Goal: Task Accomplishment & Management: Use online tool/utility

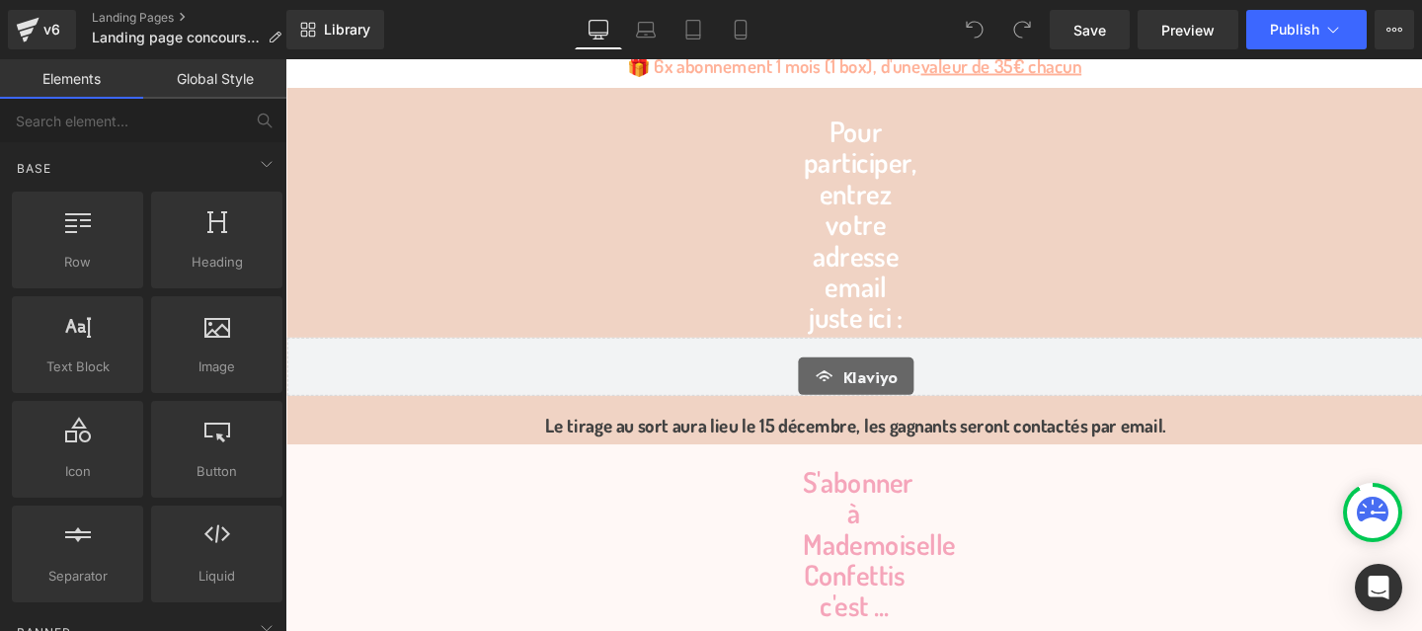
scroll to position [1439, 0]
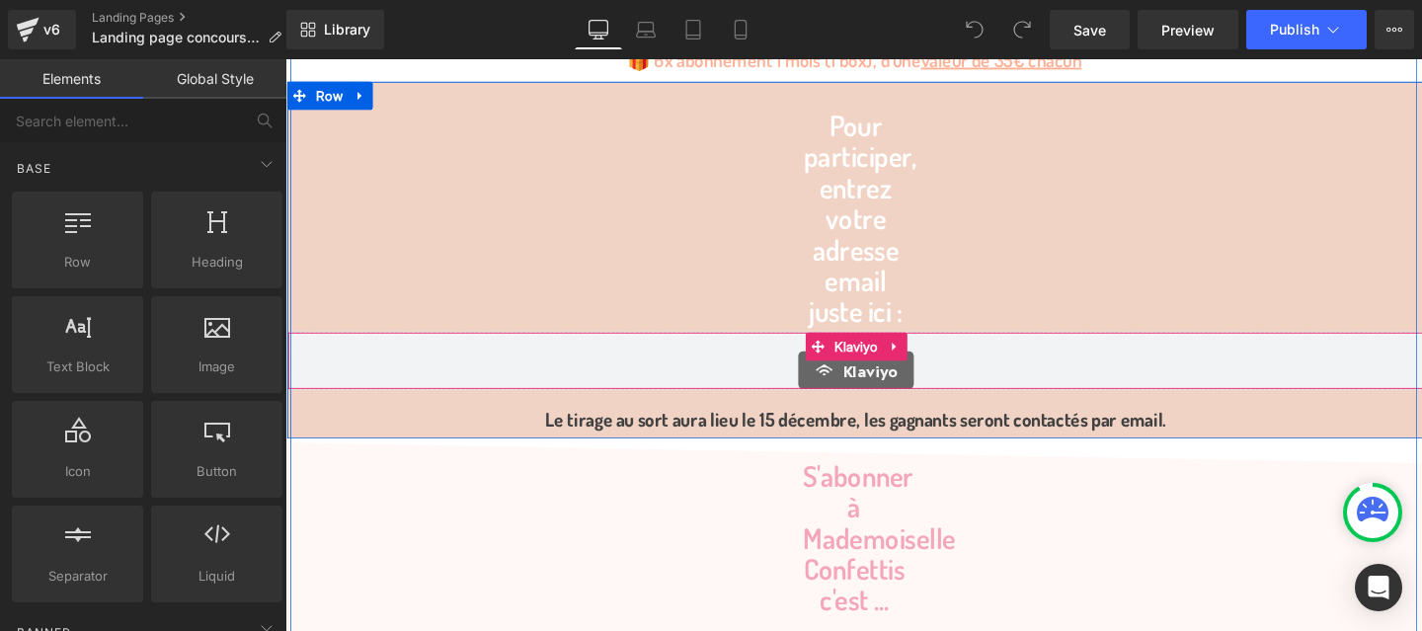
click at [878, 388] on span "Klaviyo" at bounding box center [901, 386] width 58 height 24
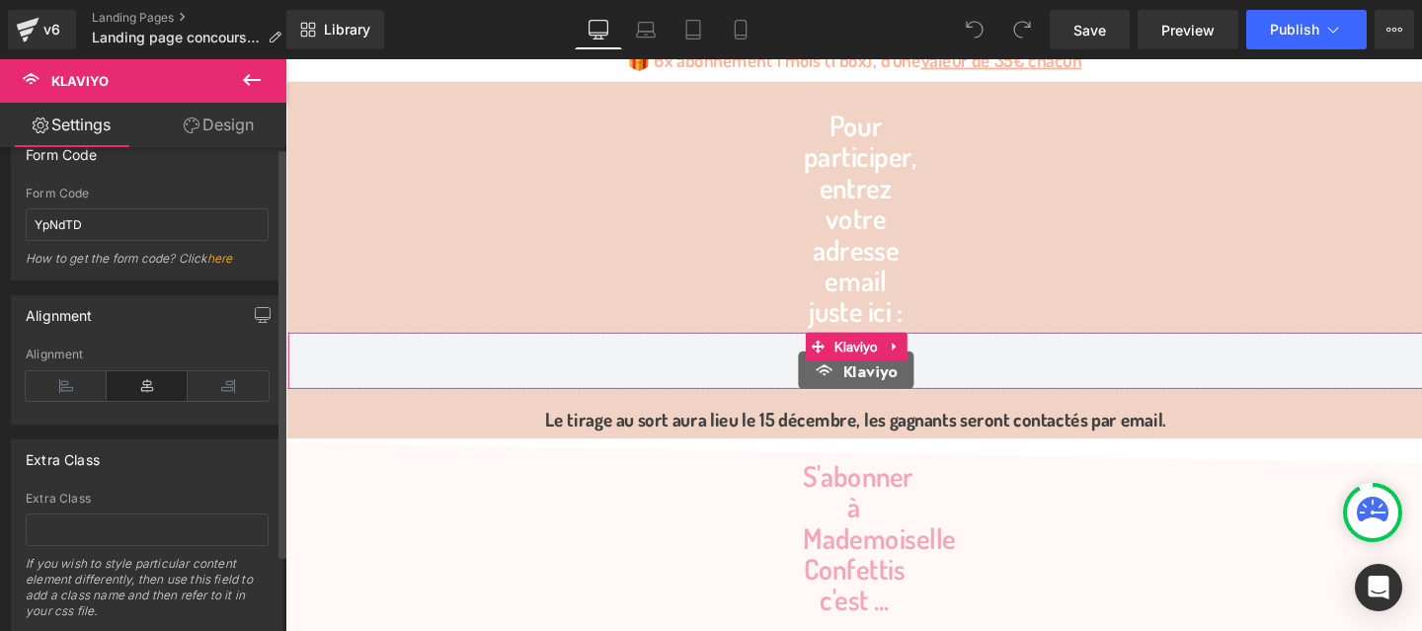
scroll to position [0, 0]
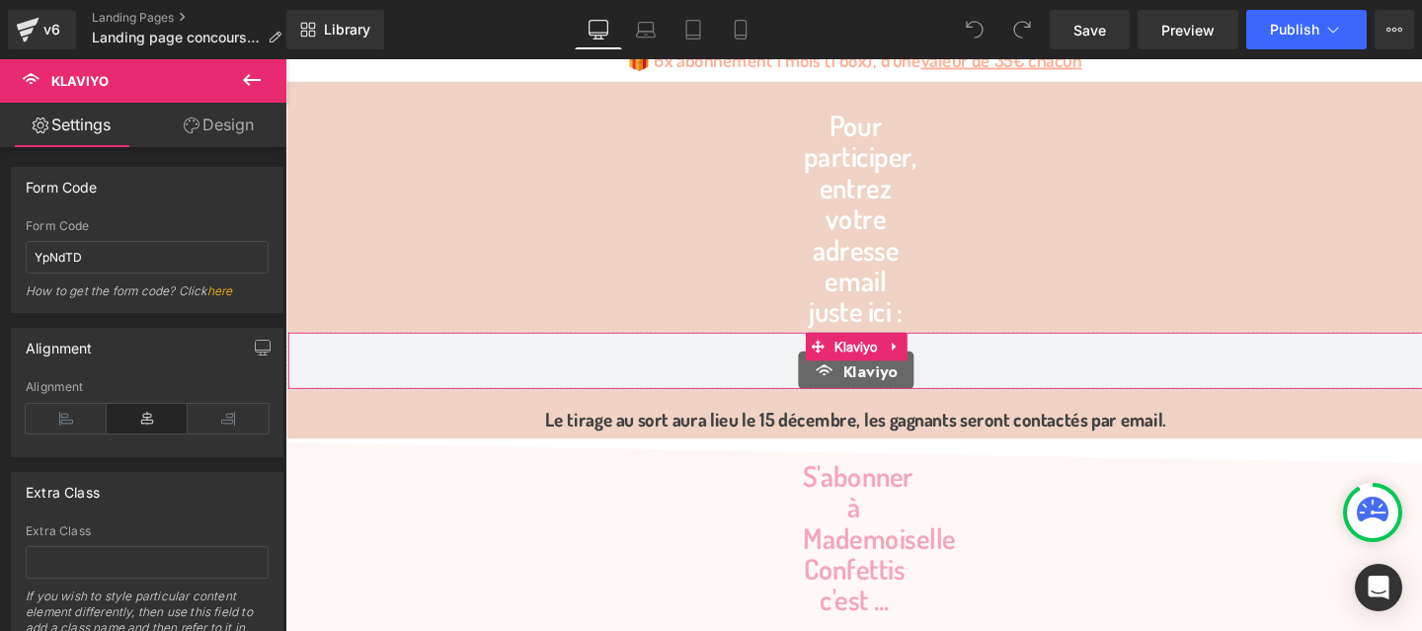
click at [190, 132] on icon at bounding box center [192, 126] width 16 height 16
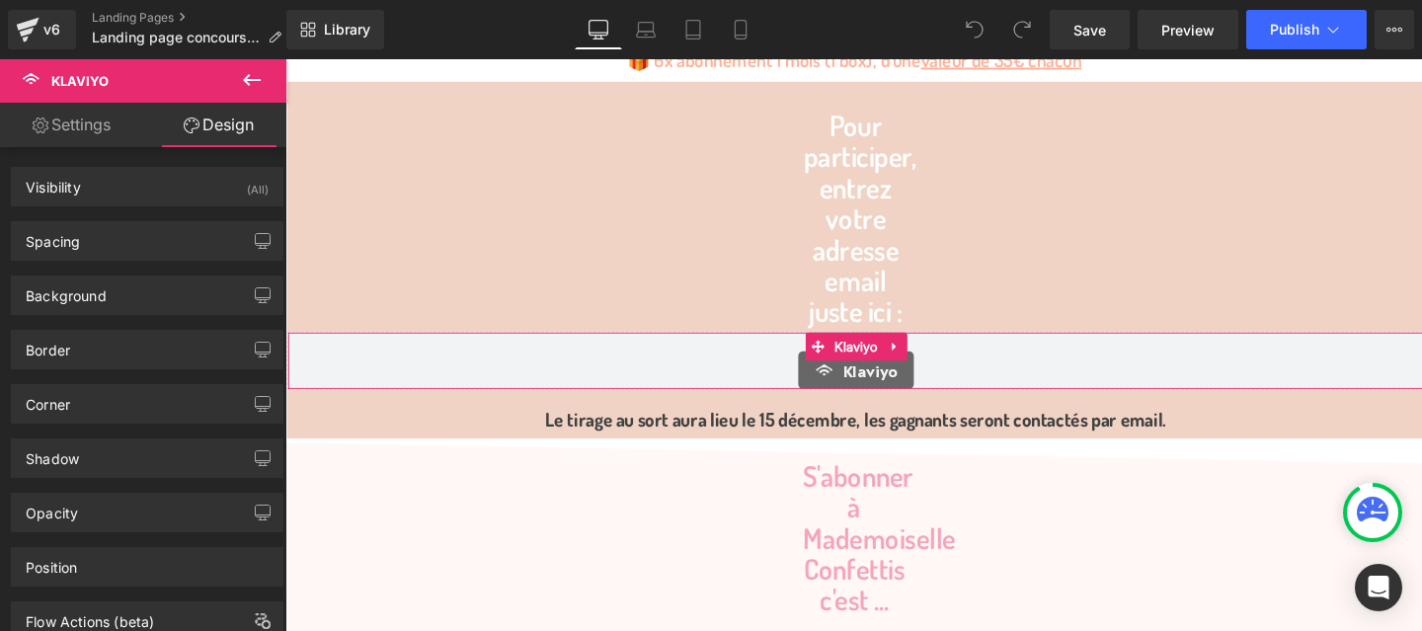
click at [60, 129] on link "Settings" at bounding box center [71, 125] width 143 height 44
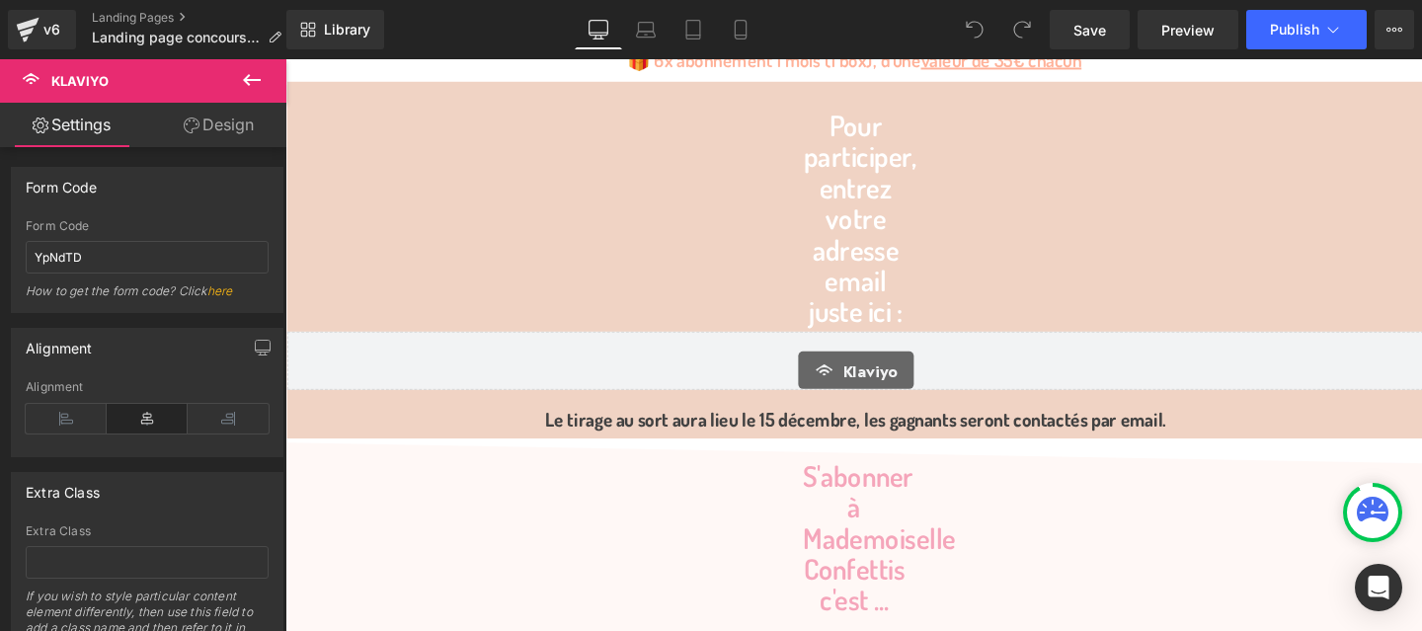
click at [448, 180] on div "Pour participer, entrez votre adresse email juste ici : Heading Klaviyo Klaviyo…" at bounding box center [884, 281] width 1195 height 336
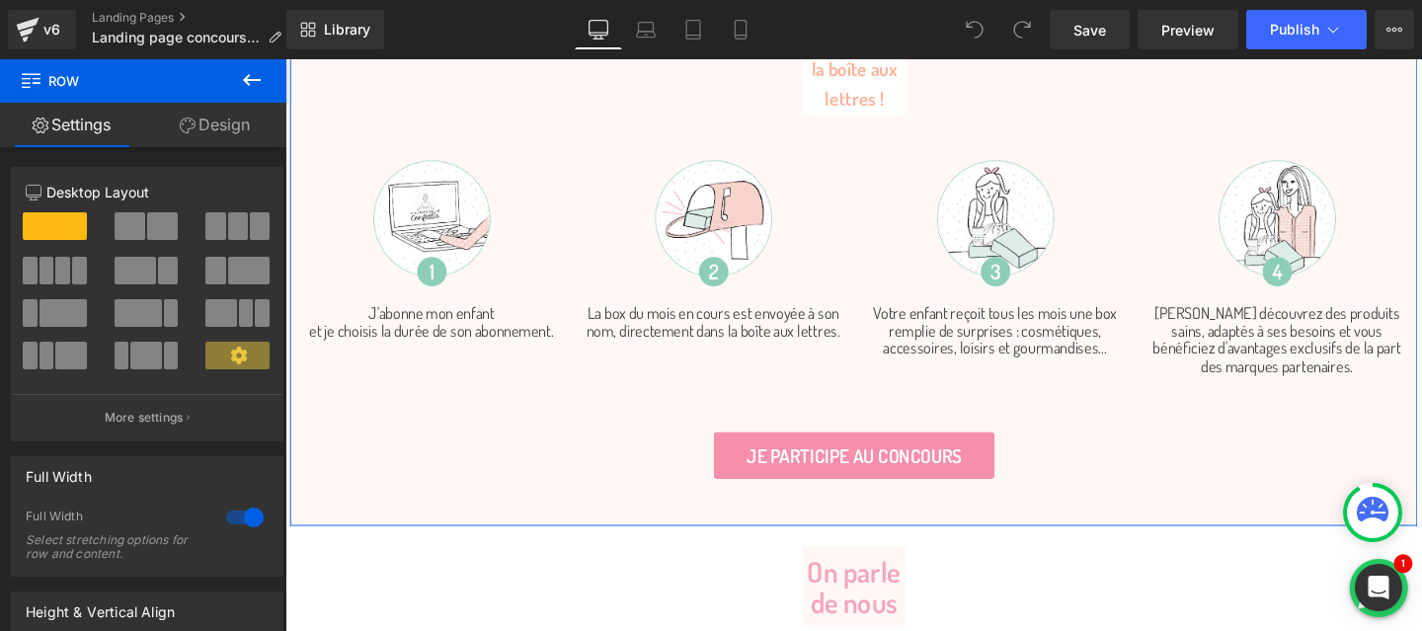
scroll to position [2371, 0]
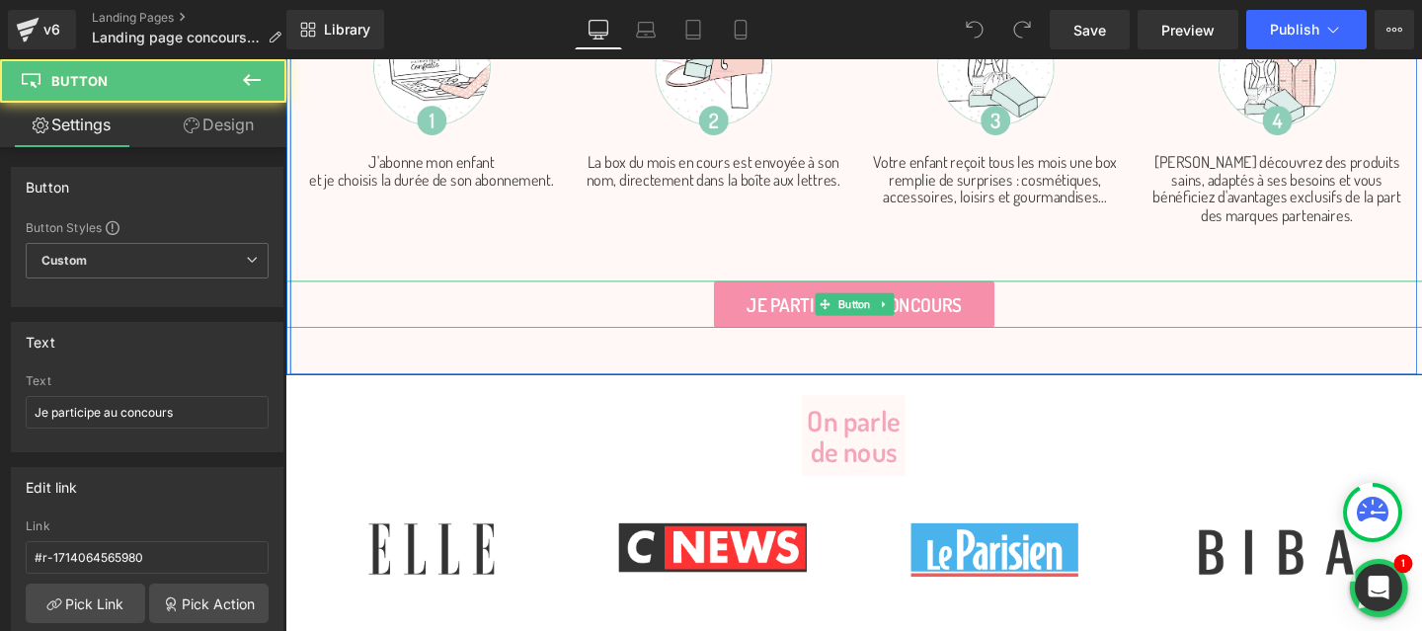
click at [860, 321] on div "Je participe au concours Button" at bounding box center [883, 317] width 1195 height 50
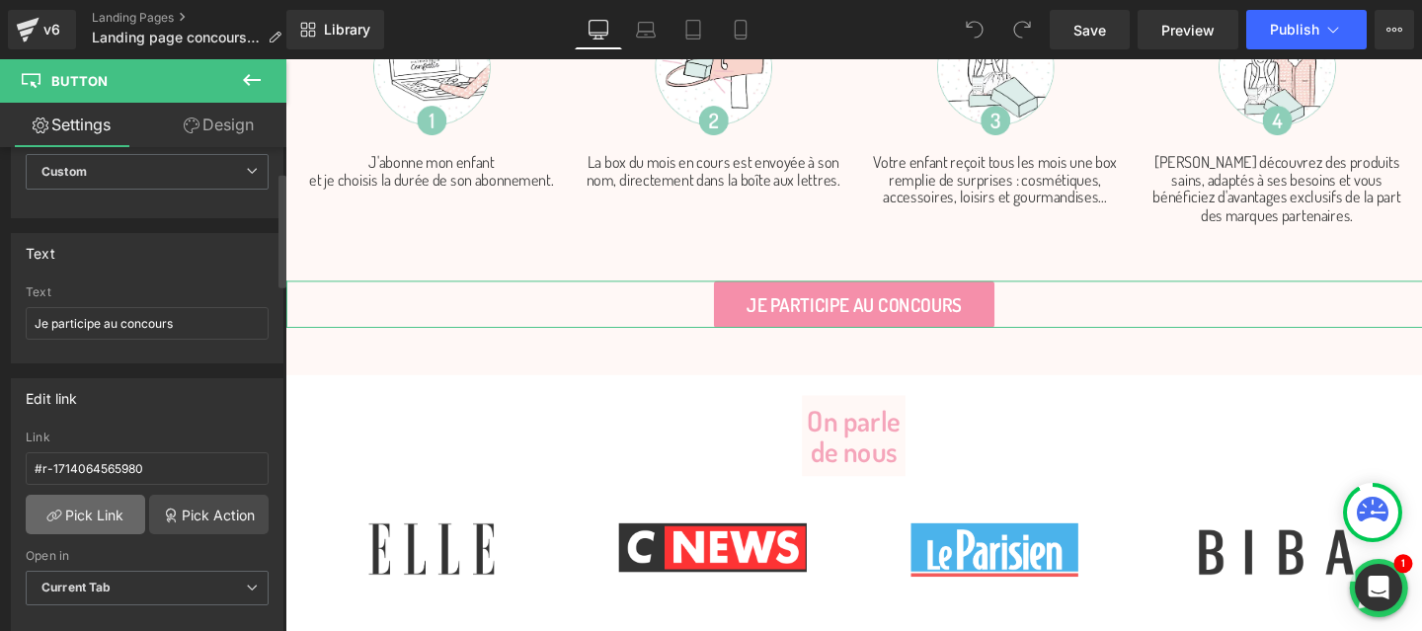
scroll to position [104, 0]
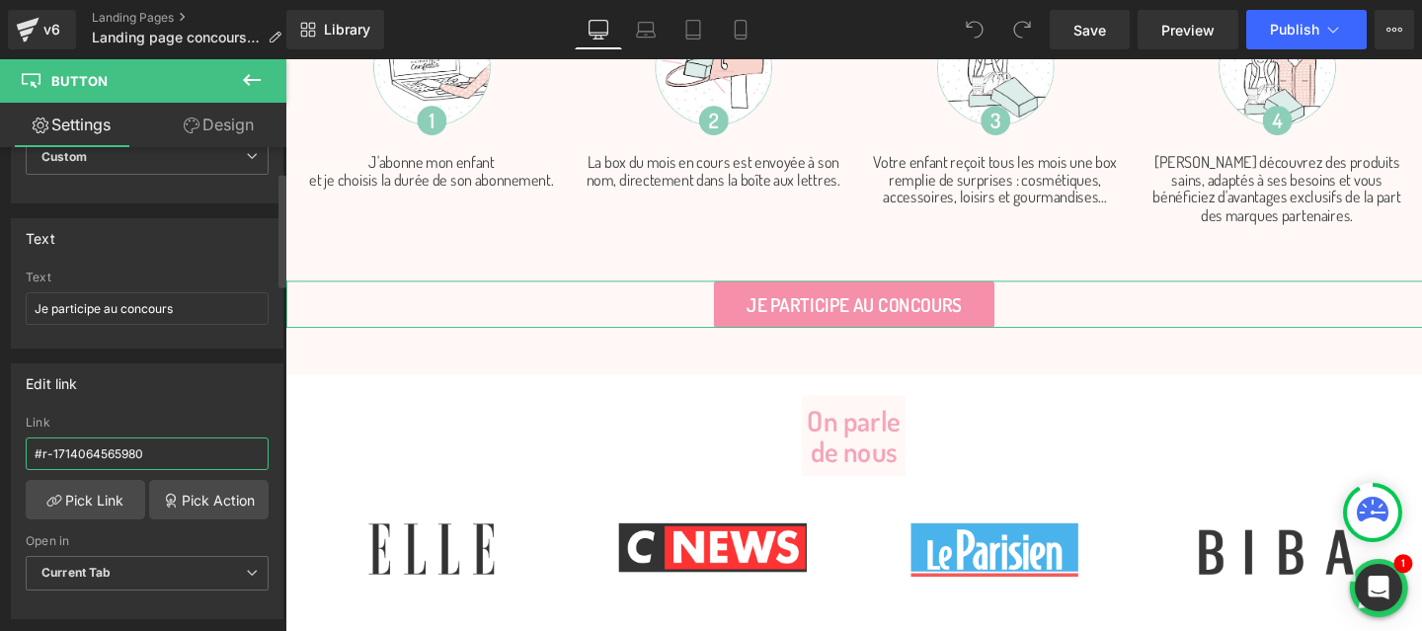
click at [102, 449] on input "#r-1714064565980" at bounding box center [147, 454] width 243 height 33
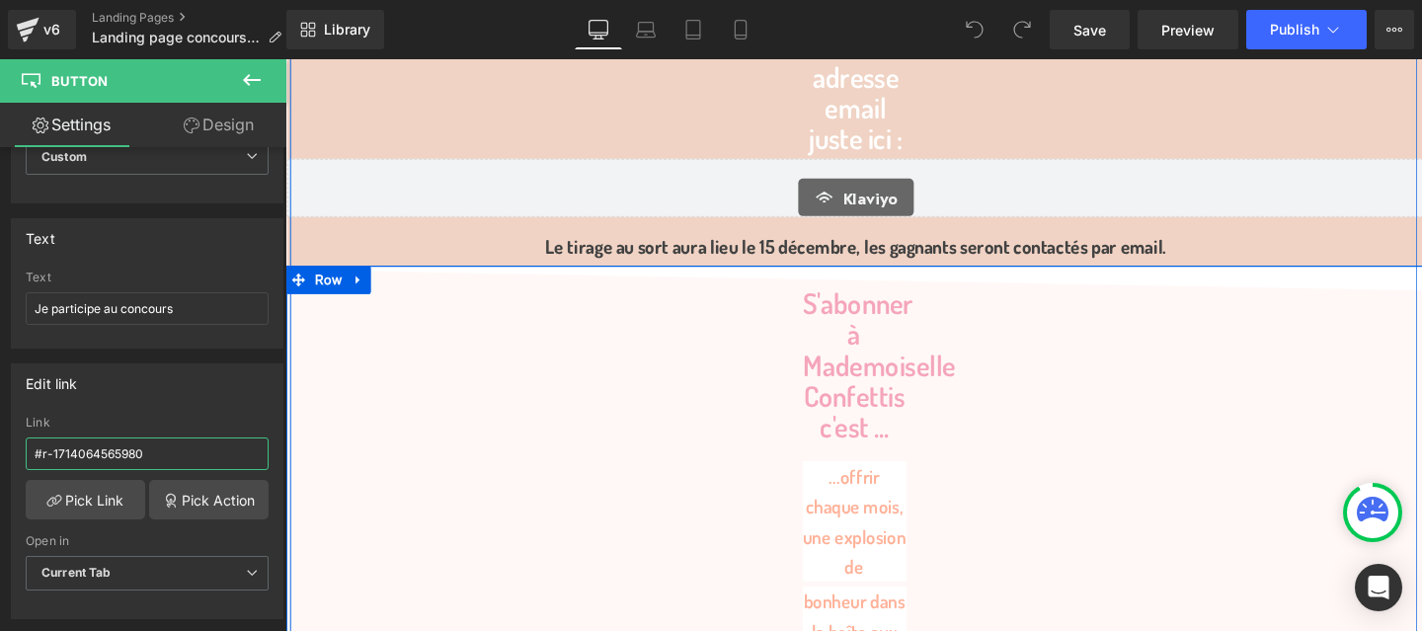
scroll to position [1517, 0]
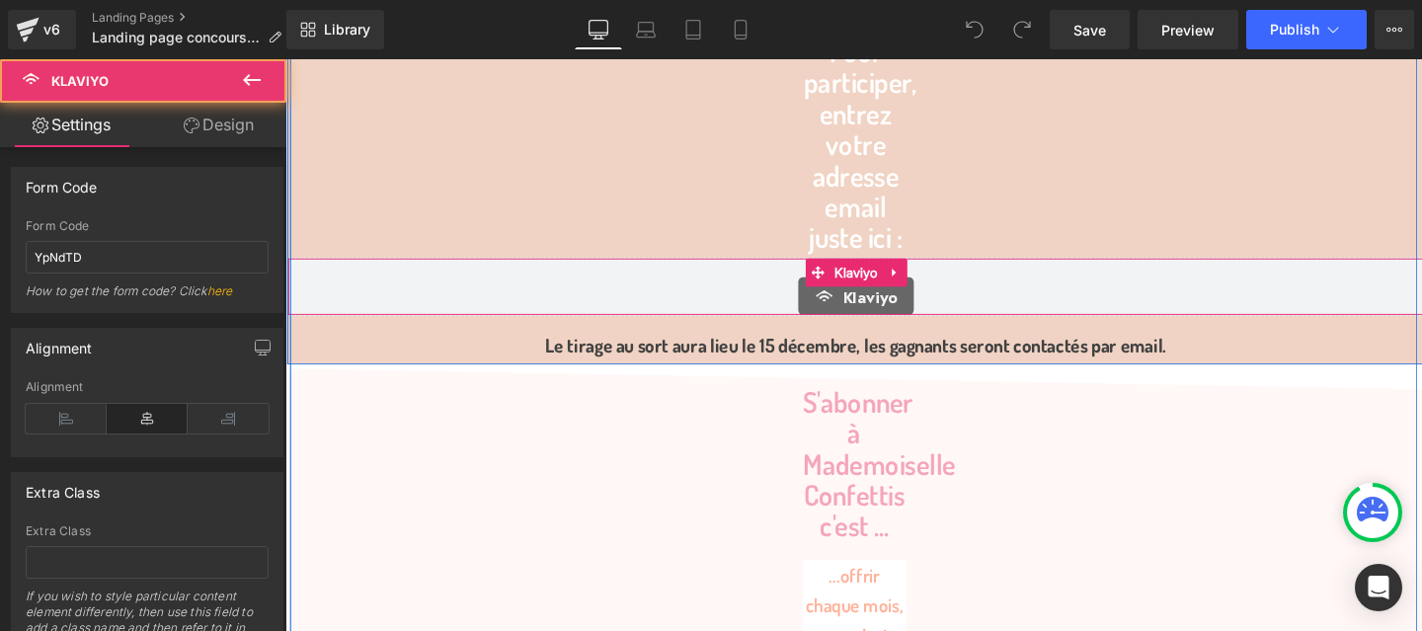
click at [1054, 294] on div "Klaviyo" at bounding box center [885, 308] width 1154 height 40
click at [932, 279] on icon at bounding box center [926, 283] width 14 height 15
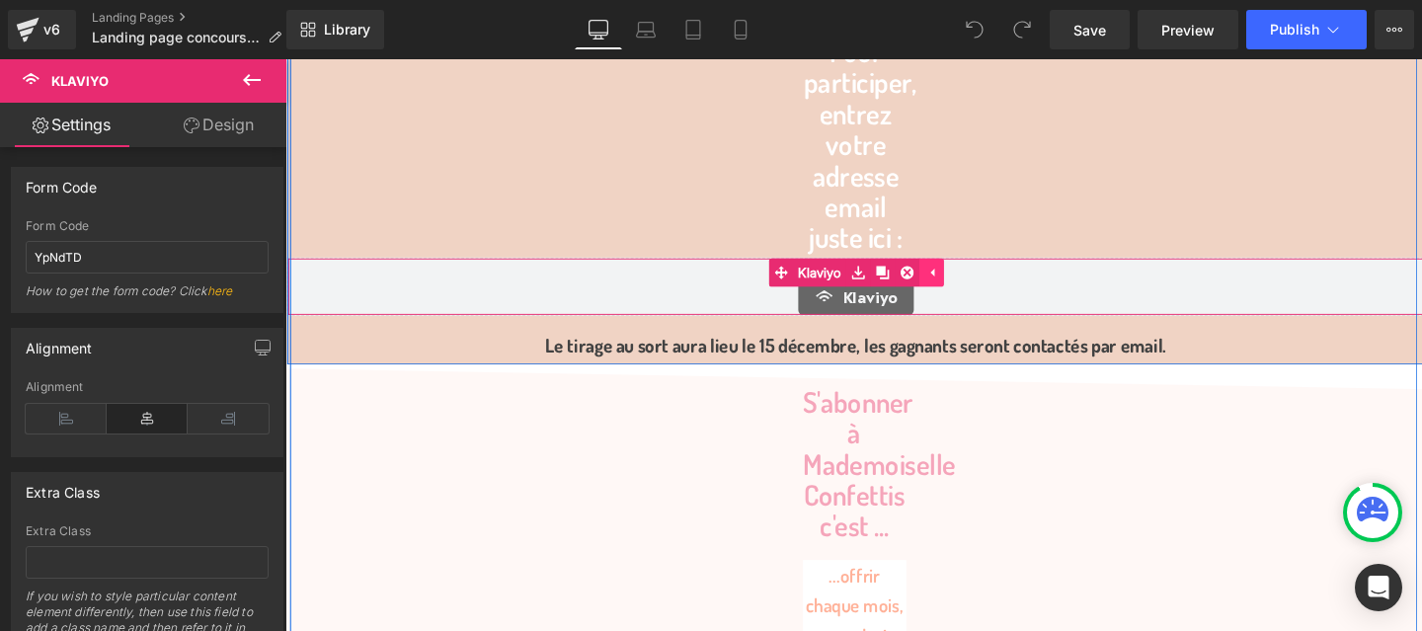
click at [972, 282] on icon at bounding box center [965, 283] width 14 height 15
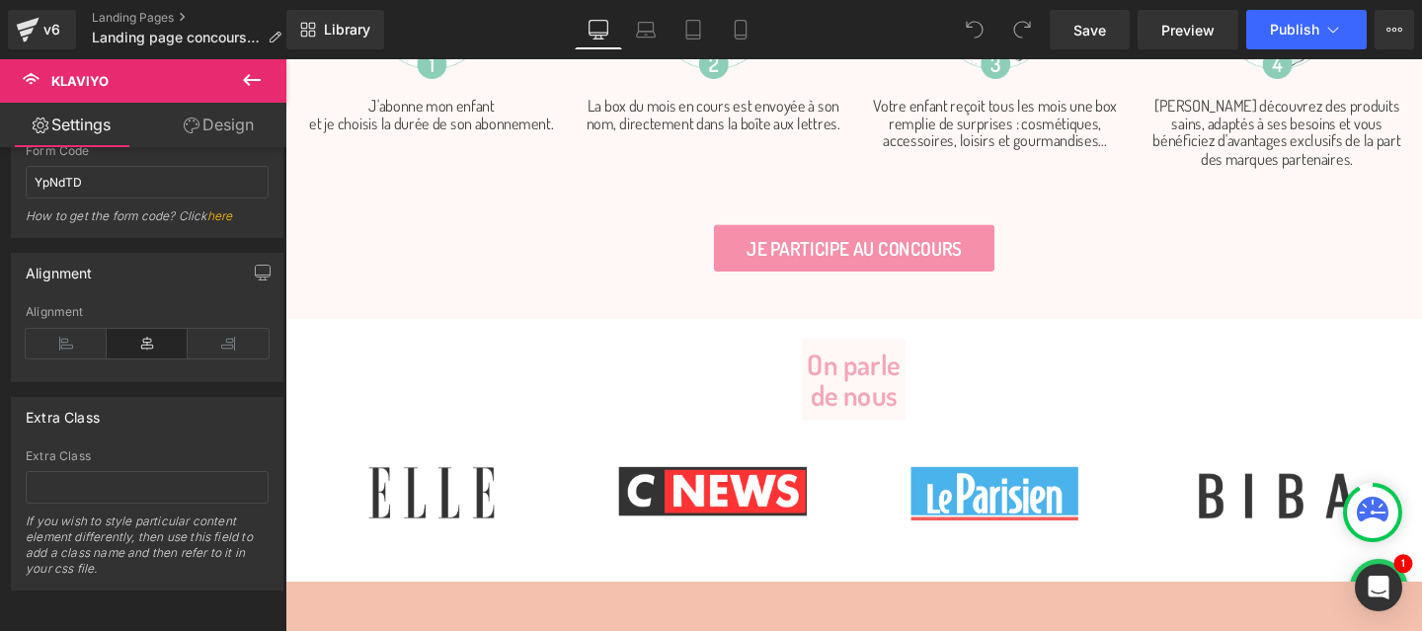
scroll to position [2361, 0]
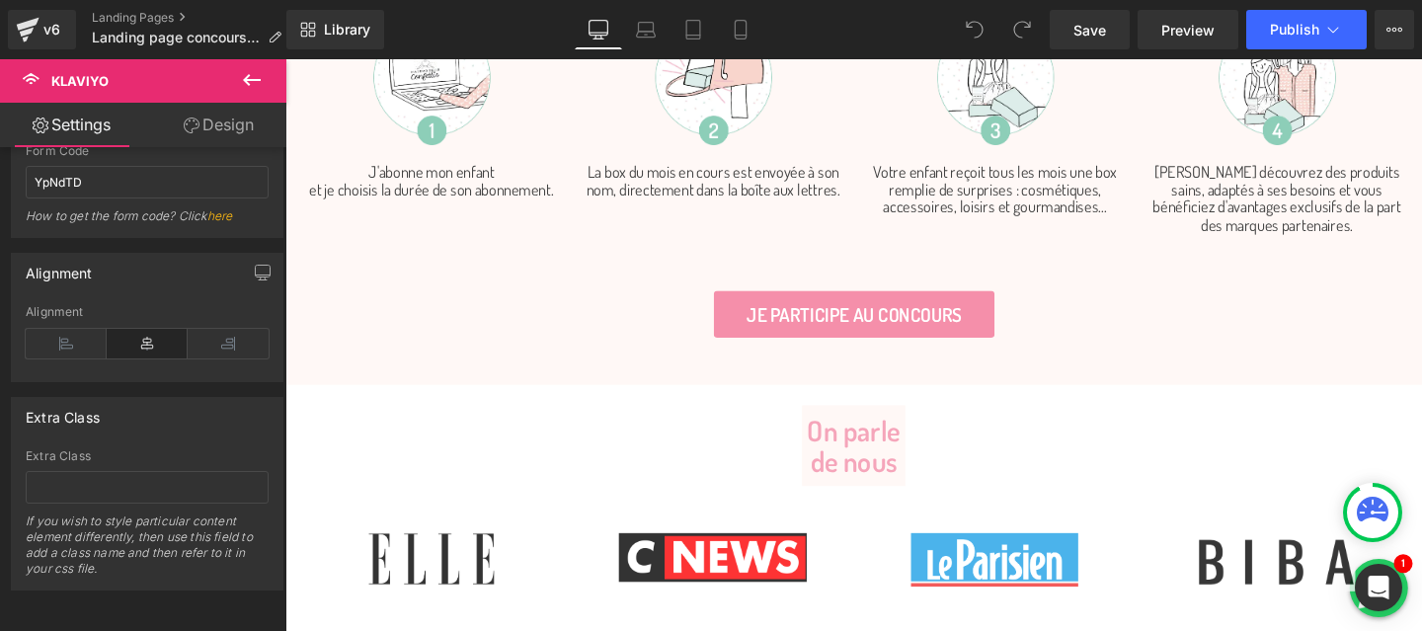
click at [875, 332] on div "Je participe au concours Button" at bounding box center [883, 327] width 1195 height 50
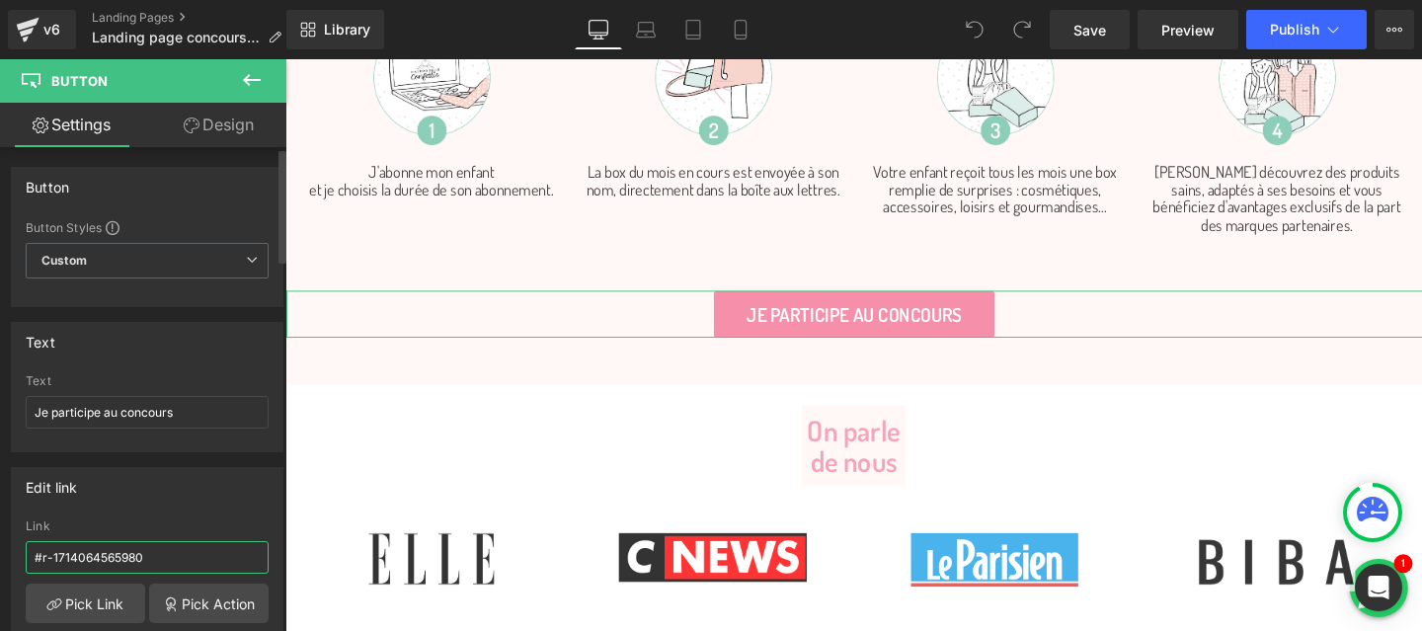
click at [187, 572] on input "#r-1714064565980" at bounding box center [147, 557] width 243 height 33
click at [90, 556] on input "#r-1714064565980" at bounding box center [147, 557] width 243 height 33
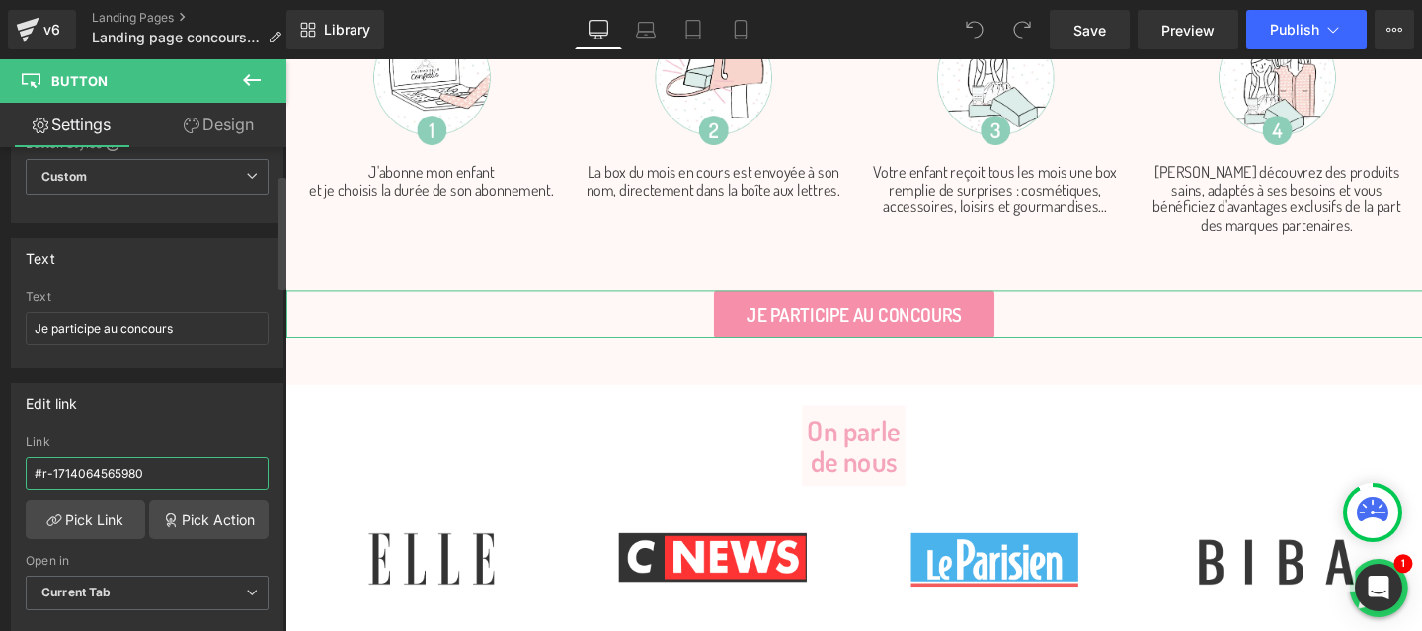
scroll to position [186, 0]
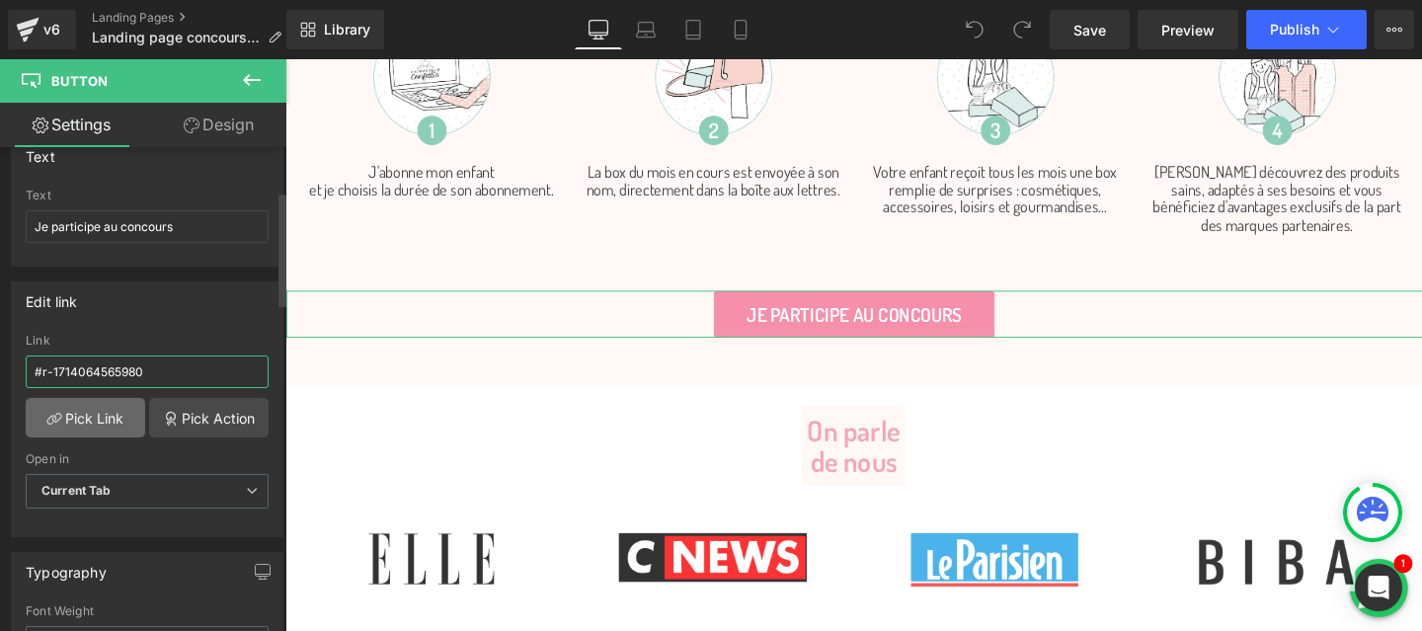
type input "#r-1714064565980"
click at [81, 418] on link "Pick Link" at bounding box center [86, 418] width 120 height 40
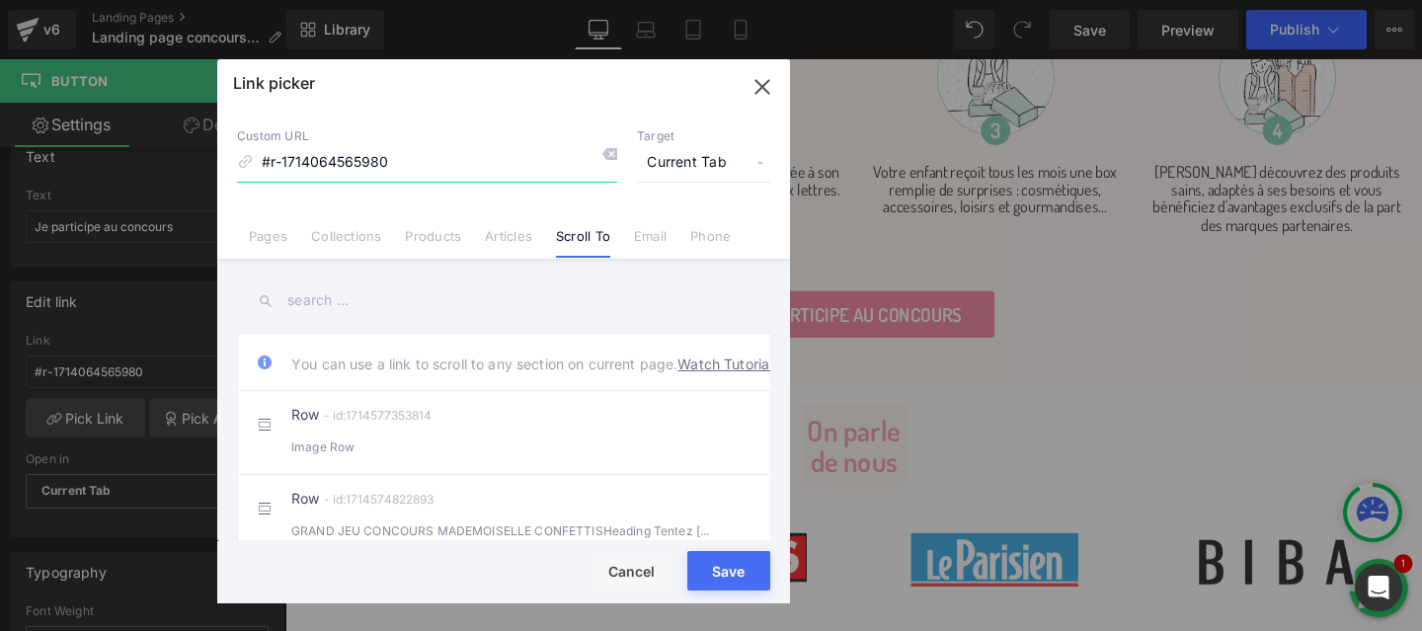
click at [437, 155] on input "#r-1714064565980" at bounding box center [427, 163] width 380 height 38
click at [763, 81] on icon "button" at bounding box center [763, 87] width 32 height 32
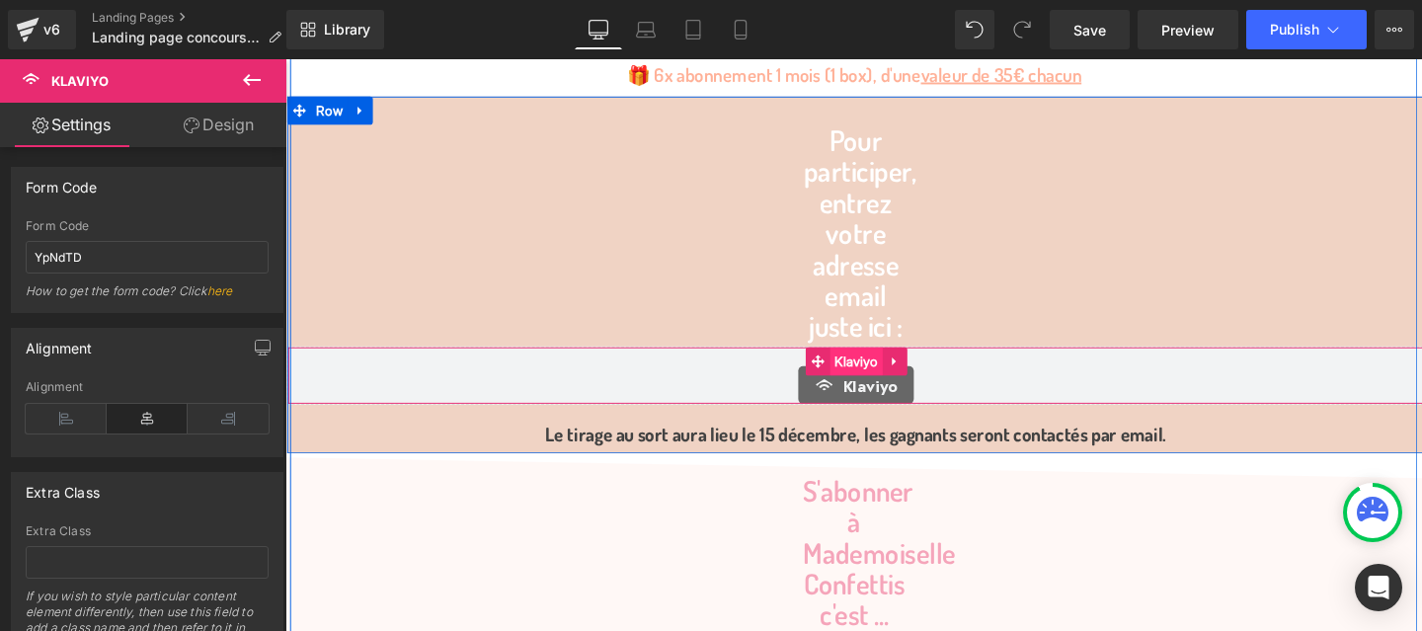
scroll to position [1424, 0]
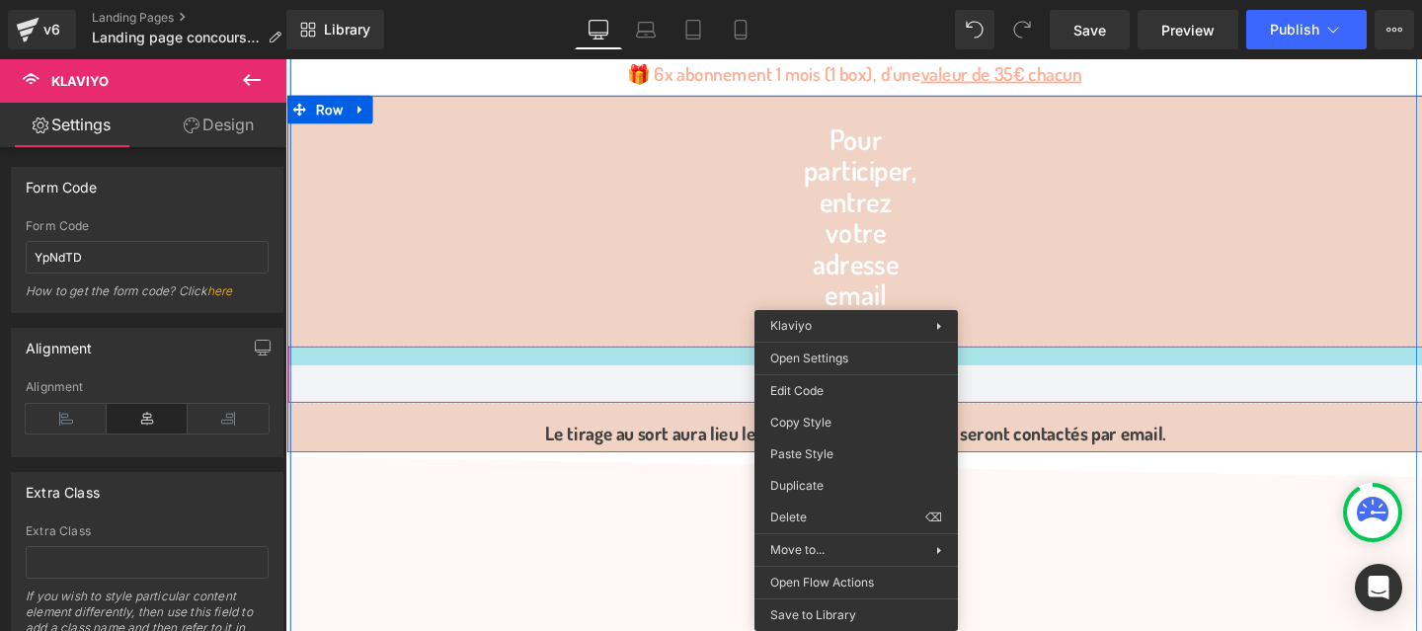
click at [1154, 375] on div "Klaviyo Klaviyo" at bounding box center [884, 390] width 1195 height 61
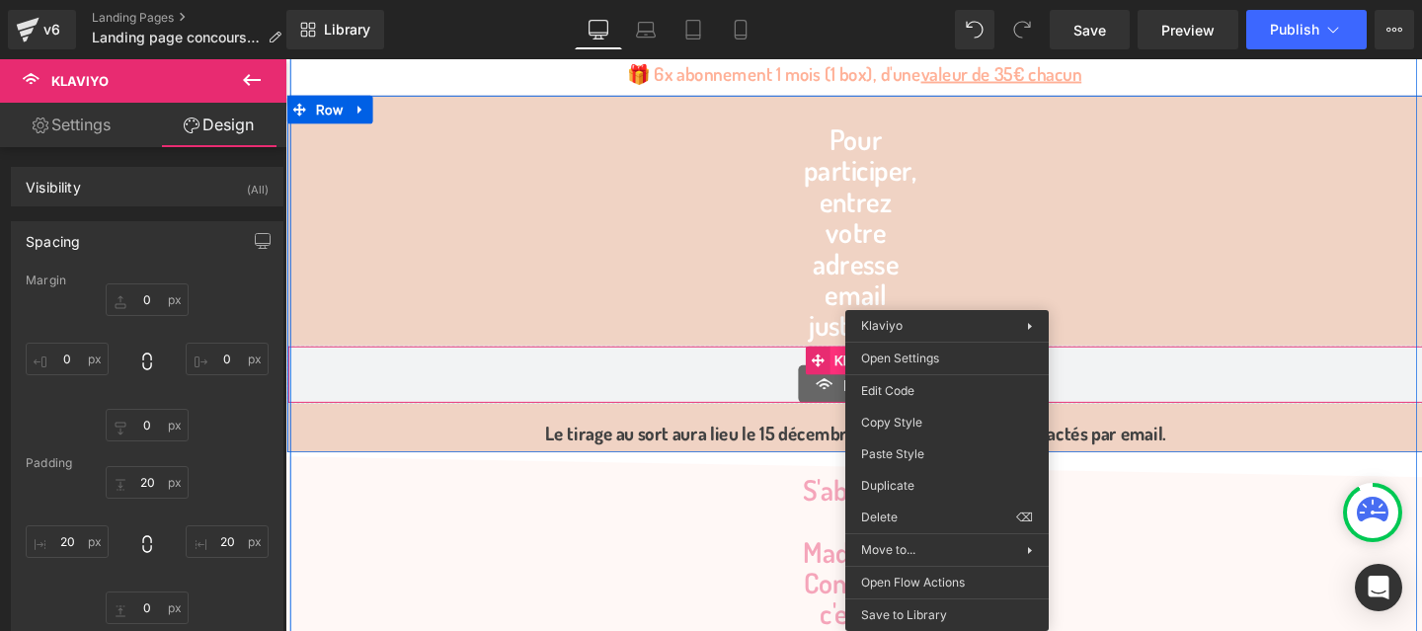
click at [863, 374] on div "Klaviyo Klaviyo" at bounding box center [884, 390] width 1195 height 61
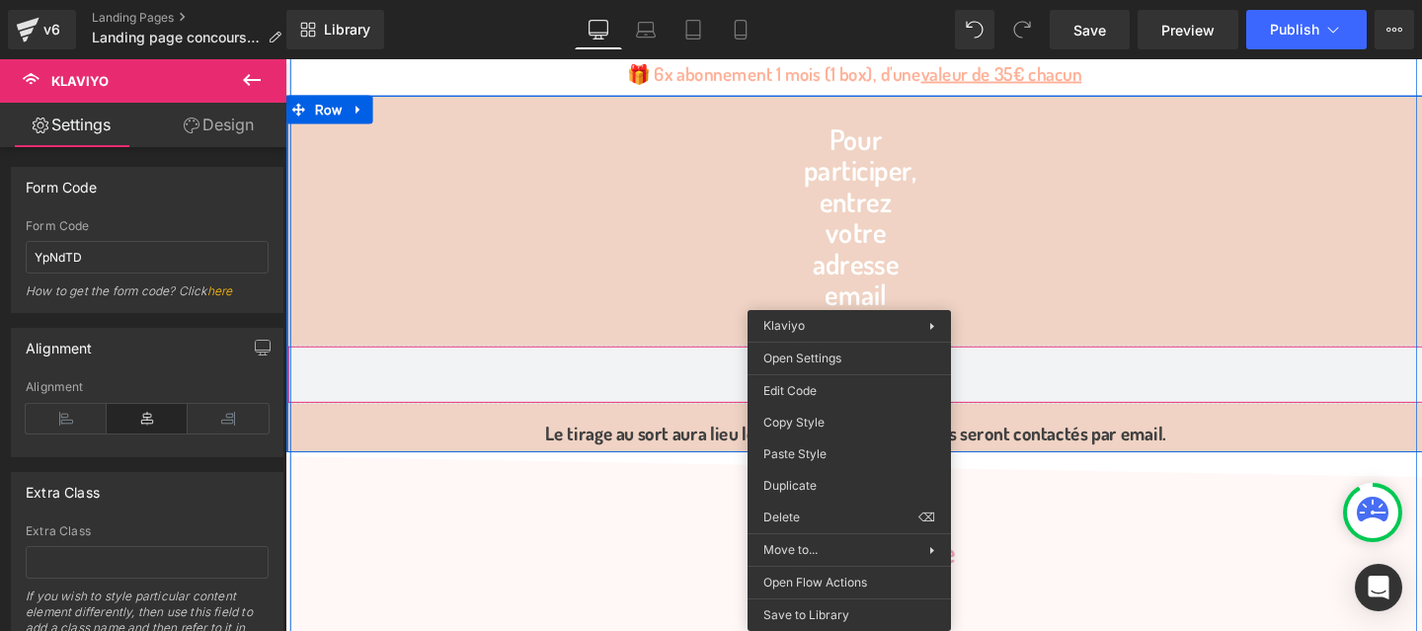
click at [1027, 215] on div "Pour participer, entrez votre adresse email juste ici : Heading Klaviyo Klaviyo…" at bounding box center [884, 295] width 1195 height 336
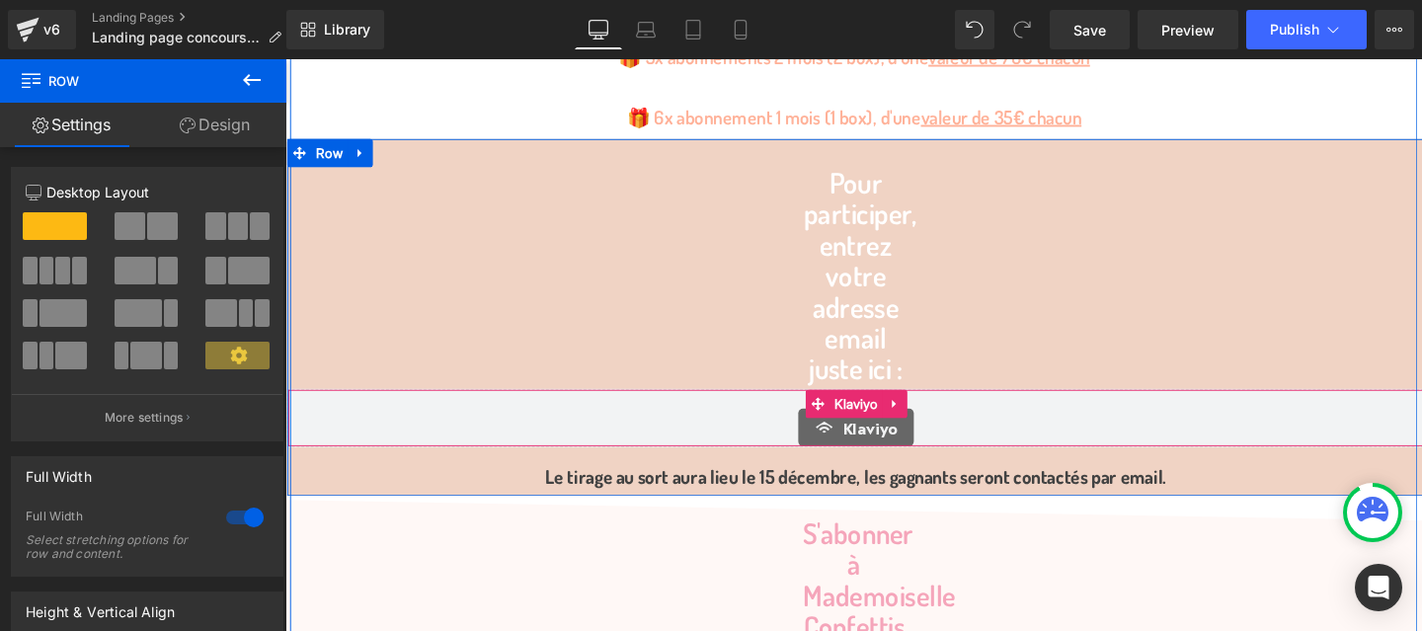
scroll to position [1361, 0]
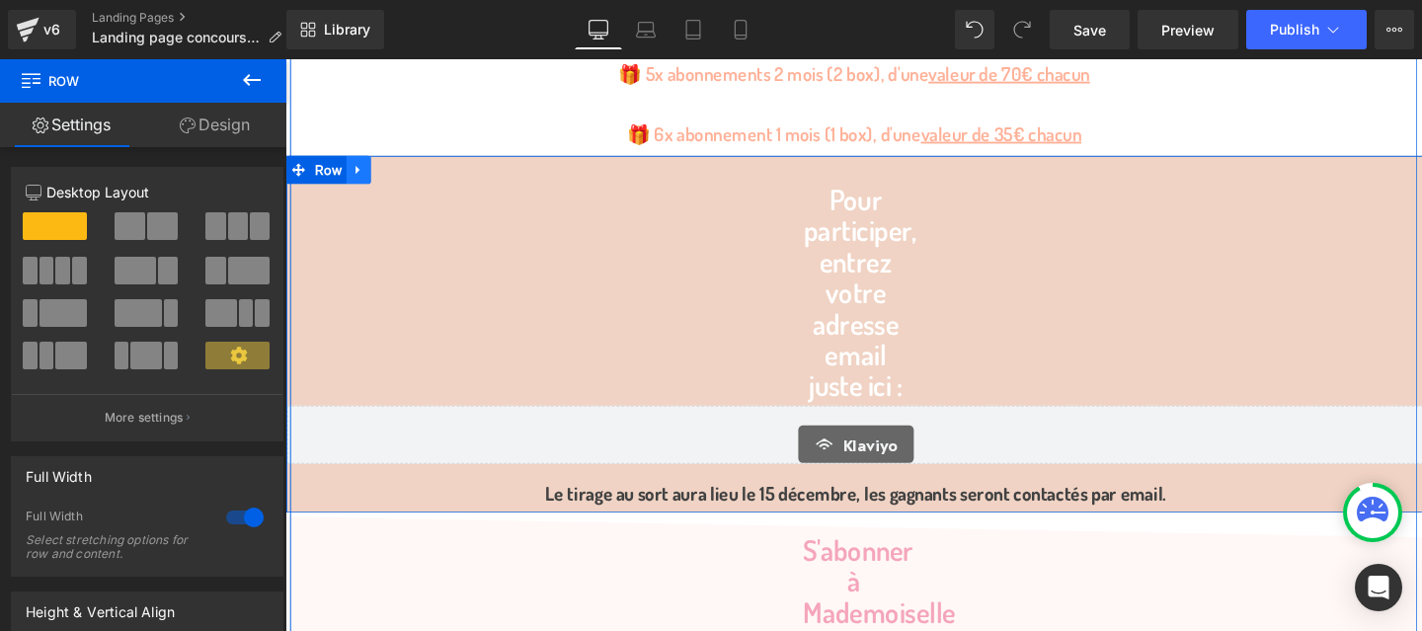
click at [359, 175] on icon at bounding box center [363, 175] width 14 height 15
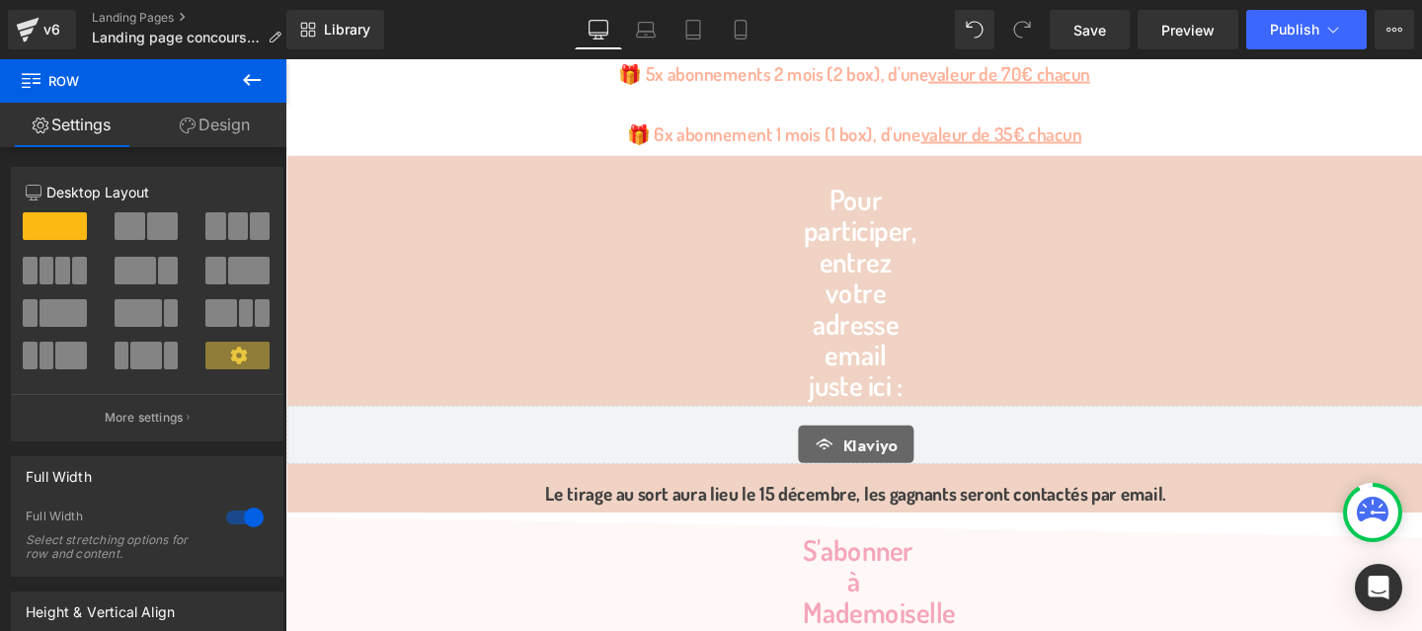
click at [70, 82] on span "Row" at bounding box center [119, 80] width 198 height 43
click at [249, 82] on icon at bounding box center [252, 80] width 24 height 24
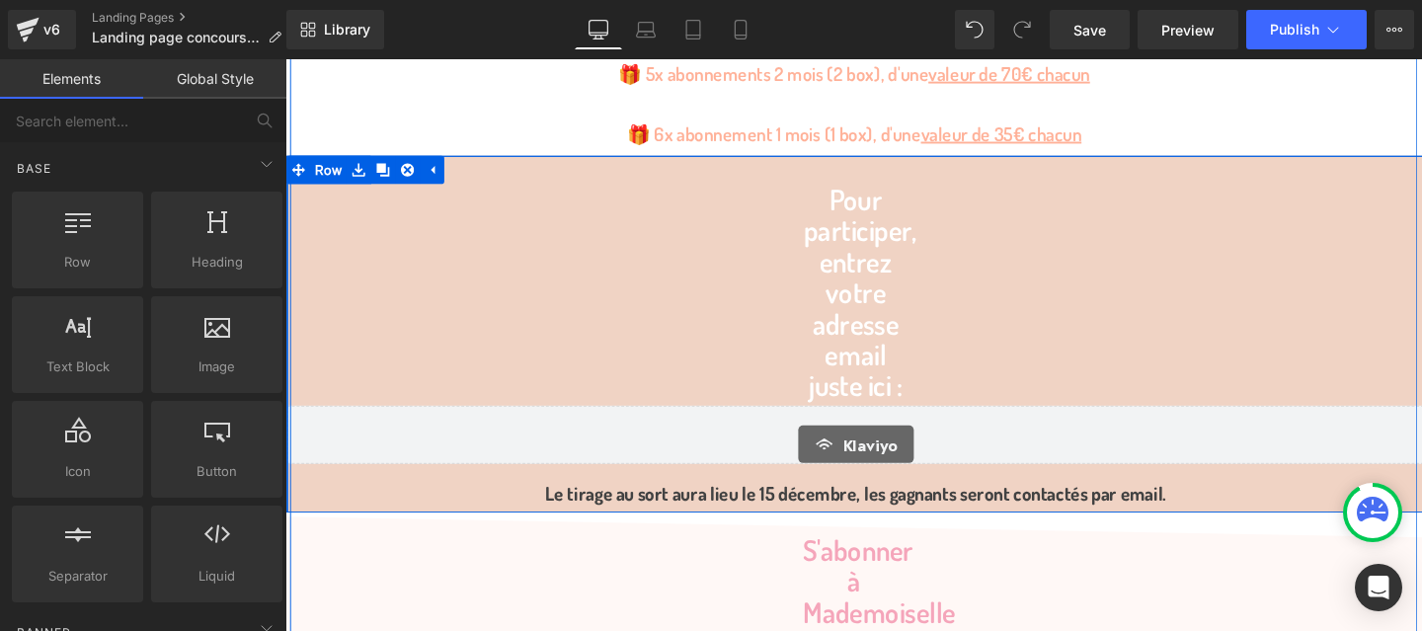
click at [595, 284] on div "Pour participer, entrez votre adresse email juste ici : Heading Klaviyo Klaviyo…" at bounding box center [884, 359] width 1195 height 336
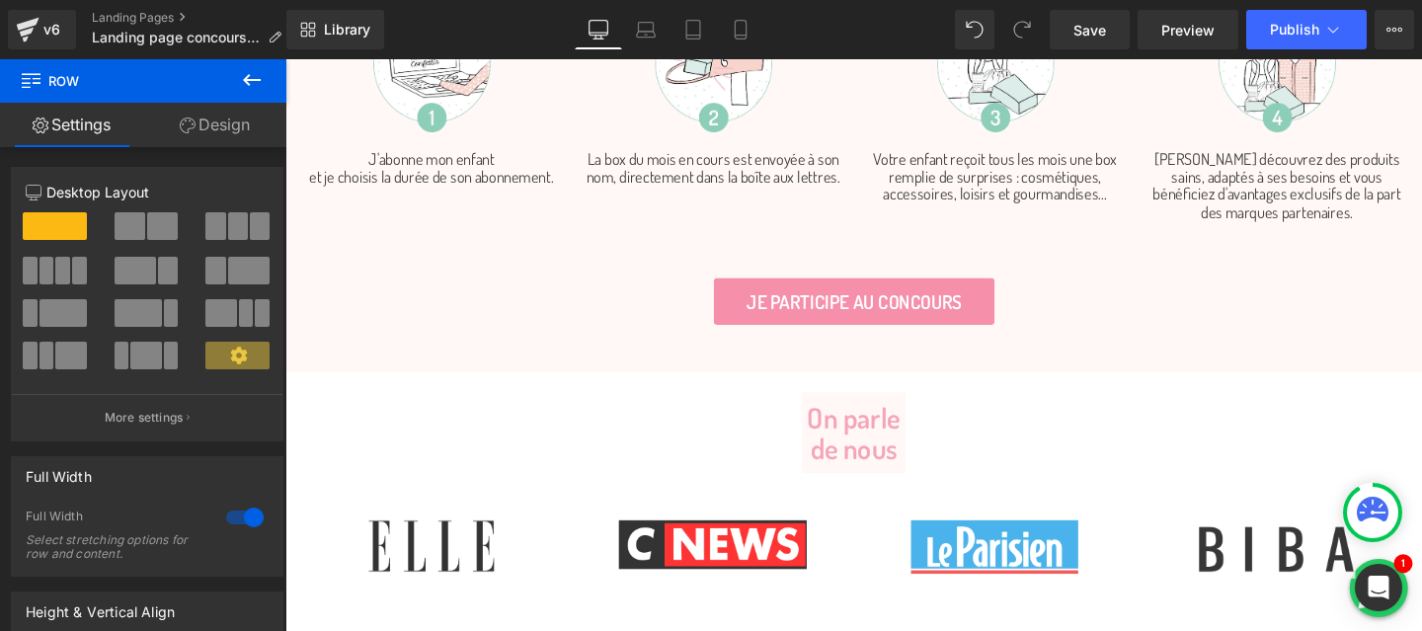
scroll to position [2444, 0]
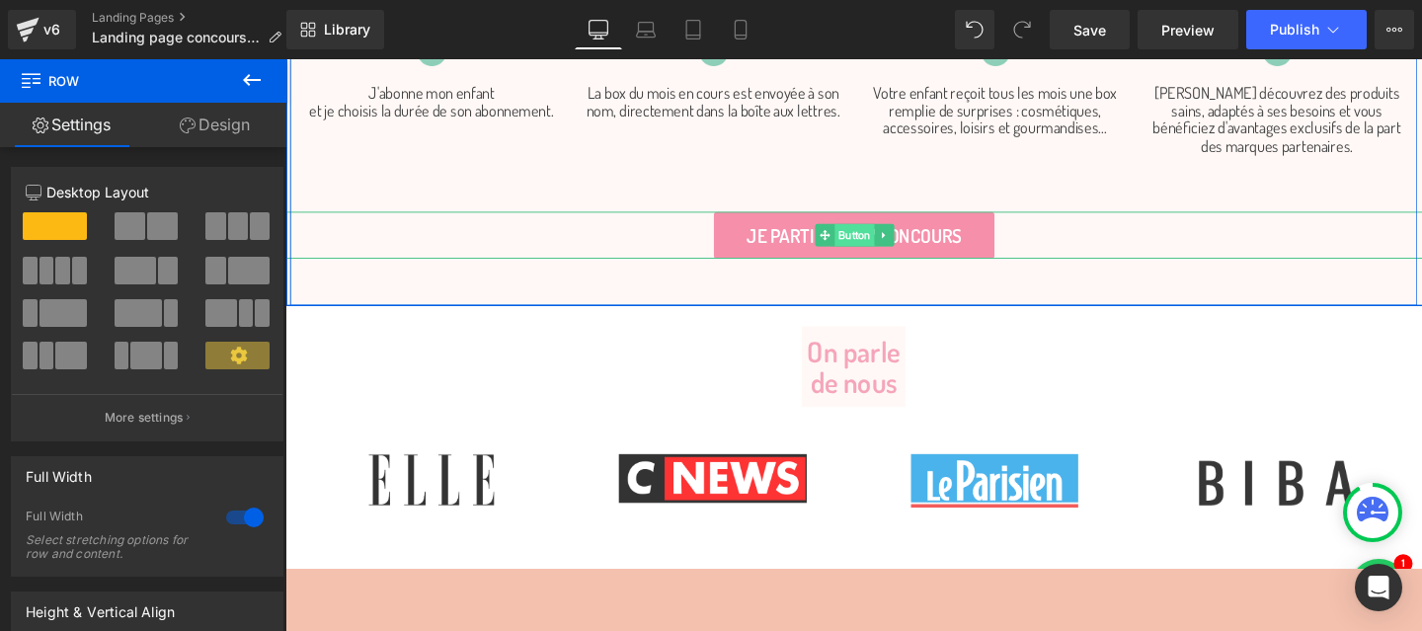
click at [885, 246] on span "Button" at bounding box center [882, 244] width 41 height 24
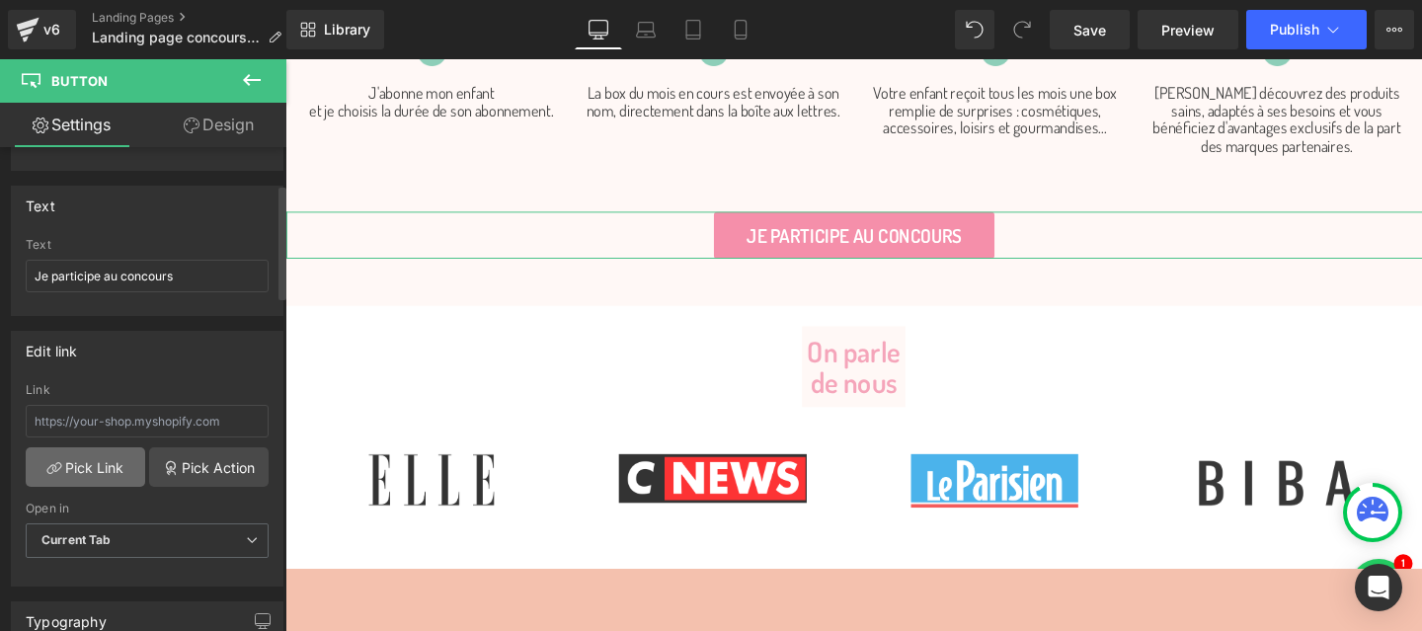
scroll to position [155, 0]
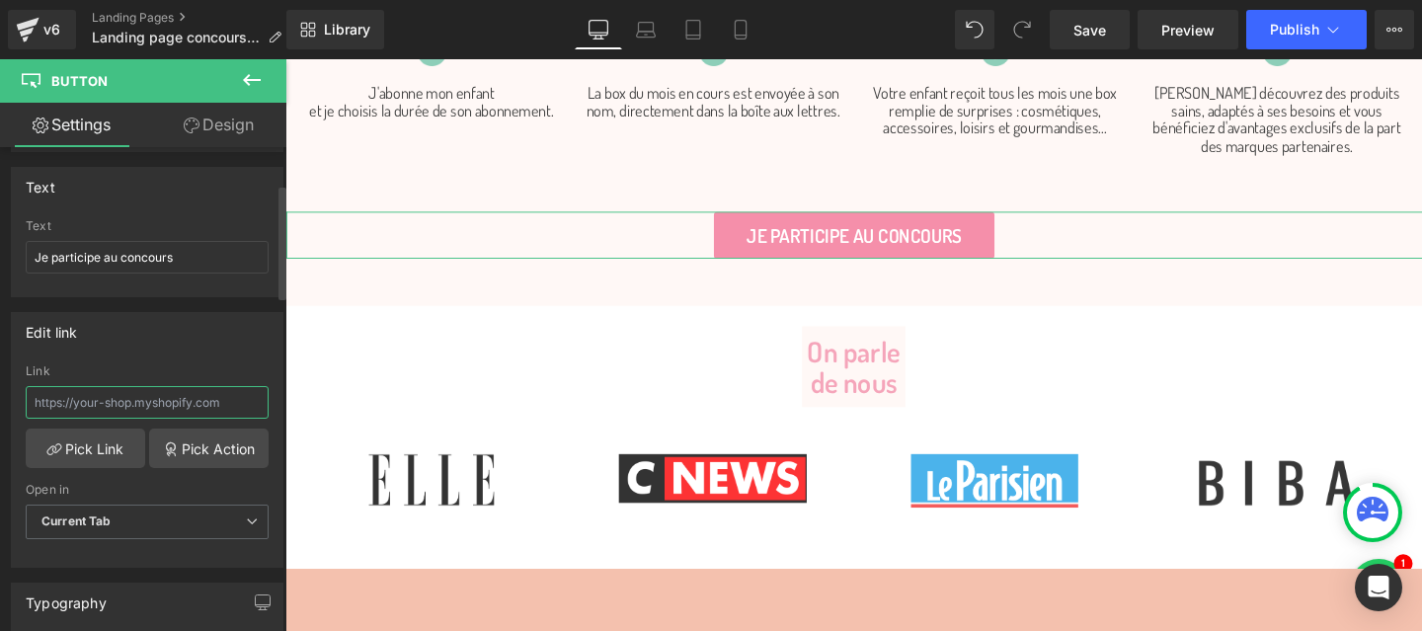
click at [99, 403] on input "text" at bounding box center [147, 402] width 243 height 33
click at [89, 466] on link "Pick Link" at bounding box center [86, 449] width 120 height 40
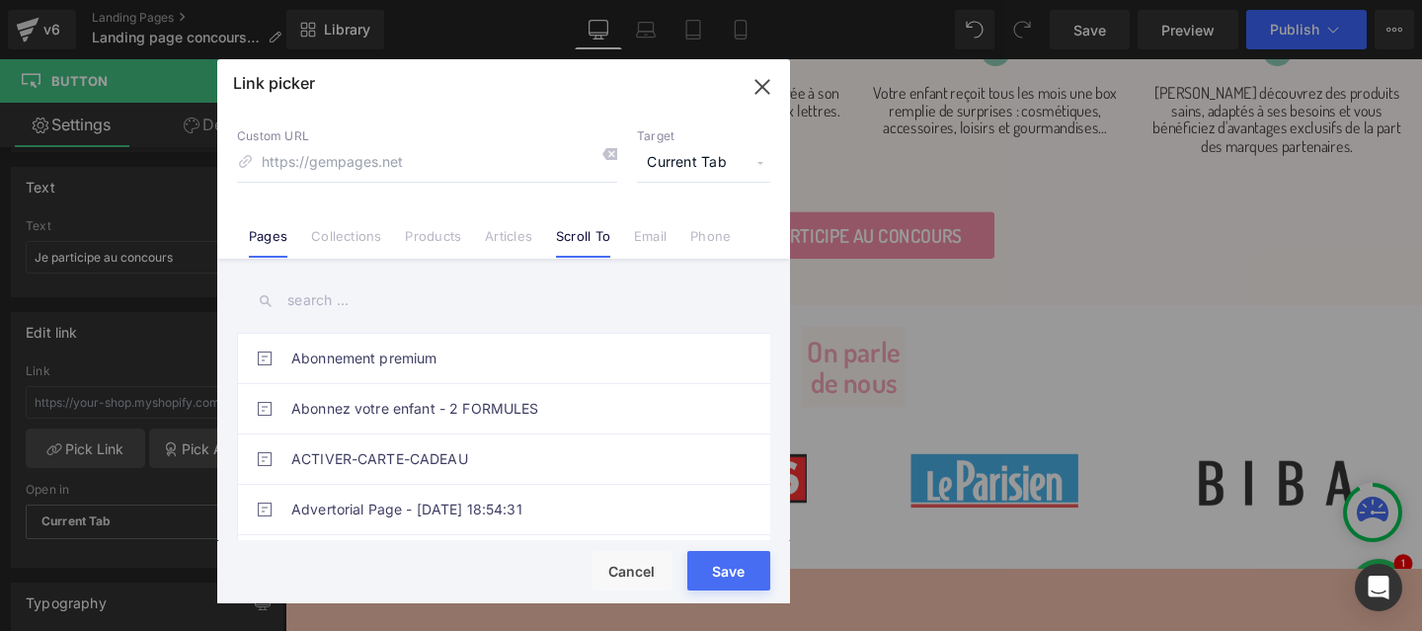
click at [583, 232] on link "Scroll To" at bounding box center [583, 243] width 54 height 30
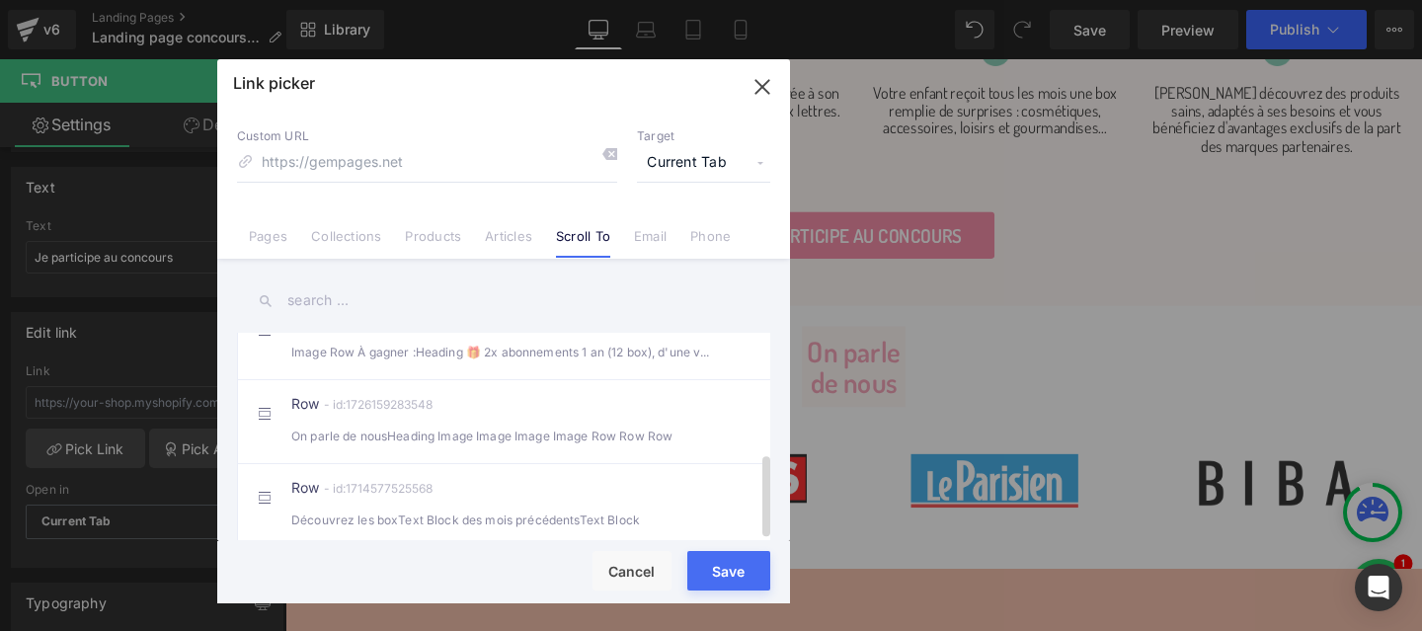
scroll to position [299, 0]
click at [630, 568] on button "Cancel" at bounding box center [632, 571] width 79 height 40
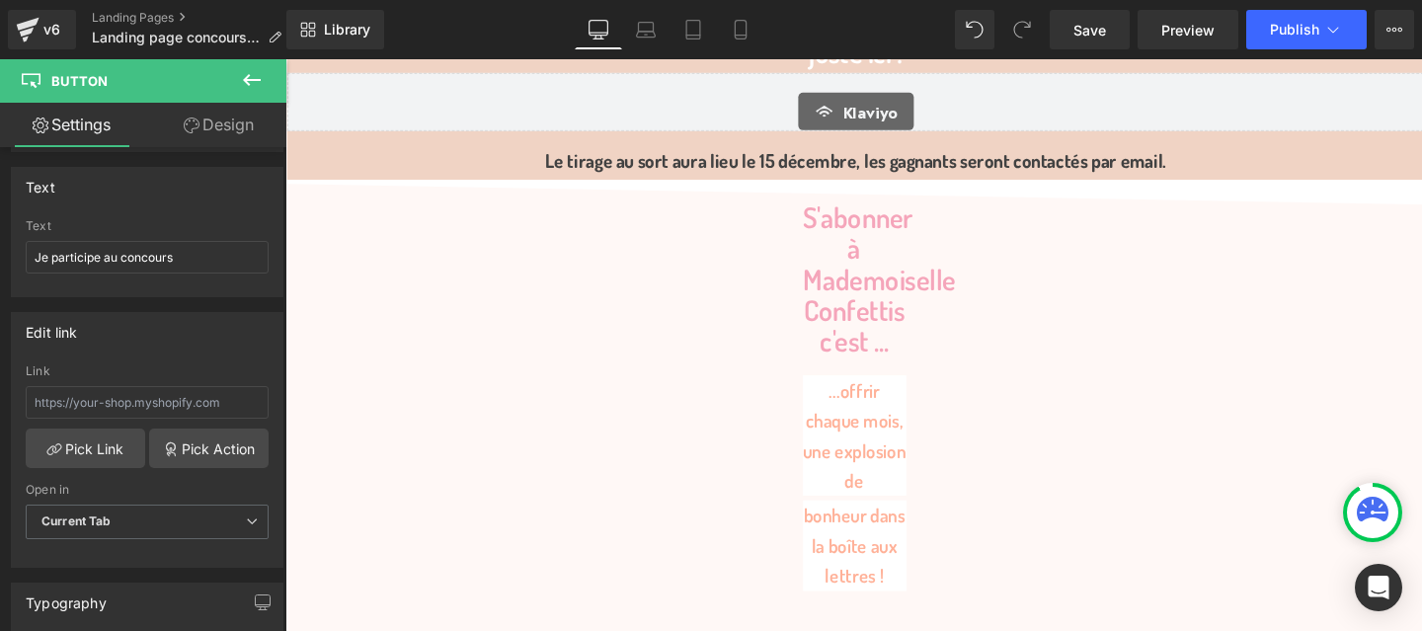
scroll to position [1499, 0]
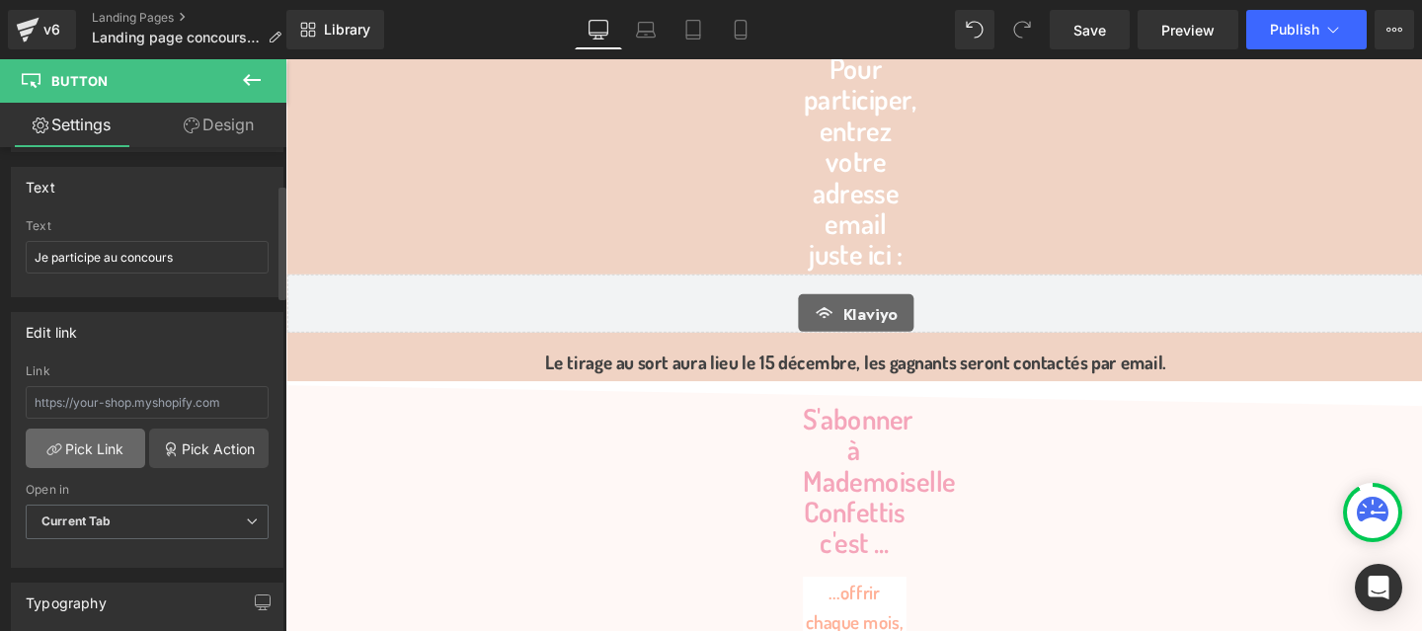
click at [104, 447] on link "Pick Link" at bounding box center [86, 449] width 120 height 40
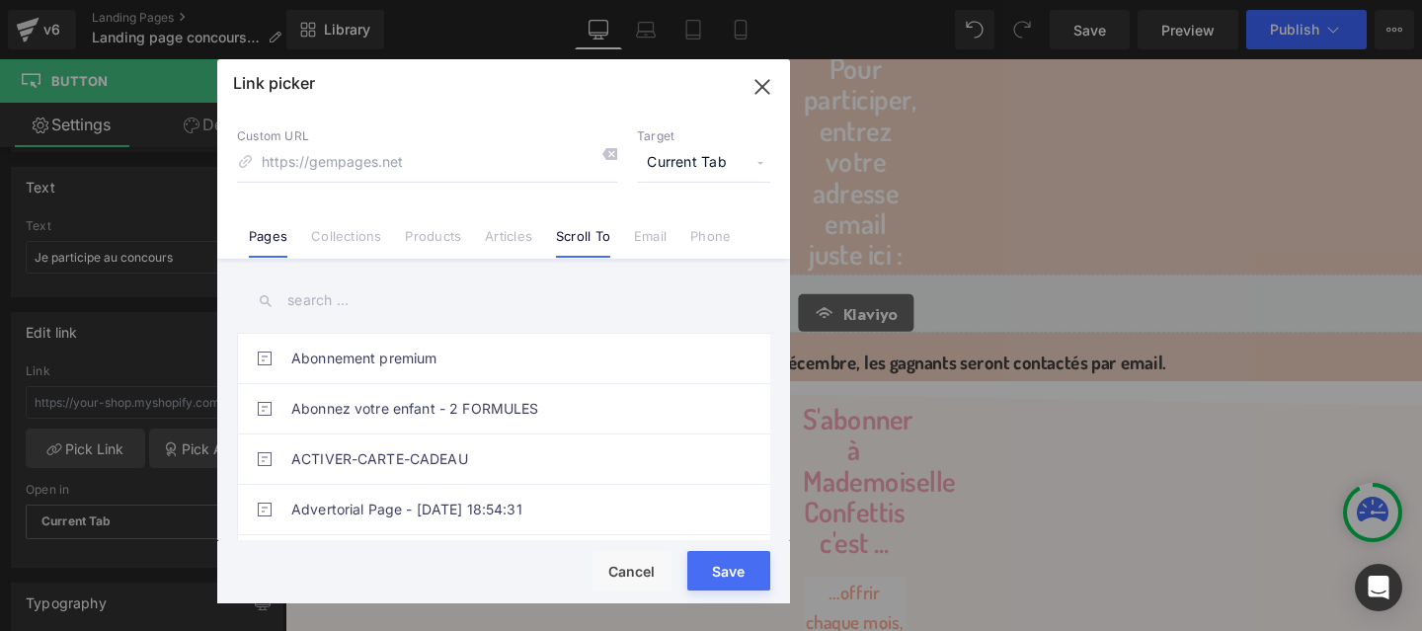
click at [579, 241] on link "Scroll To" at bounding box center [583, 243] width 54 height 30
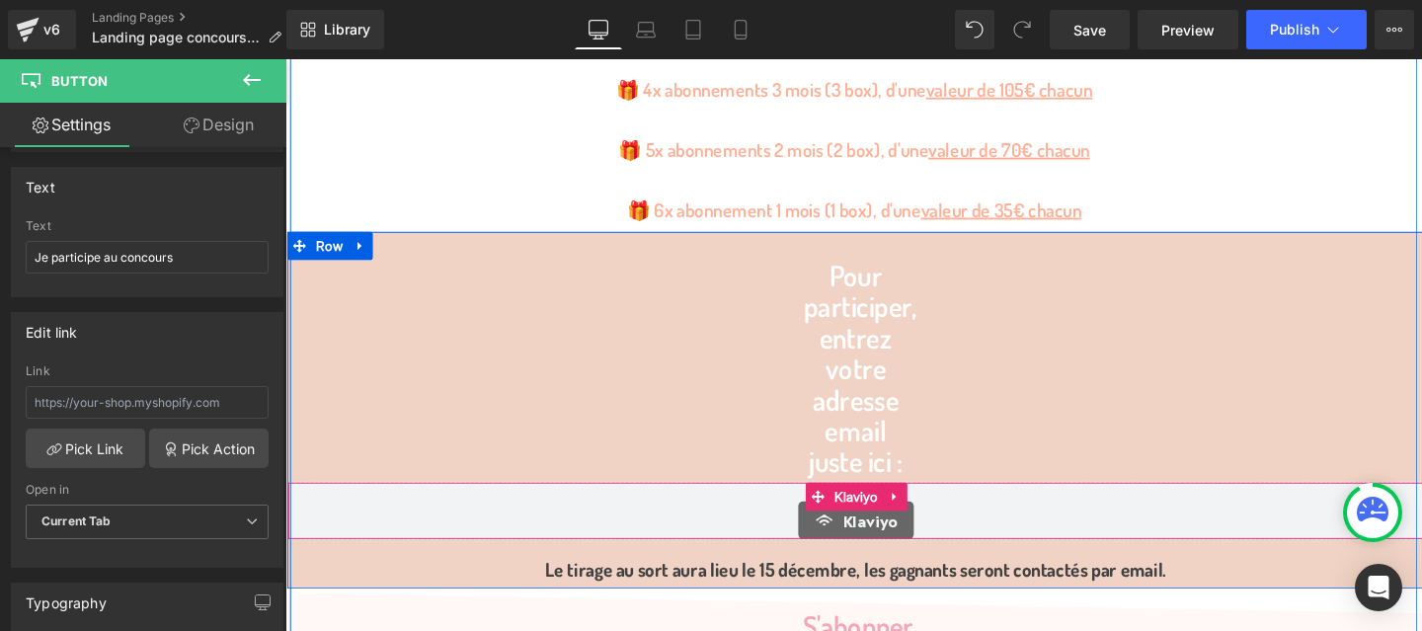
scroll to position [1246, 0]
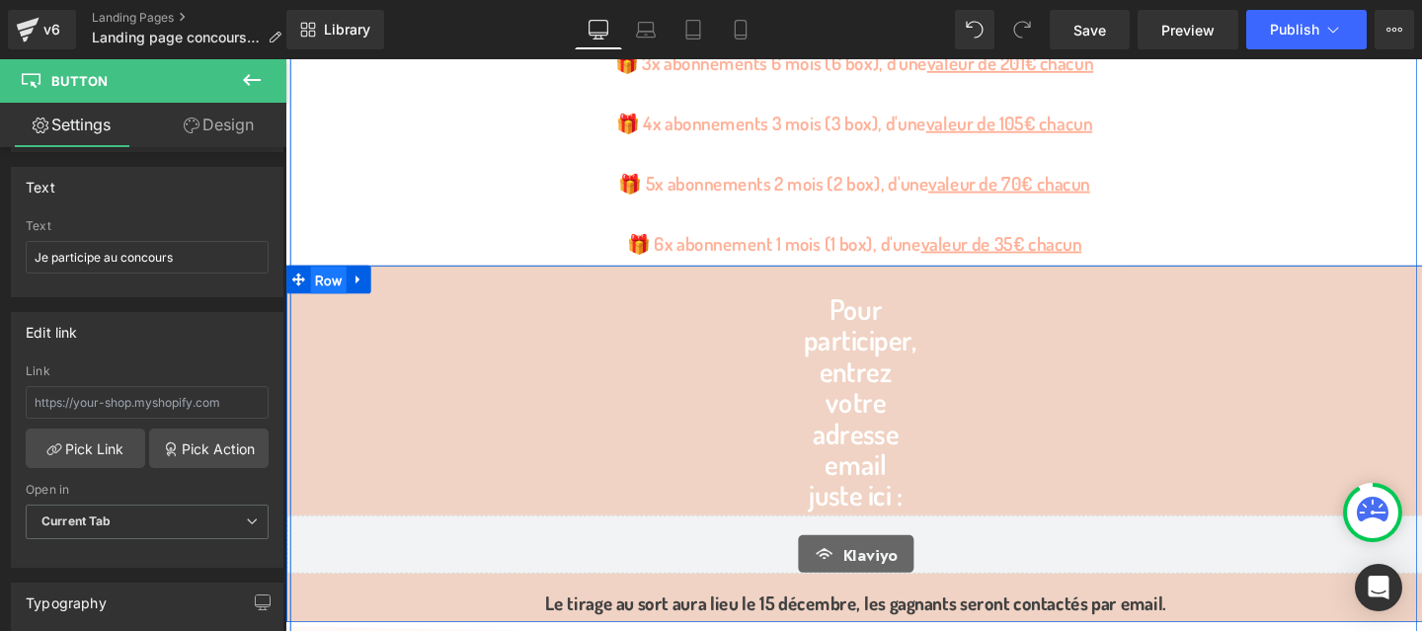
click at [333, 288] on span "Row" at bounding box center [331, 292] width 39 height 30
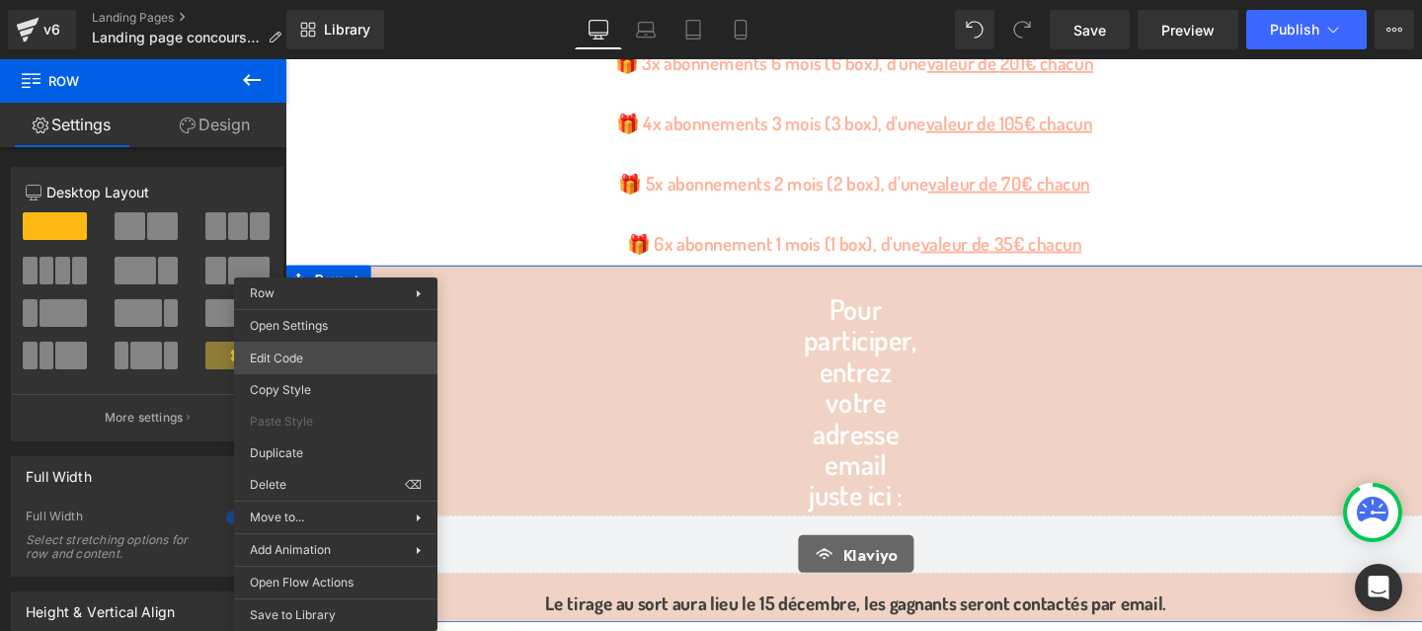
click at [357, 0] on div "Row You are previewing how the will restyle your page. You can not edit Element…" at bounding box center [711, 0] width 1422 height 0
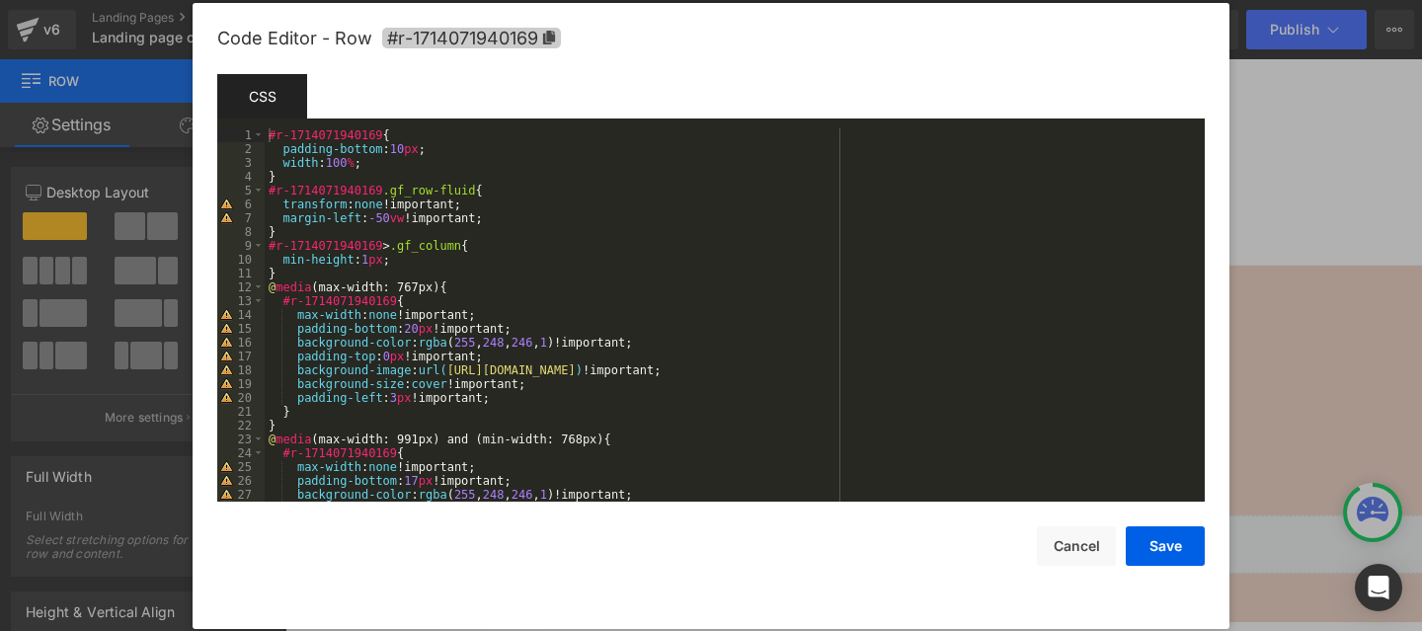
click at [546, 36] on icon at bounding box center [549, 38] width 14 height 14
click at [1157, 543] on button "Save" at bounding box center [1165, 546] width 79 height 40
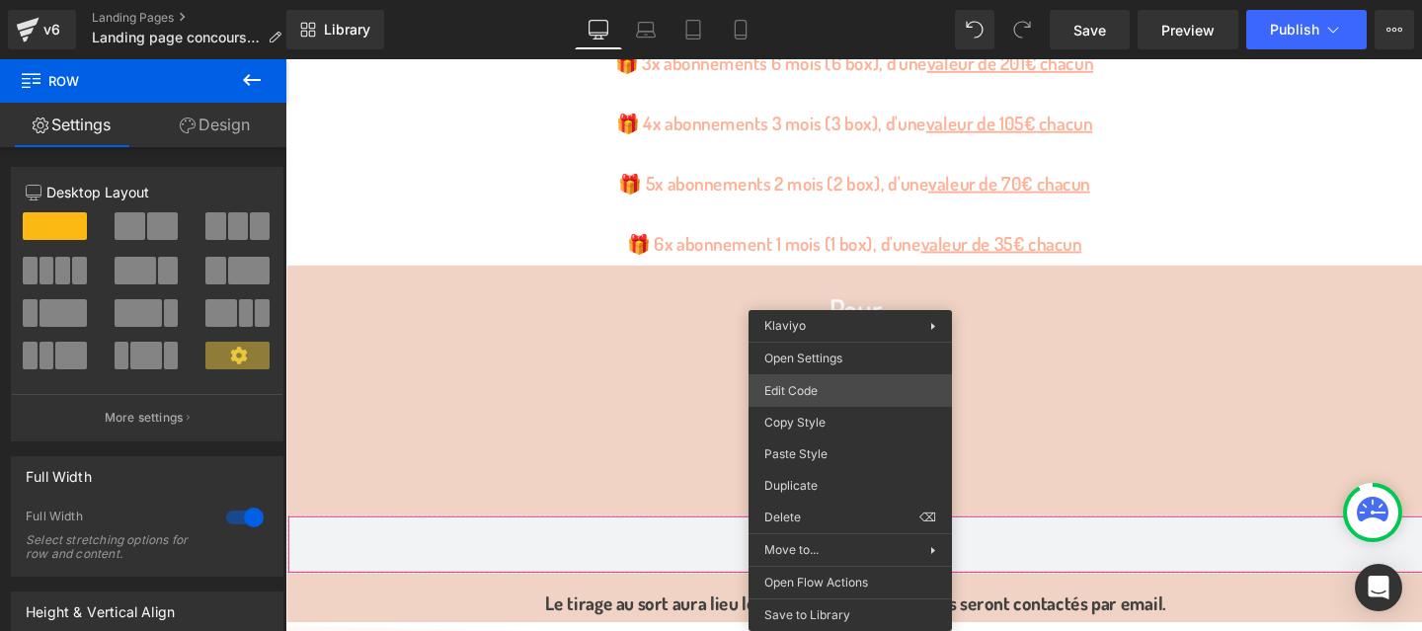
click at [835, 0] on div "Row You are previewing how the will restyle your page. You can not edit Element…" at bounding box center [711, 0] width 1422 height 0
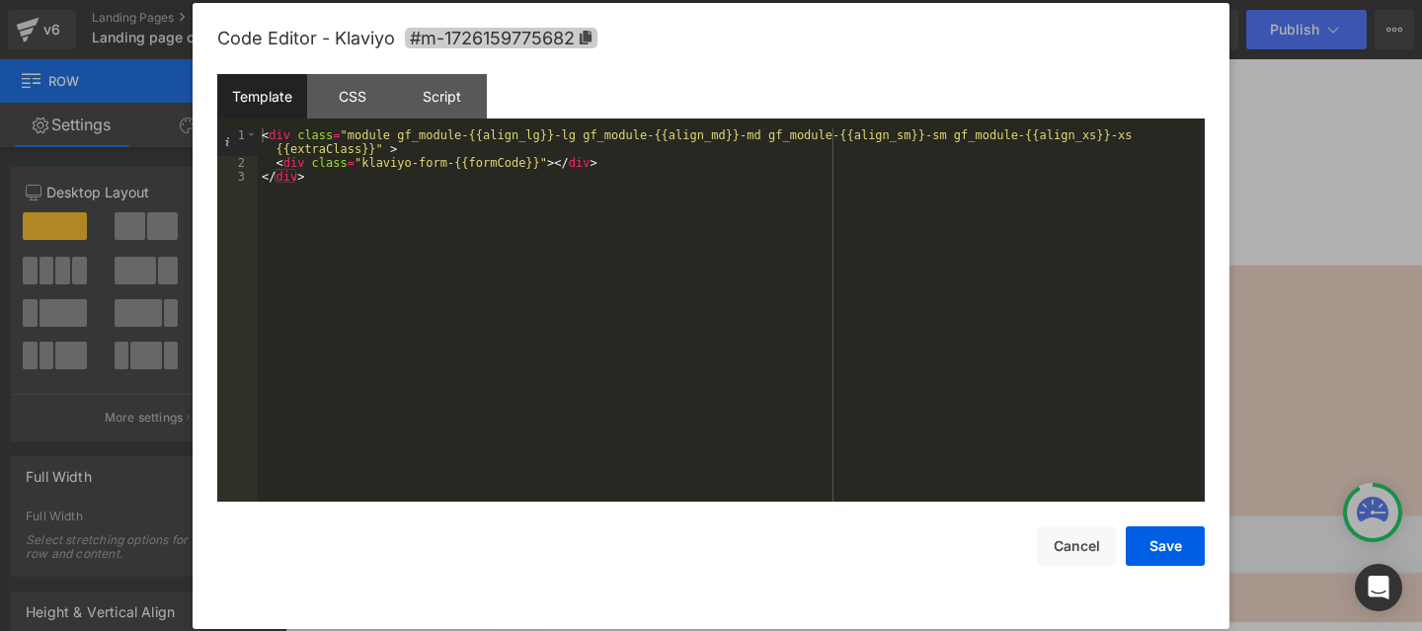
click at [588, 34] on icon at bounding box center [586, 38] width 12 height 14
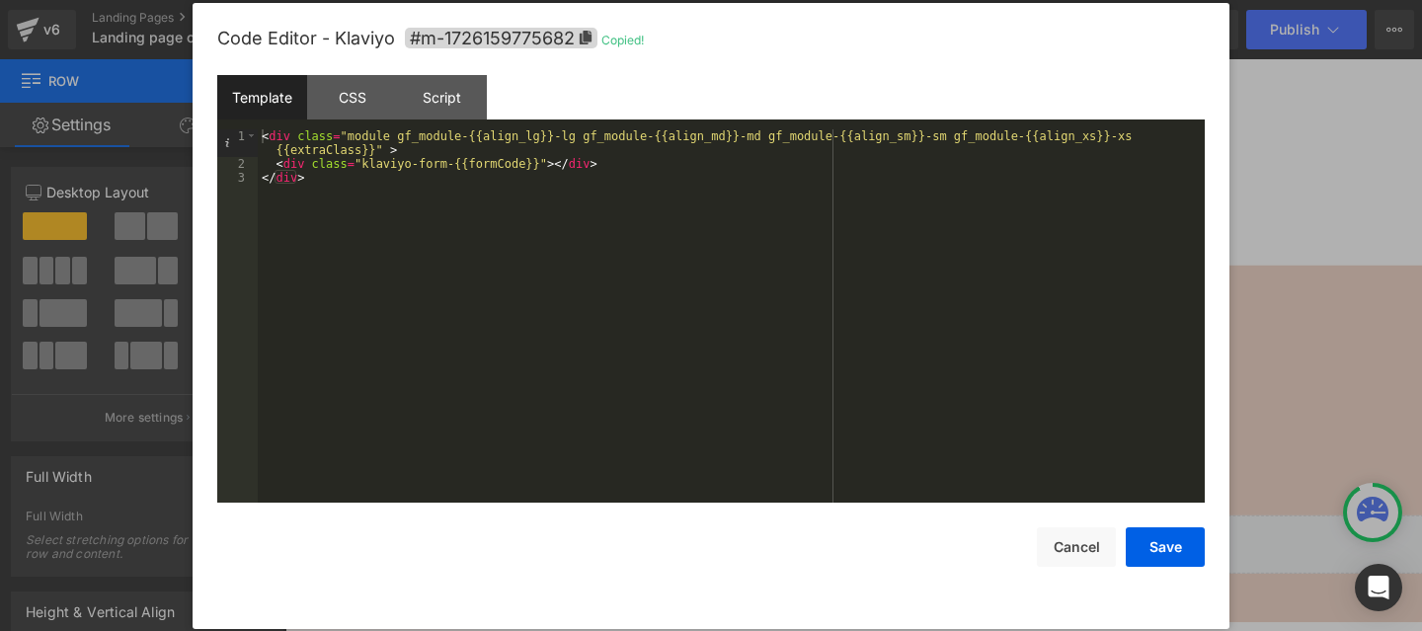
click at [1252, 465] on div at bounding box center [711, 315] width 1422 height 631
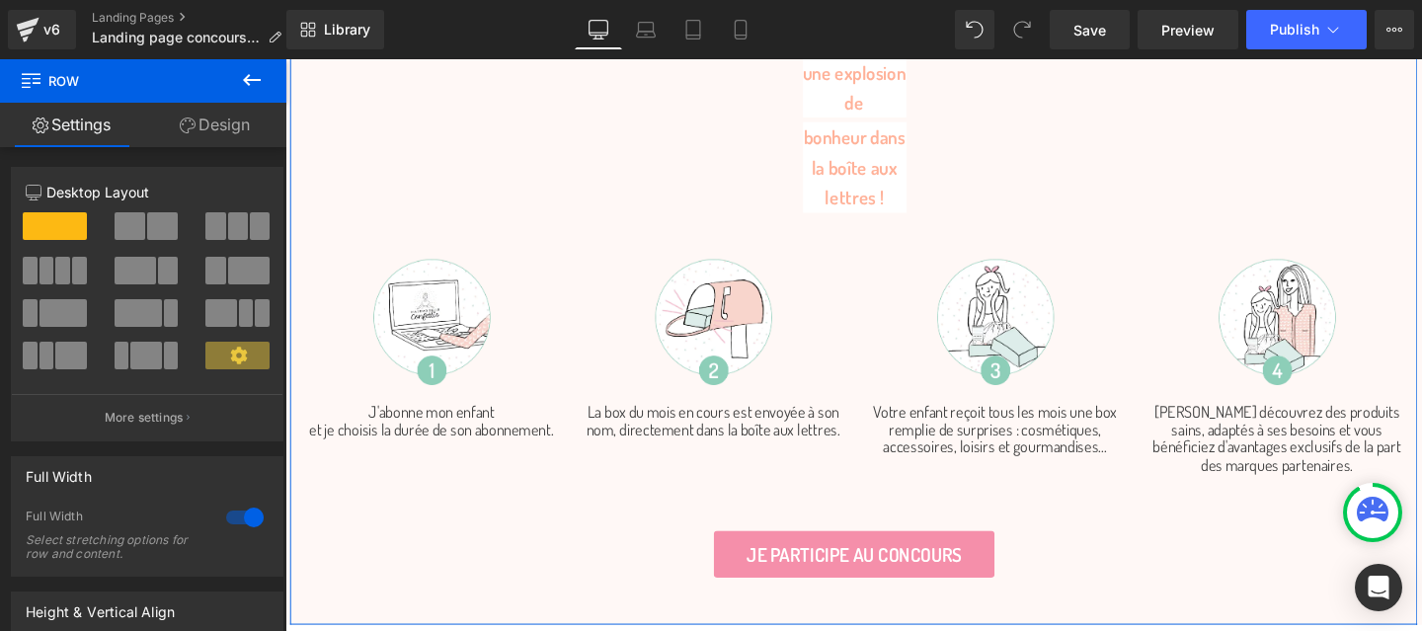
scroll to position [2223, 0]
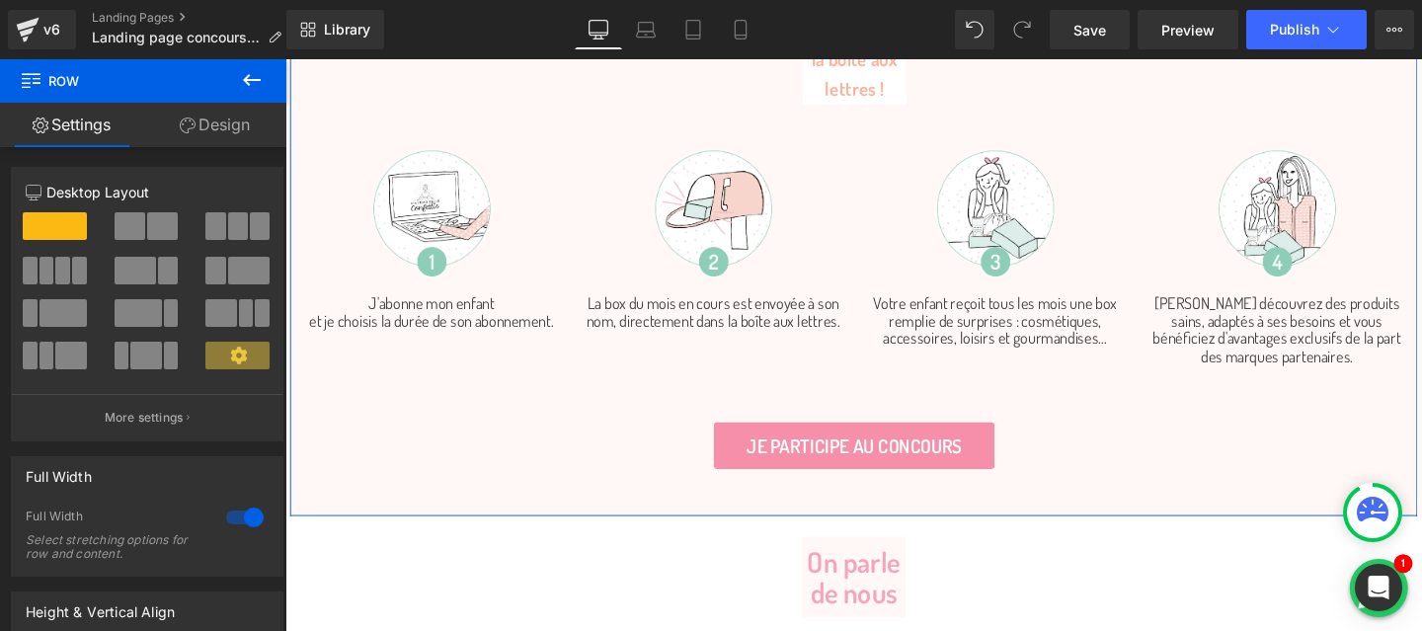
click at [872, 470] on div "Je participe au concours Button" at bounding box center [883, 465] width 1195 height 50
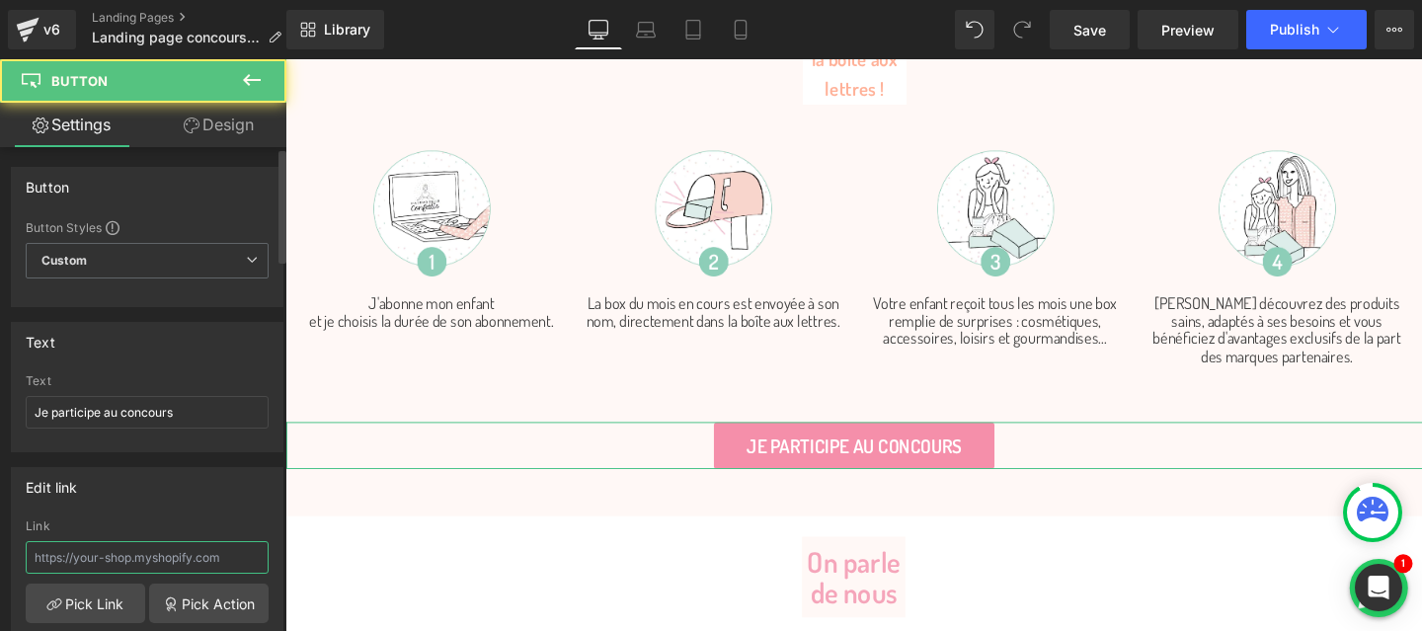
click at [87, 561] on input "text" at bounding box center [147, 557] width 243 height 33
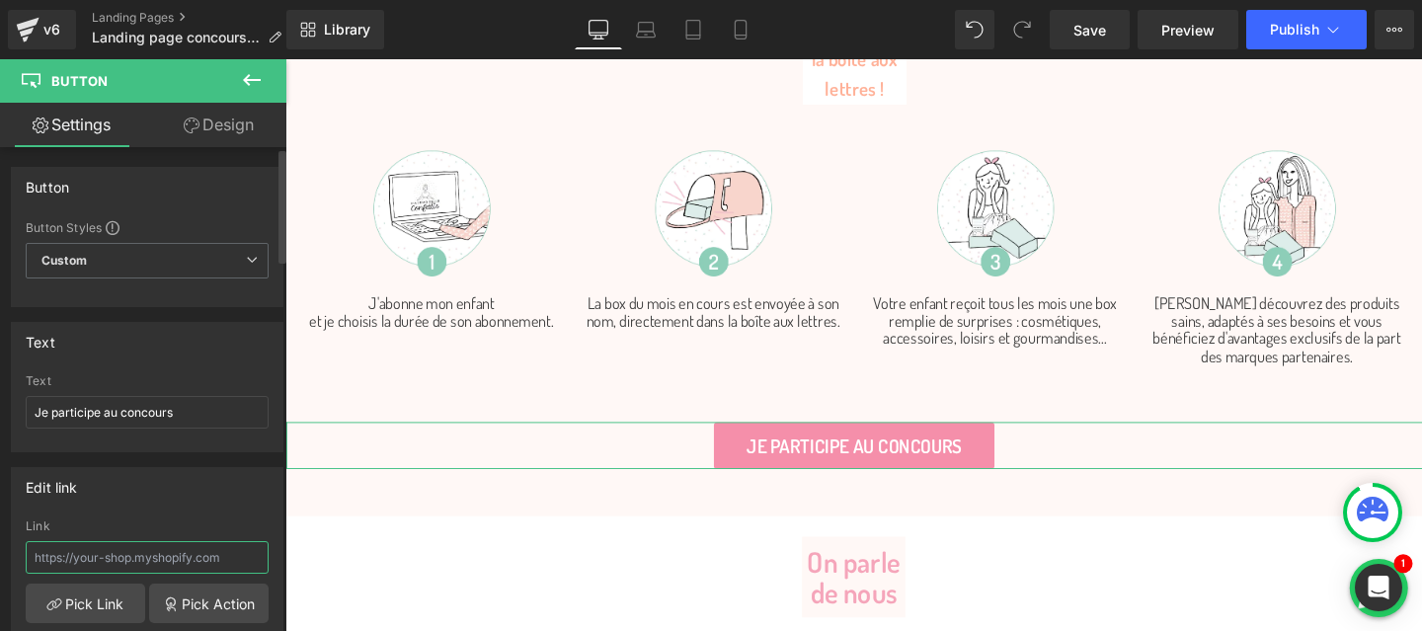
type input "#m-1726159775682"
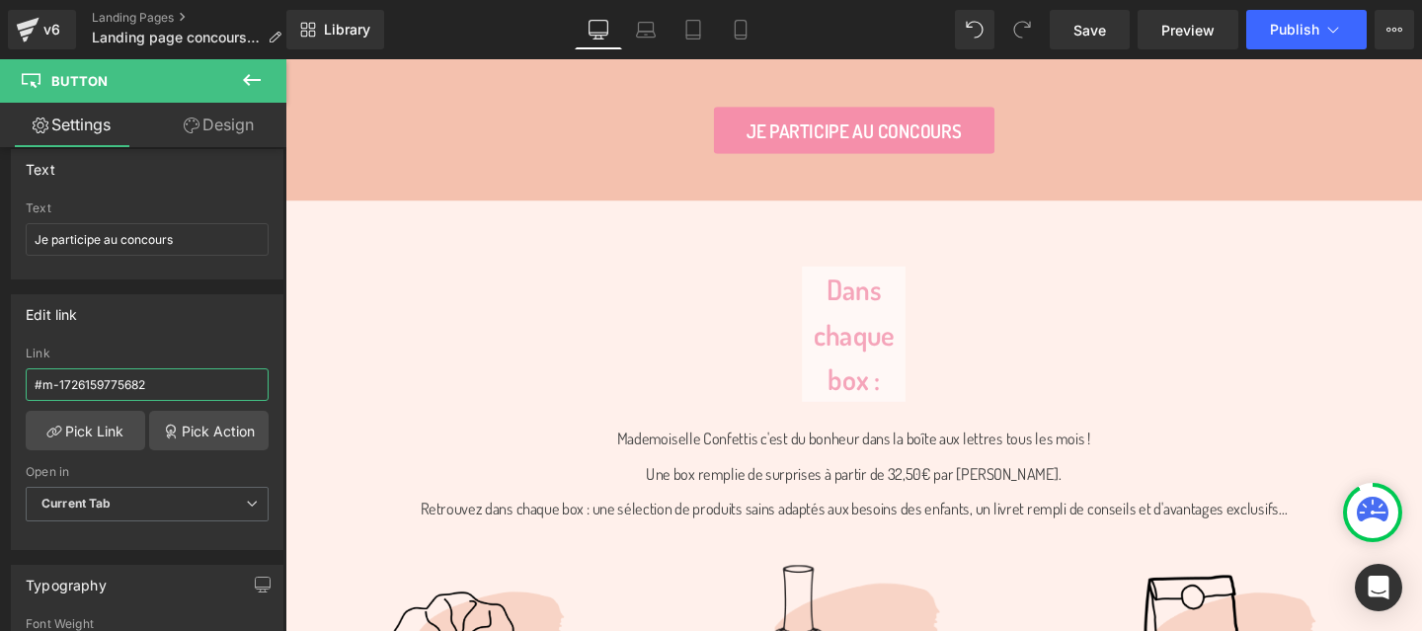
scroll to position [3524, 0]
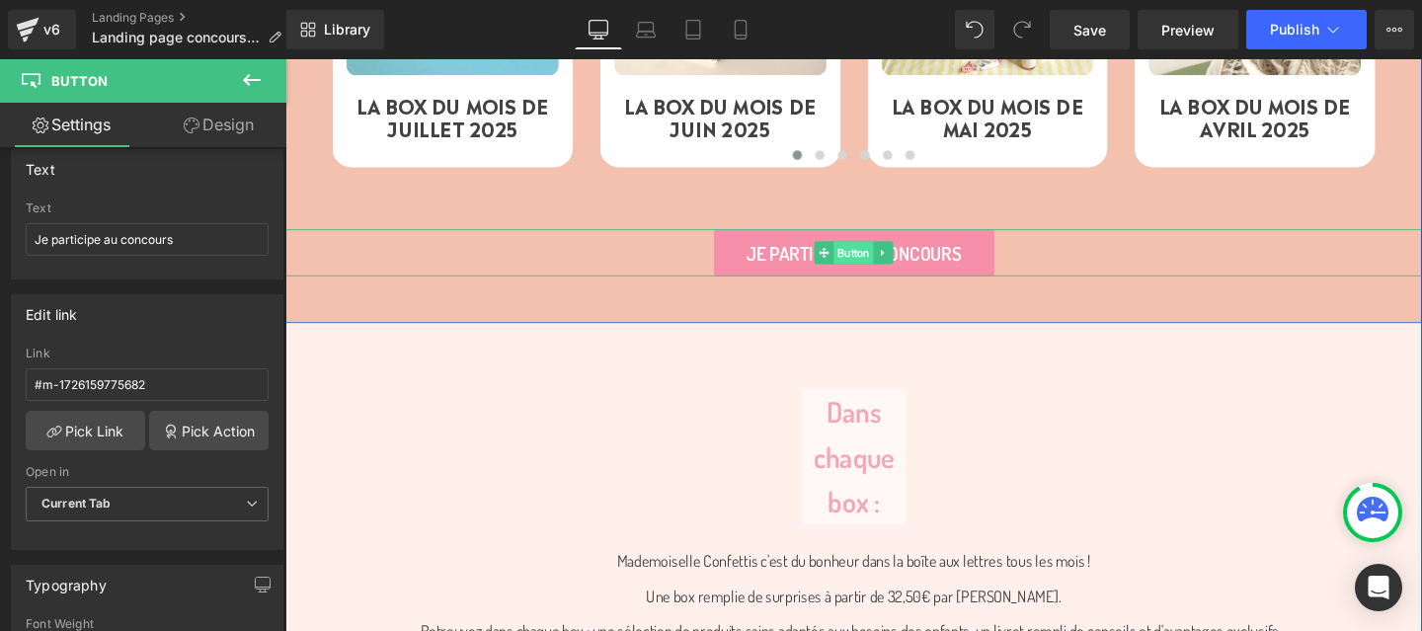
click at [874, 260] on span "Button" at bounding box center [882, 263] width 41 height 24
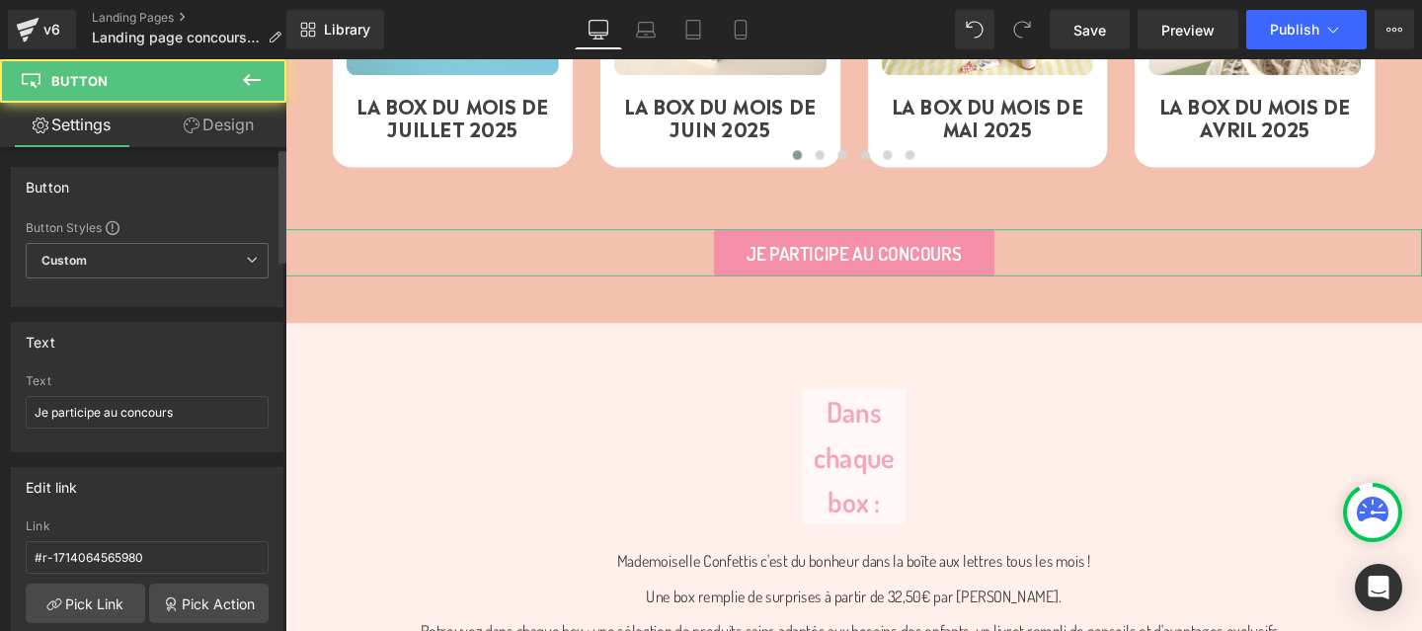
click at [98, 534] on div "Link #r-1714064565980" at bounding box center [147, 551] width 243 height 64
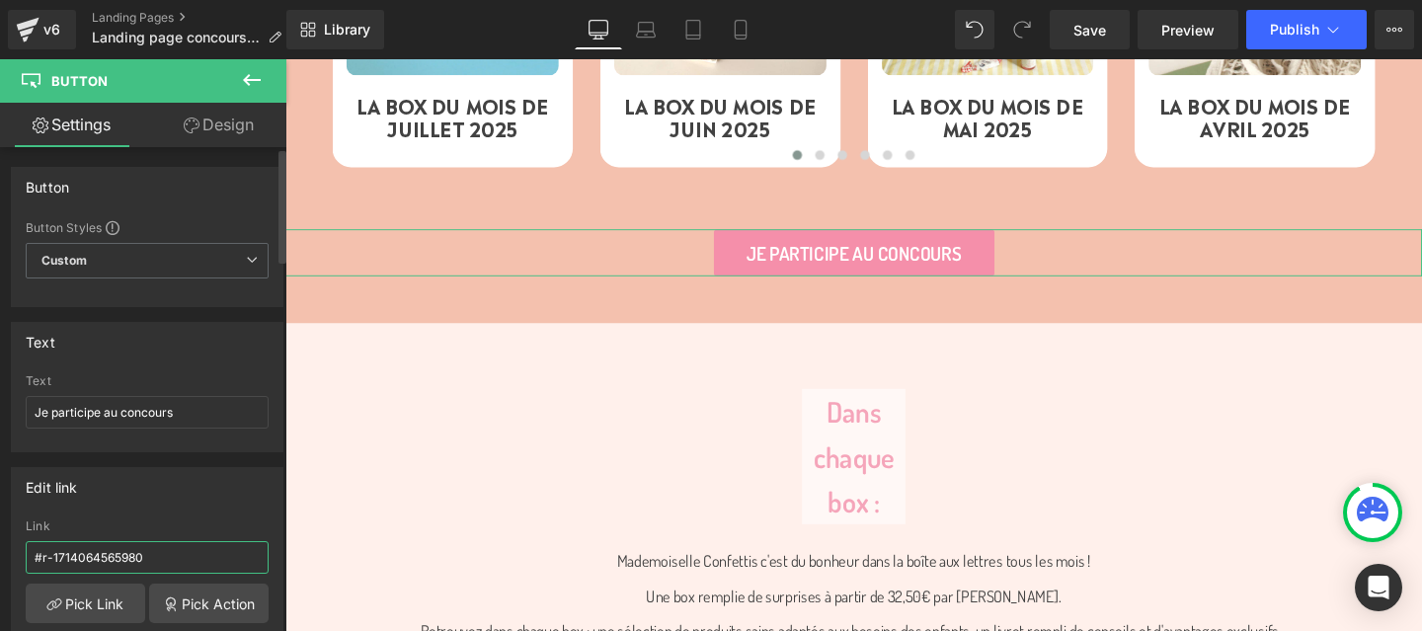
click at [90, 552] on input "#r-1714064565980" at bounding box center [147, 557] width 243 height 33
paste input "m-1726159775682"
type input "#m-1726159775682"
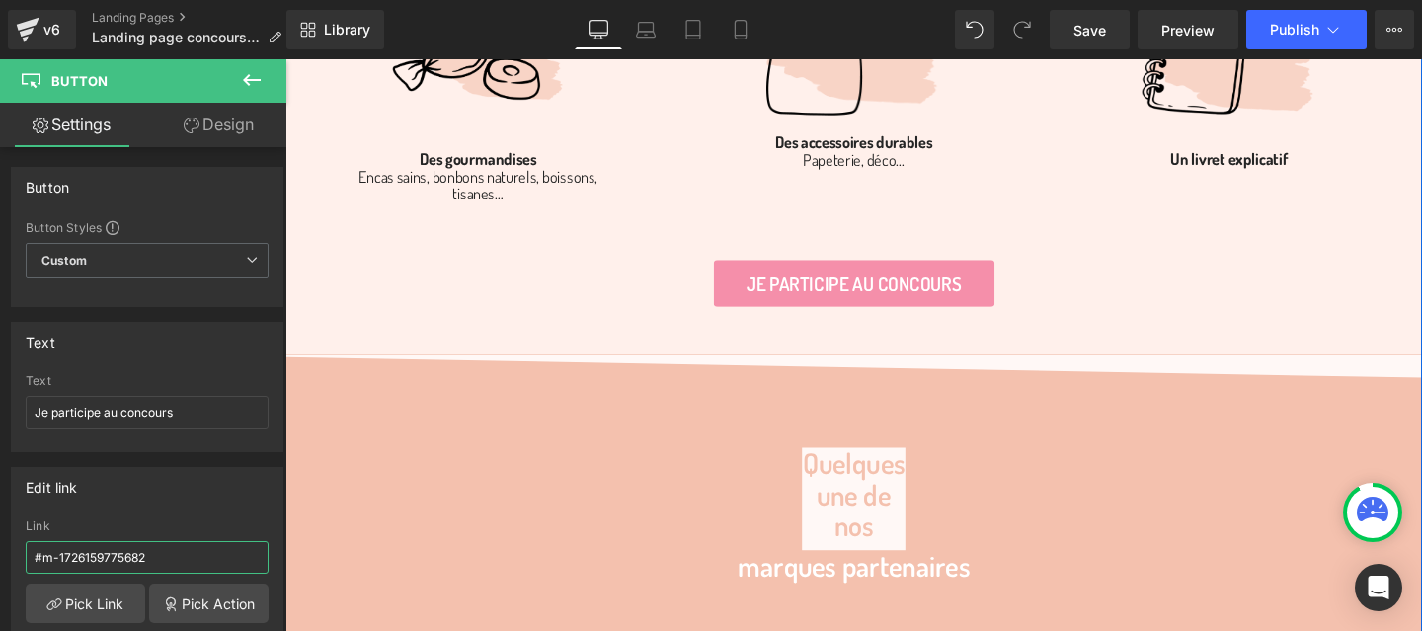
scroll to position [4710, 0]
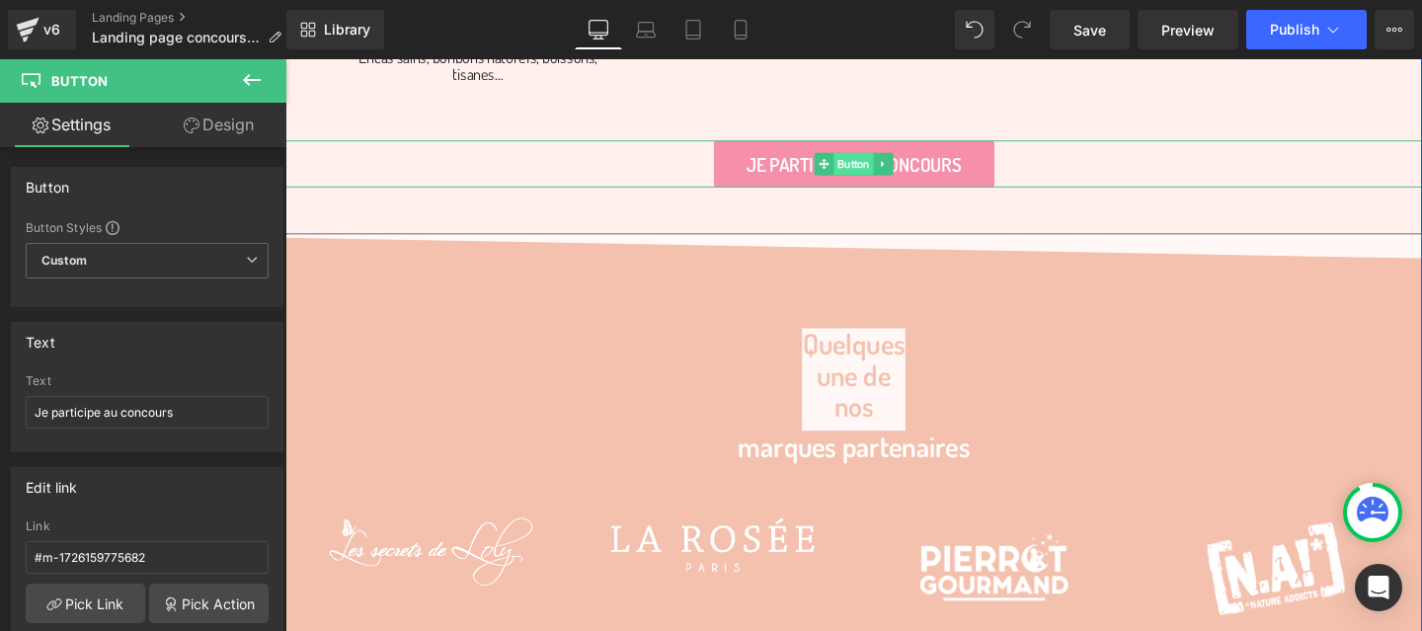
click at [880, 168] on span "Button" at bounding box center [882, 169] width 41 height 24
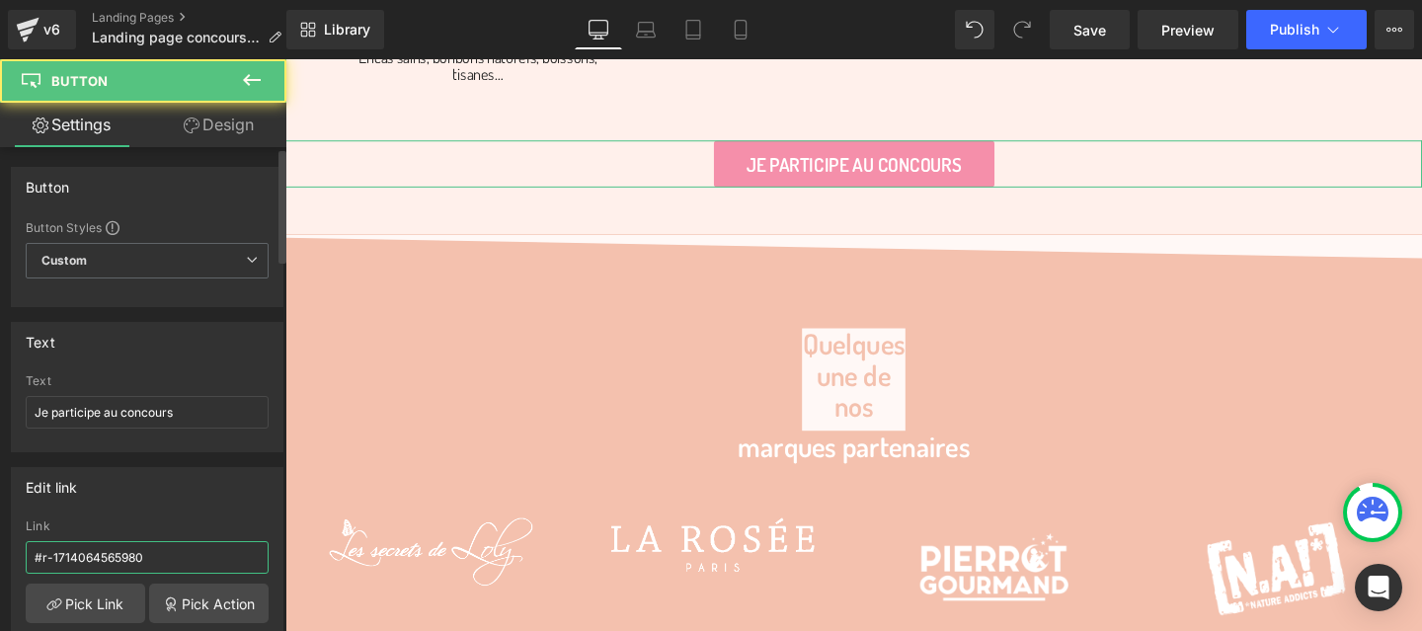
click at [96, 559] on input "#r-1714064565980" at bounding box center [147, 557] width 243 height 33
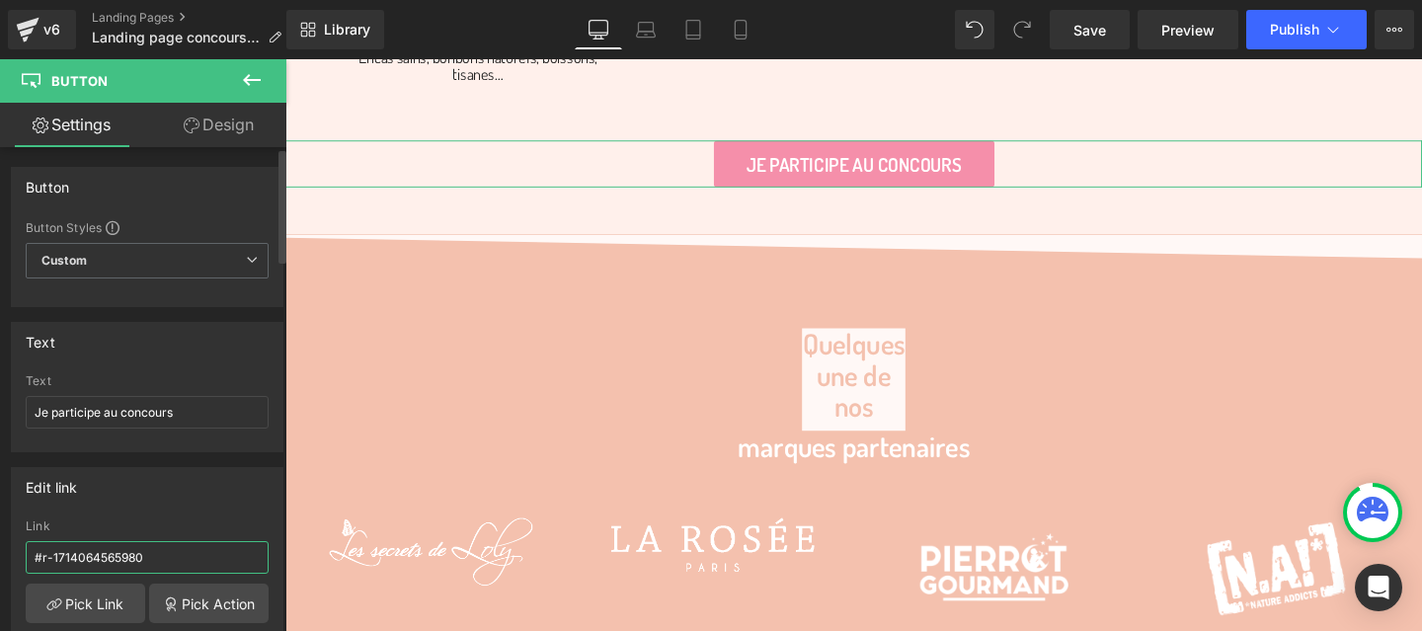
paste input "m-1726159775682"
type input "#m-1726159775682"
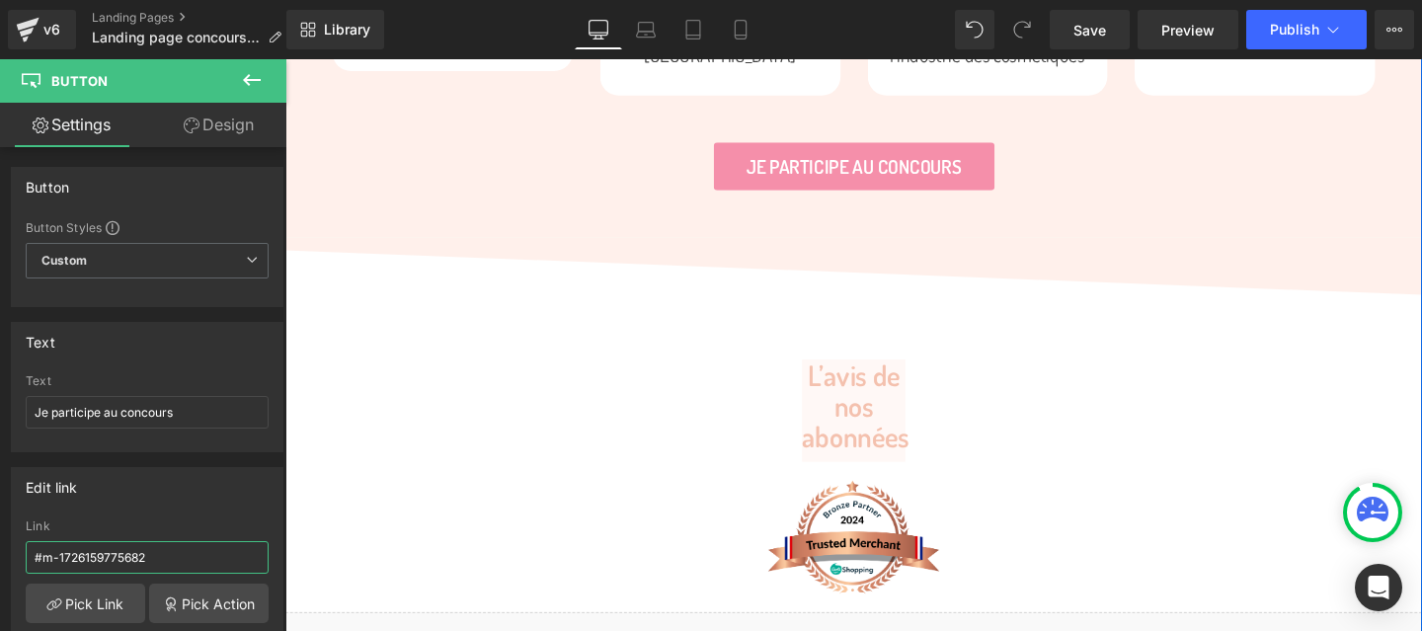
scroll to position [5729, 0]
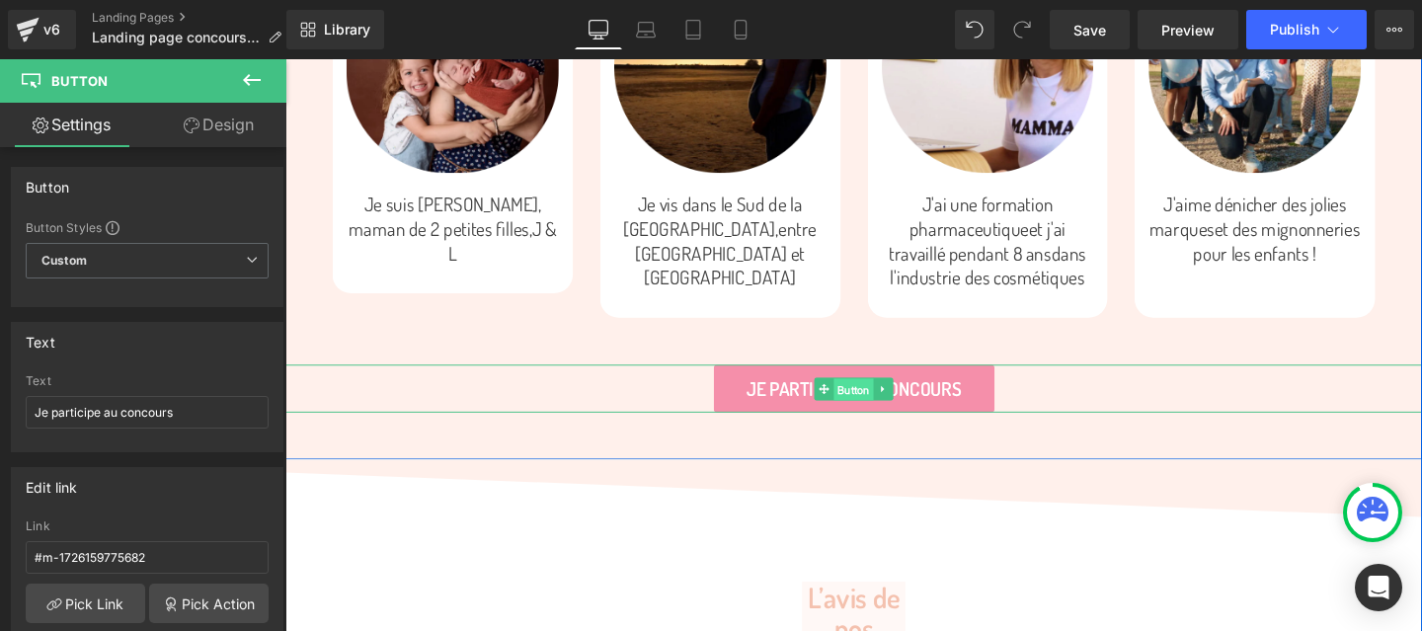
click at [876, 406] on span "Button" at bounding box center [882, 406] width 41 height 24
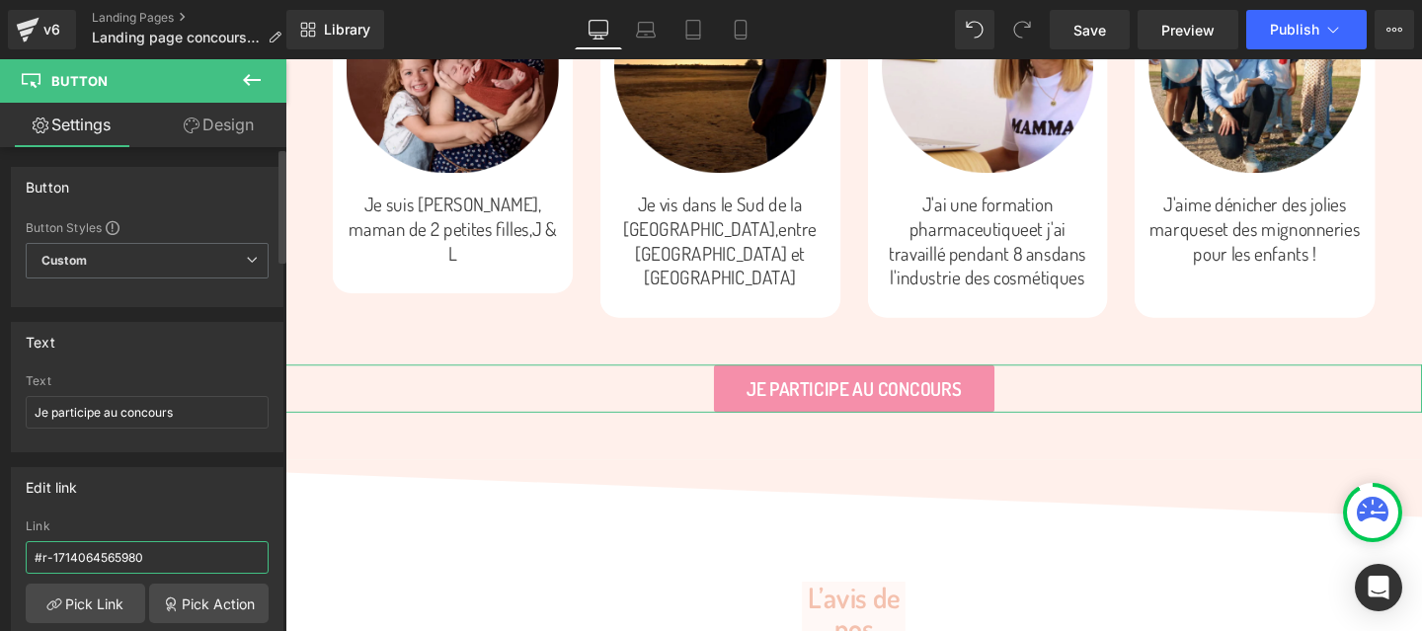
click at [78, 552] on input "#r-1714064565980" at bounding box center [147, 557] width 243 height 33
paste input "m-1726159775682"
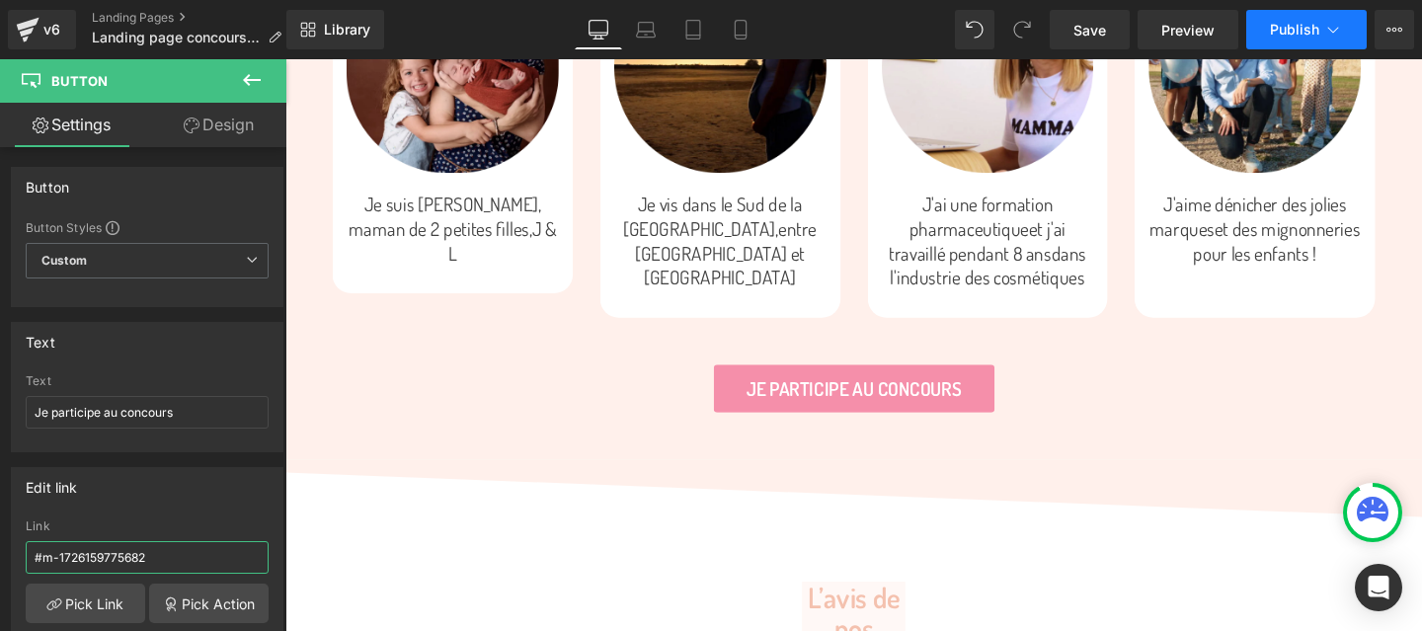
type input "#m-1726159775682"
click at [1298, 25] on span "Publish" at bounding box center [1294, 30] width 49 height 16
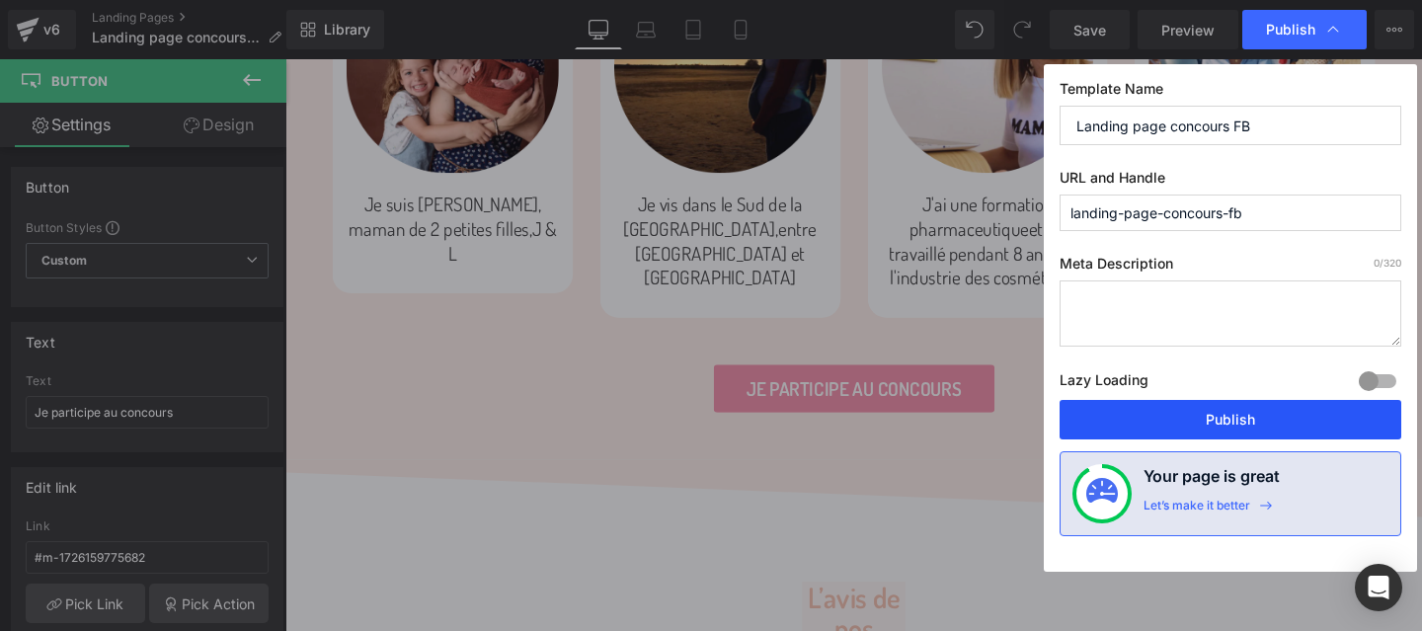
click at [1258, 417] on button "Publish" at bounding box center [1231, 420] width 342 height 40
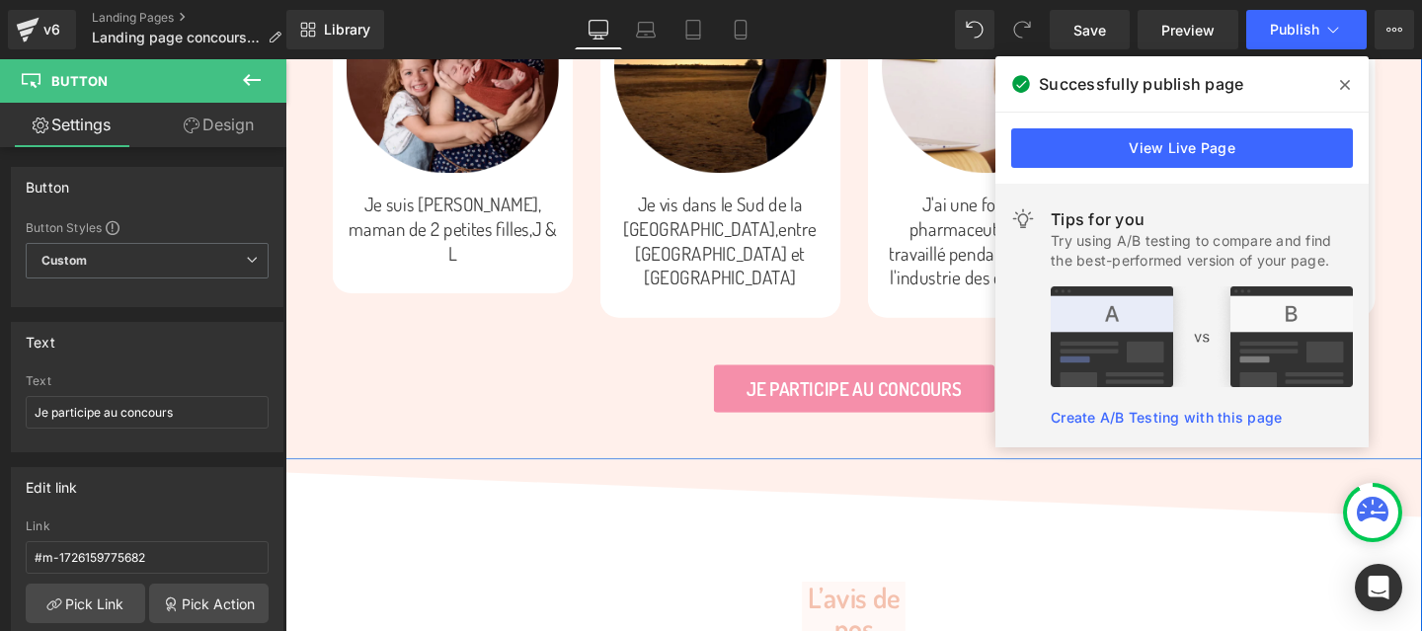
click at [610, 366] on div "Conçu par une maman... Heading Image Je suis Céline, maman de 2 petites filles,…" at bounding box center [882, 137] width 1195 height 586
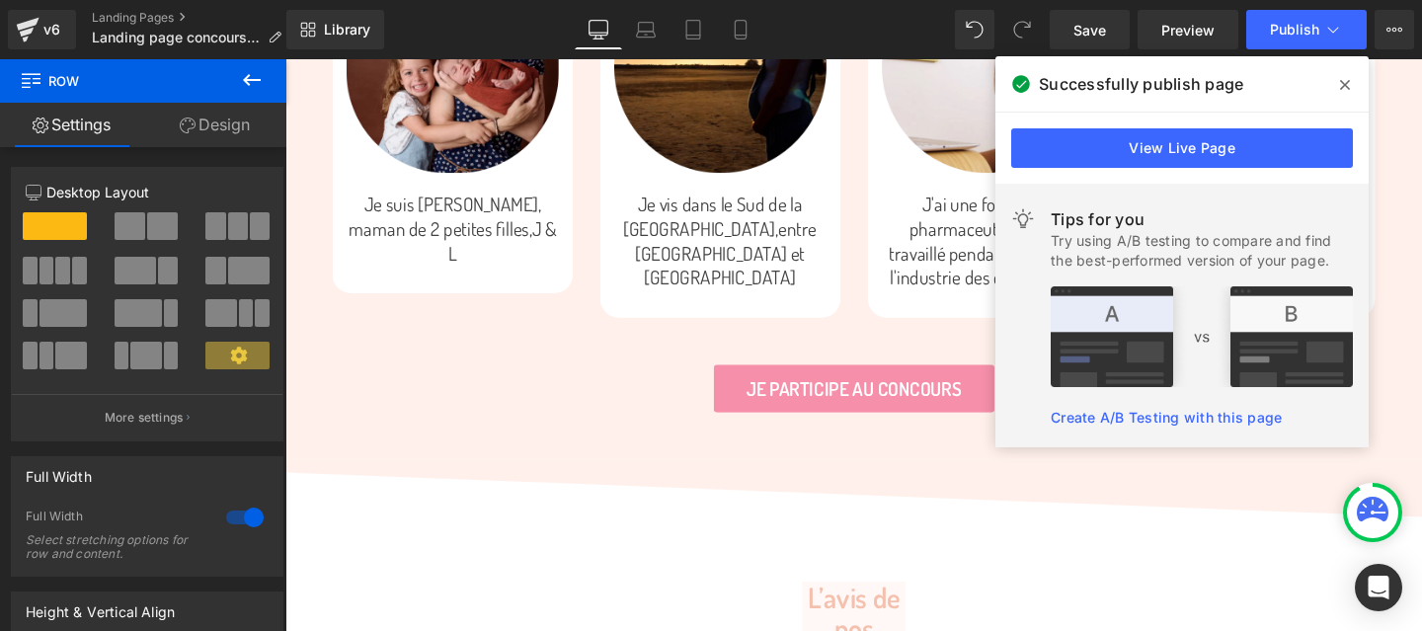
click at [121, 1] on div "v6 Landing Pages Landing page concours FB" at bounding box center [143, 29] width 286 height 59
click at [121, 10] on link "Landing Pages" at bounding box center [194, 18] width 205 height 16
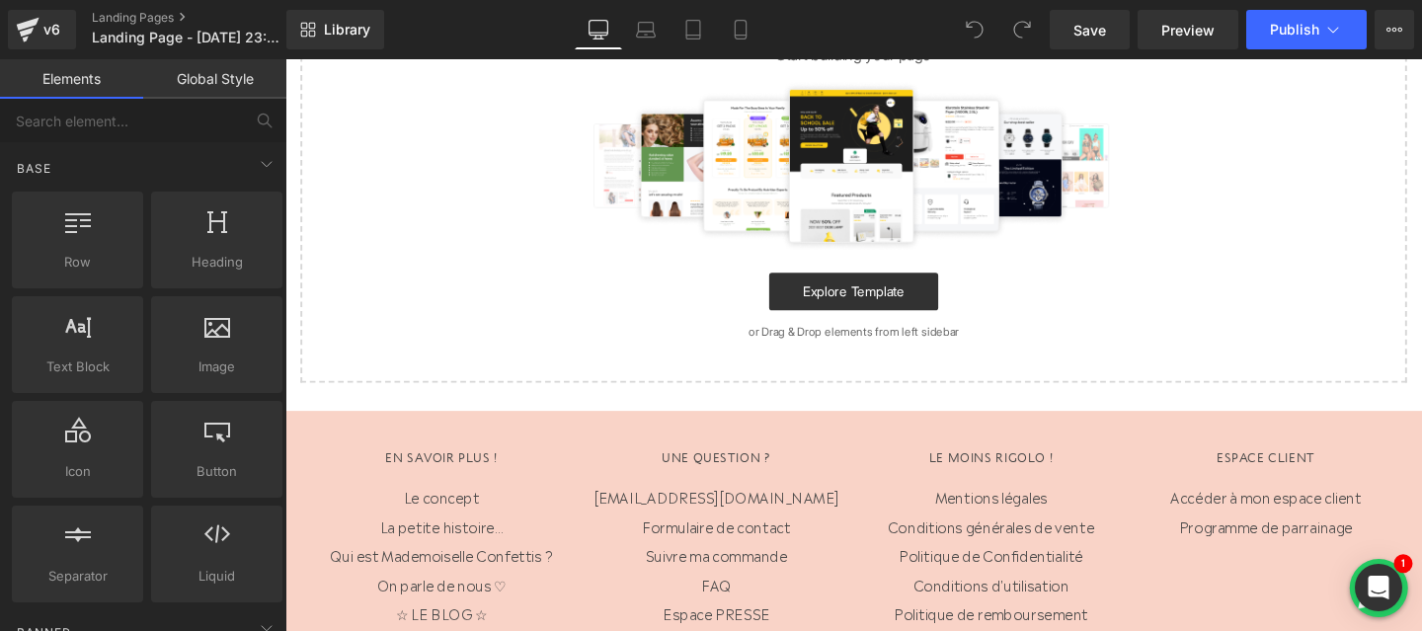
scroll to position [121, 0]
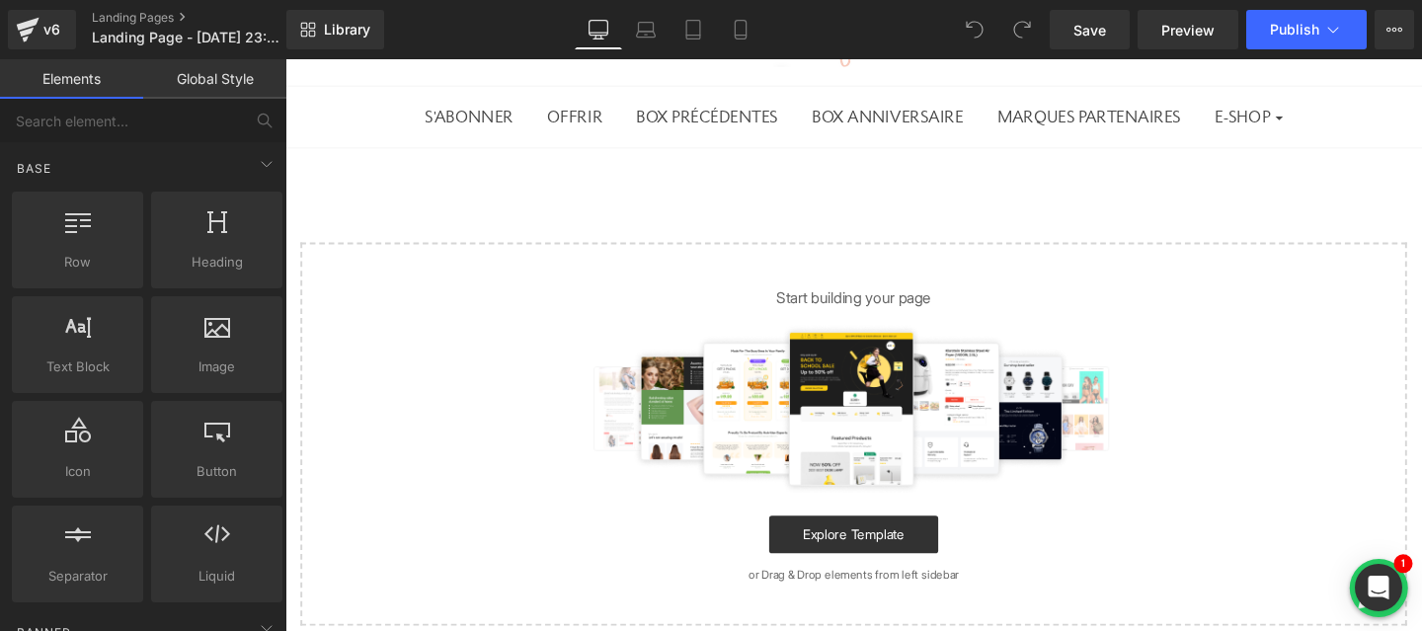
click at [899, 272] on div "Start building your page Explore Template or Drag & Drop elements from left sid…" at bounding box center [882, 453] width 1159 height 399
click at [884, 211] on div "Select your layout" at bounding box center [882, 418] width 1195 height 531
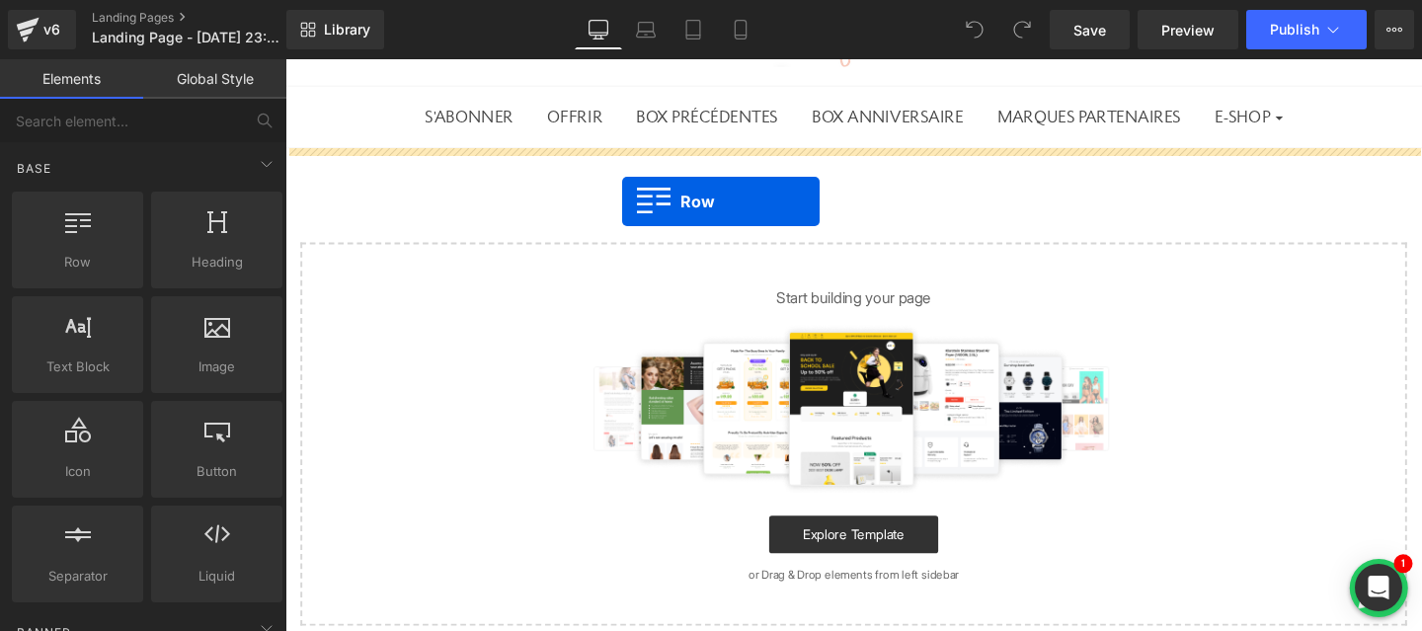
drag, startPoint x: 359, startPoint y: 318, endPoint x: 639, endPoint y: 208, distance: 301.1
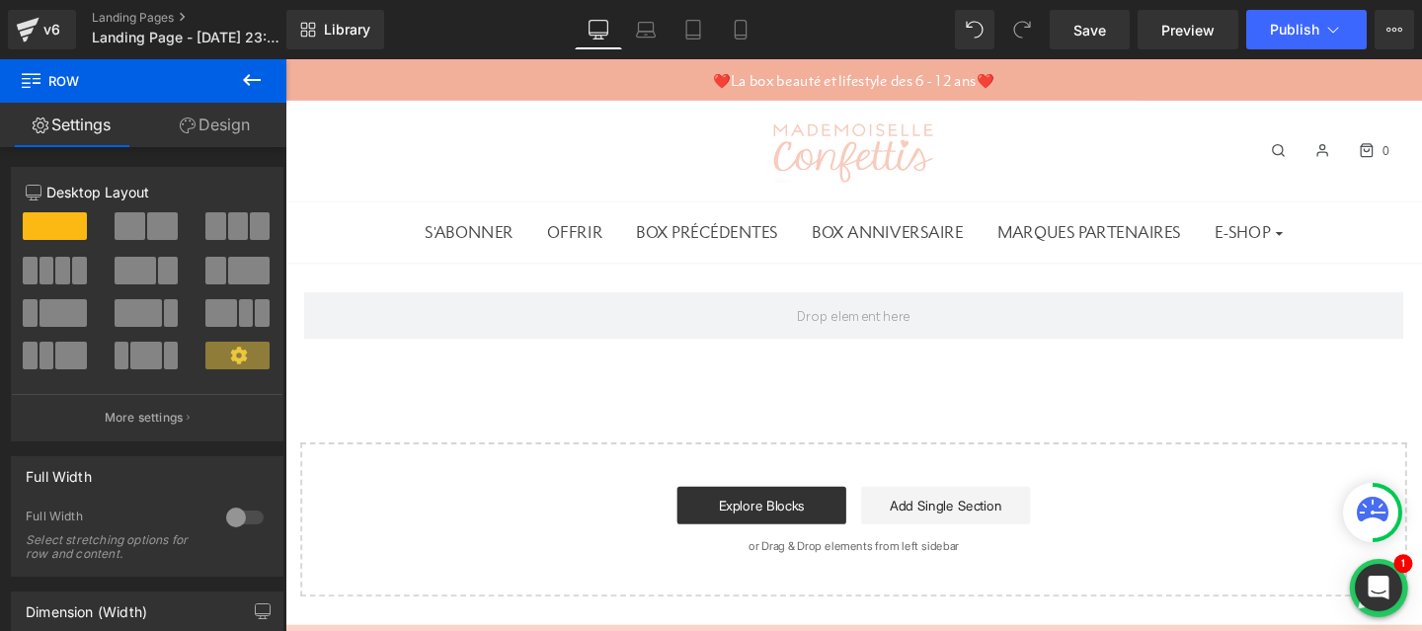
scroll to position [2, 0]
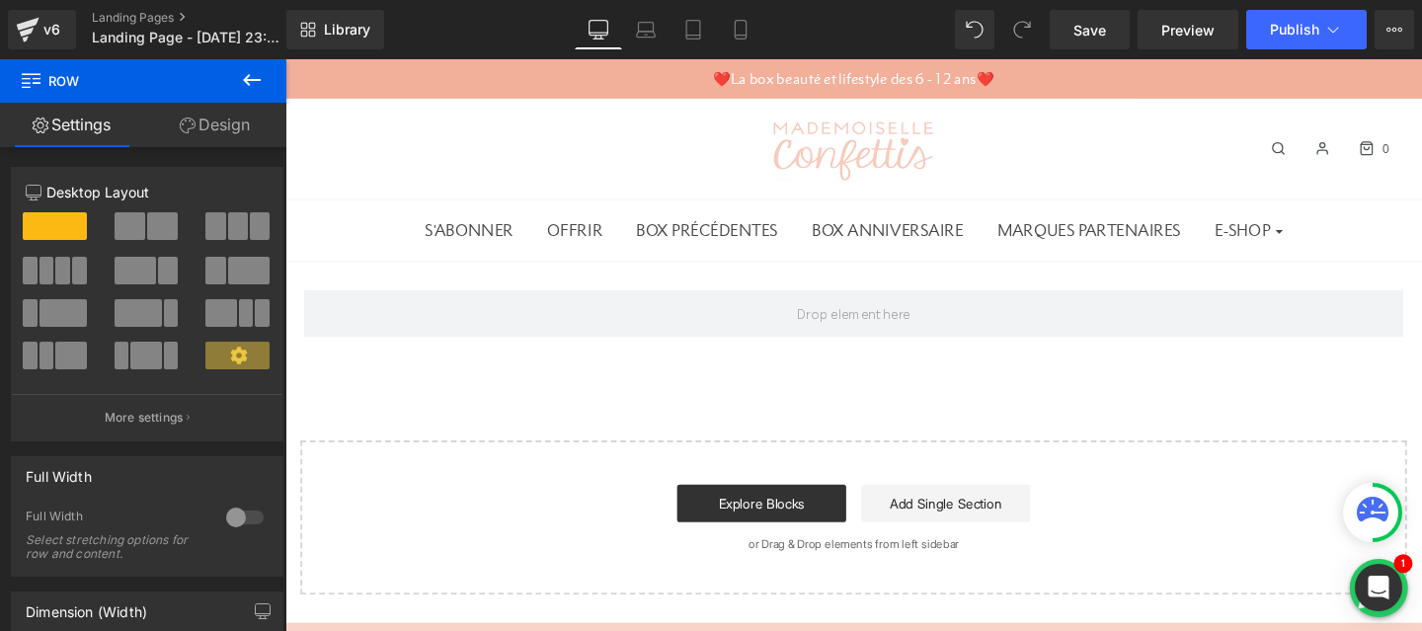
click at [246, 82] on icon at bounding box center [252, 80] width 18 height 12
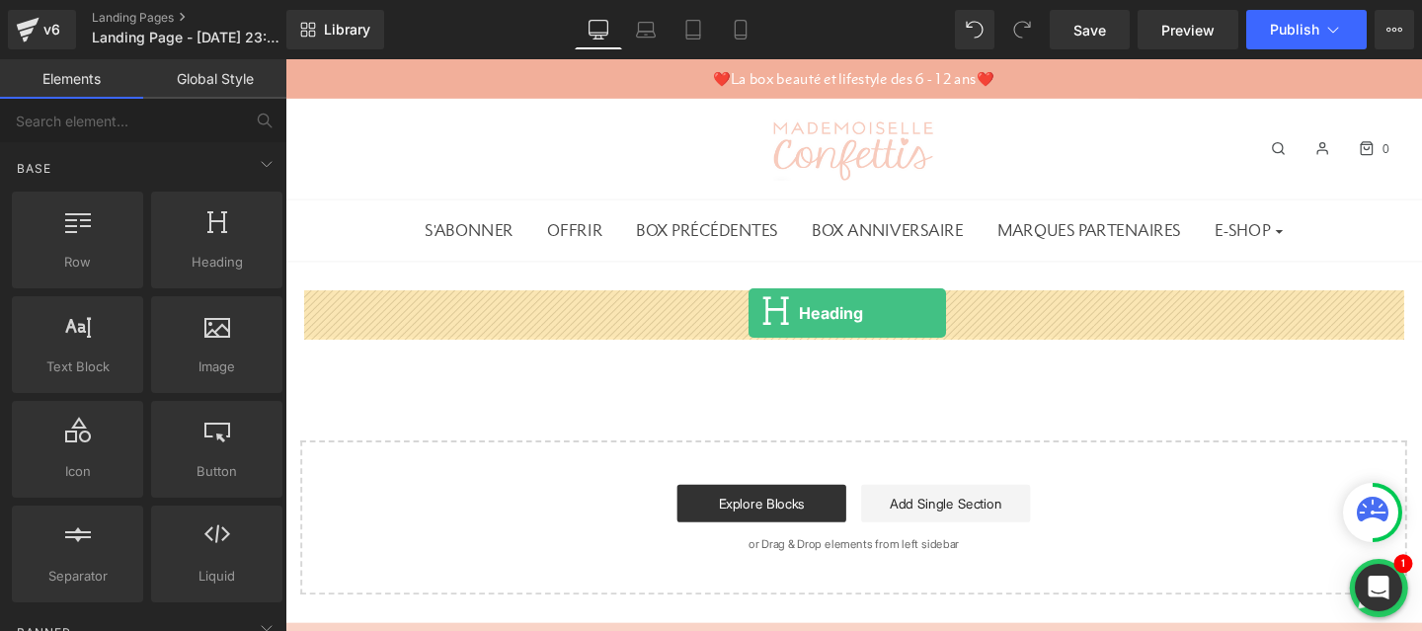
drag, startPoint x: 514, startPoint y: 314, endPoint x: 772, endPoint y: 326, distance: 259.0
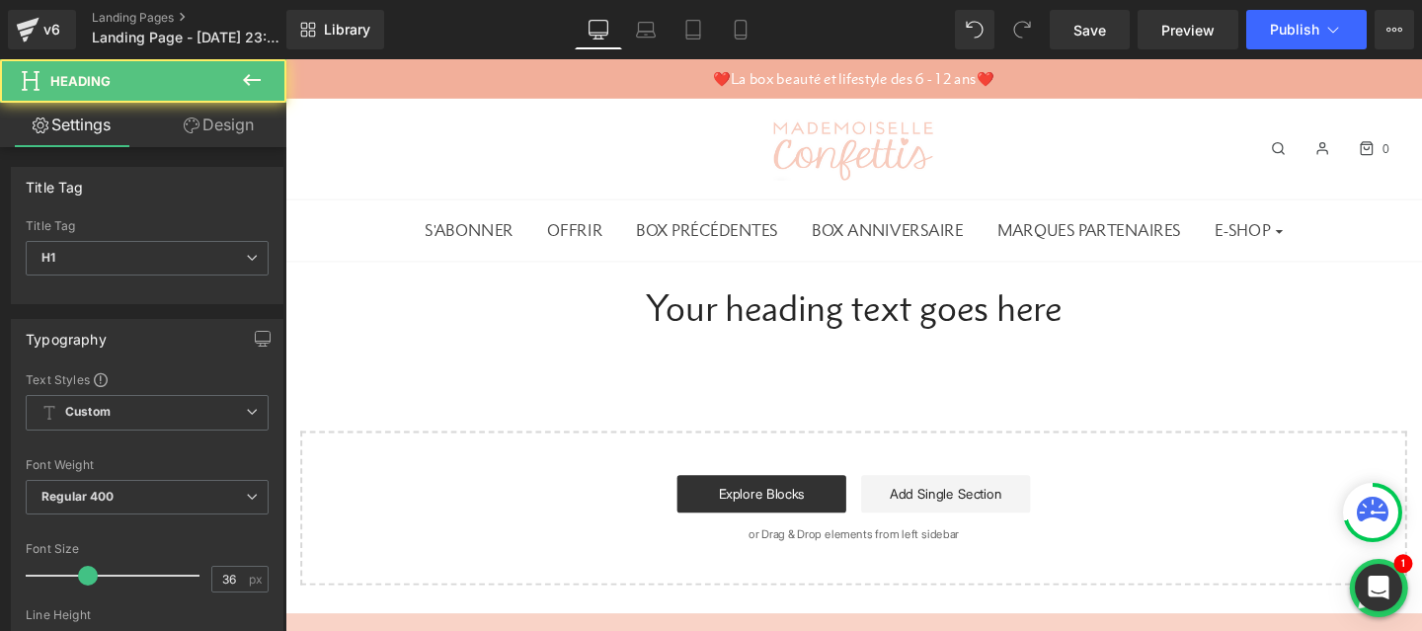
click at [285, 59] on div at bounding box center [285, 59] width 0 height 0
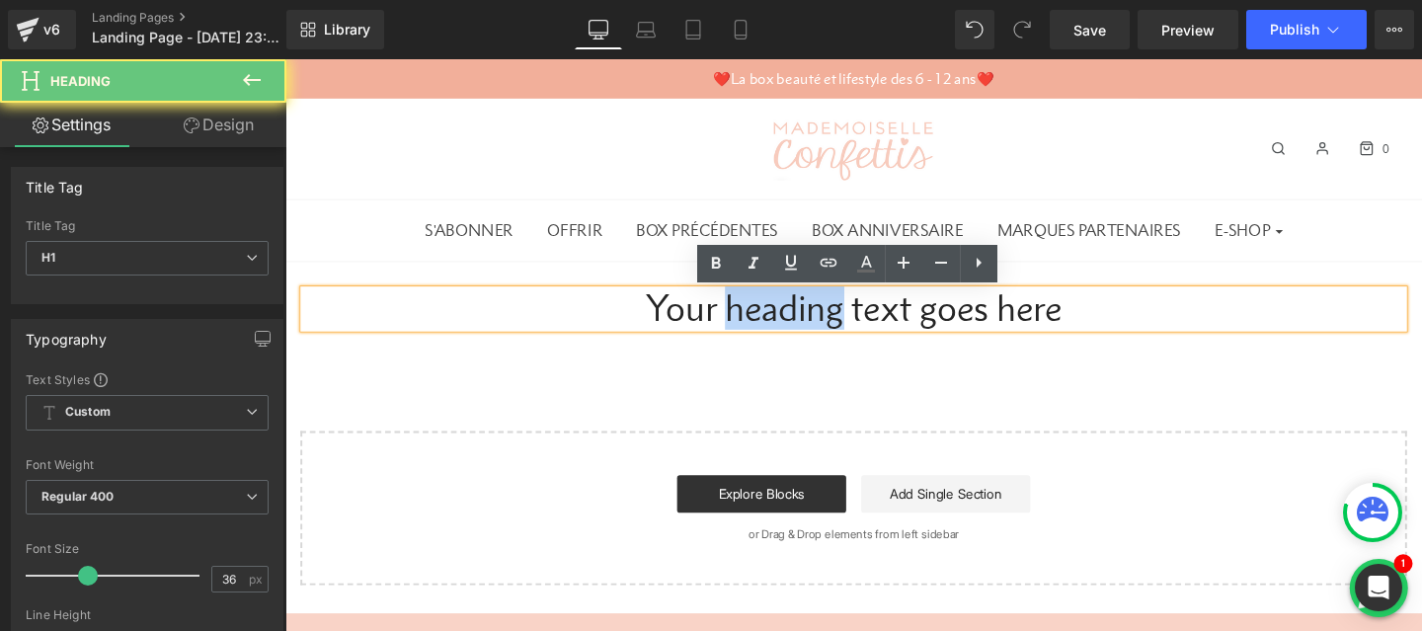
click at [799, 304] on h1 "Your heading text goes here" at bounding box center [883, 322] width 1156 height 40
click at [786, 329] on h1 "Your heading text goes here" at bounding box center [883, 322] width 1156 height 40
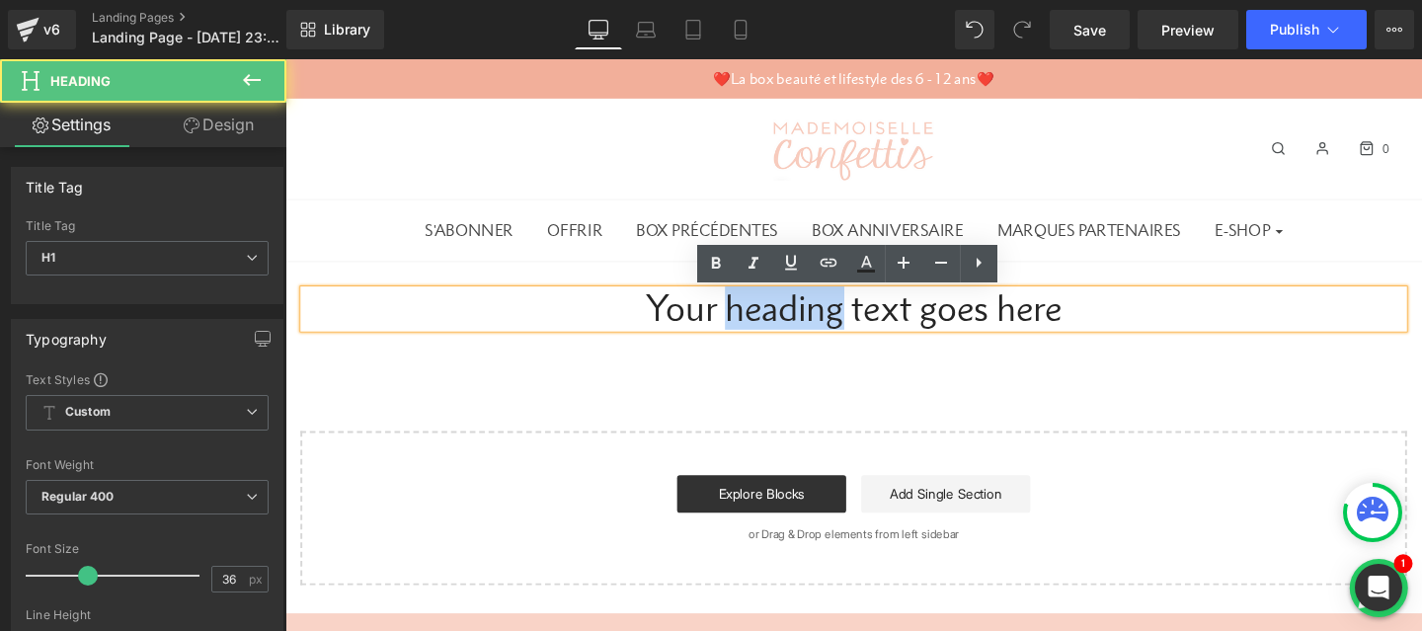
click at [786, 329] on h1 "Your heading text goes here" at bounding box center [883, 322] width 1156 height 40
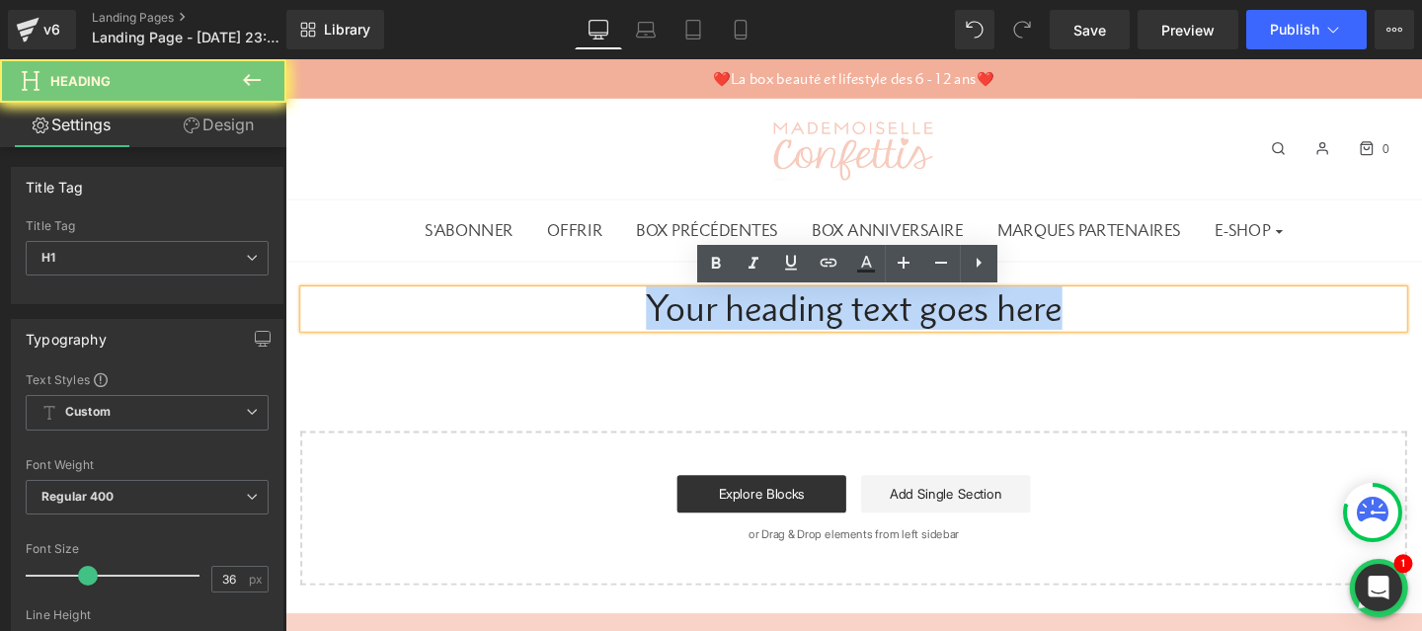
click at [786, 329] on h1 "Your heading text goes here" at bounding box center [883, 322] width 1156 height 40
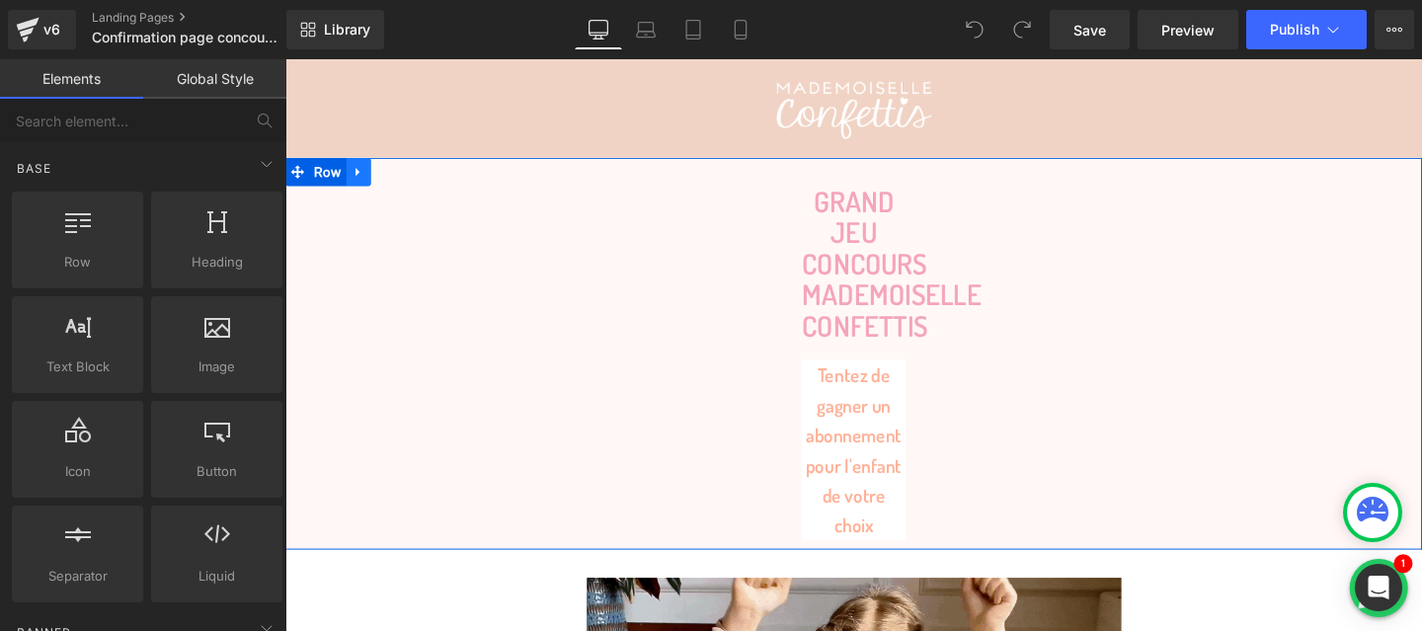
click at [361, 177] on icon at bounding box center [361, 178] width 4 height 9
click at [411, 174] on icon at bounding box center [414, 178] width 14 height 15
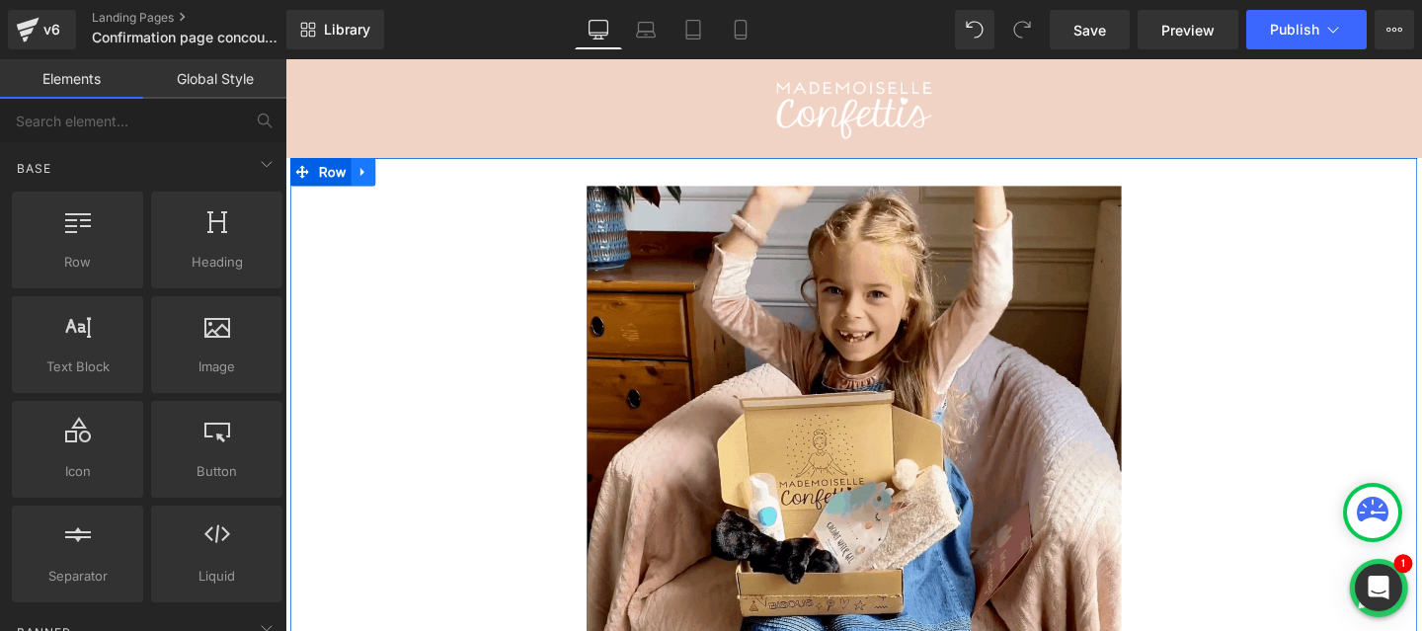
click at [372, 173] on icon at bounding box center [367, 178] width 14 height 15
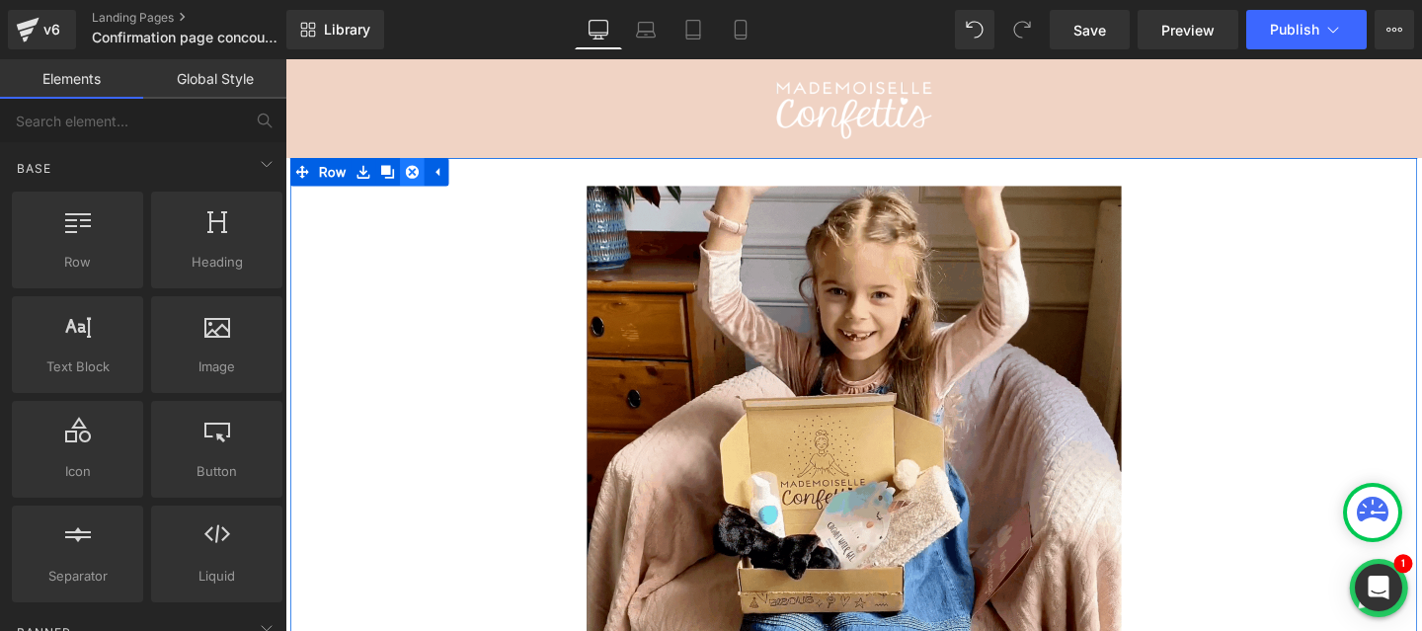
click at [417, 177] on icon at bounding box center [419, 178] width 14 height 14
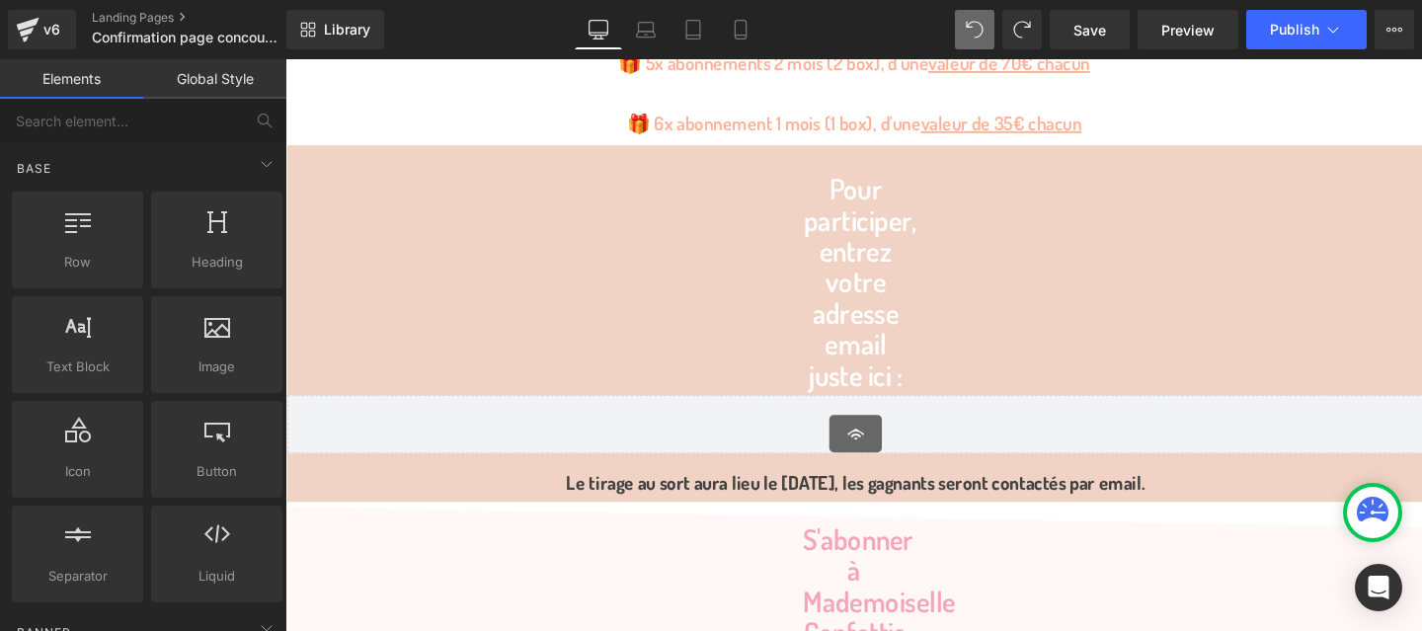
scroll to position [987, 0]
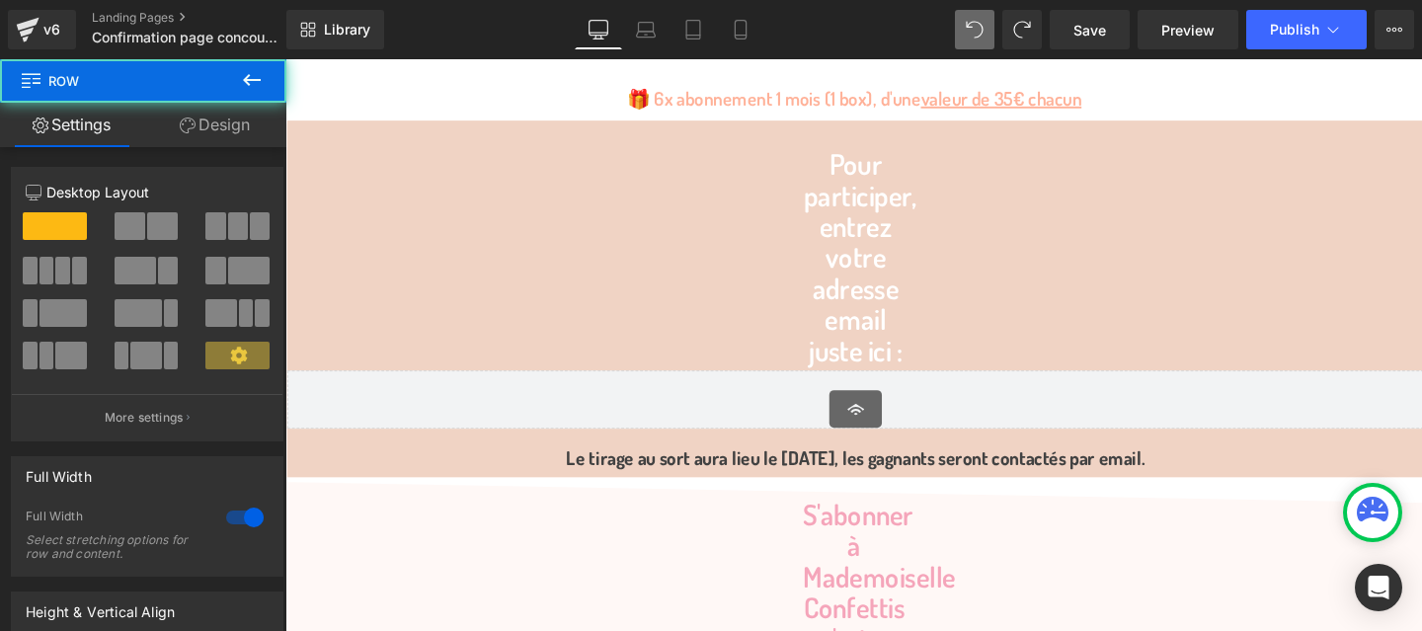
click at [507, 206] on div "Pour participer, entrez votre adresse email juste ici : Heading Klaviyo Klaviyo…" at bounding box center [884, 321] width 1195 height 336
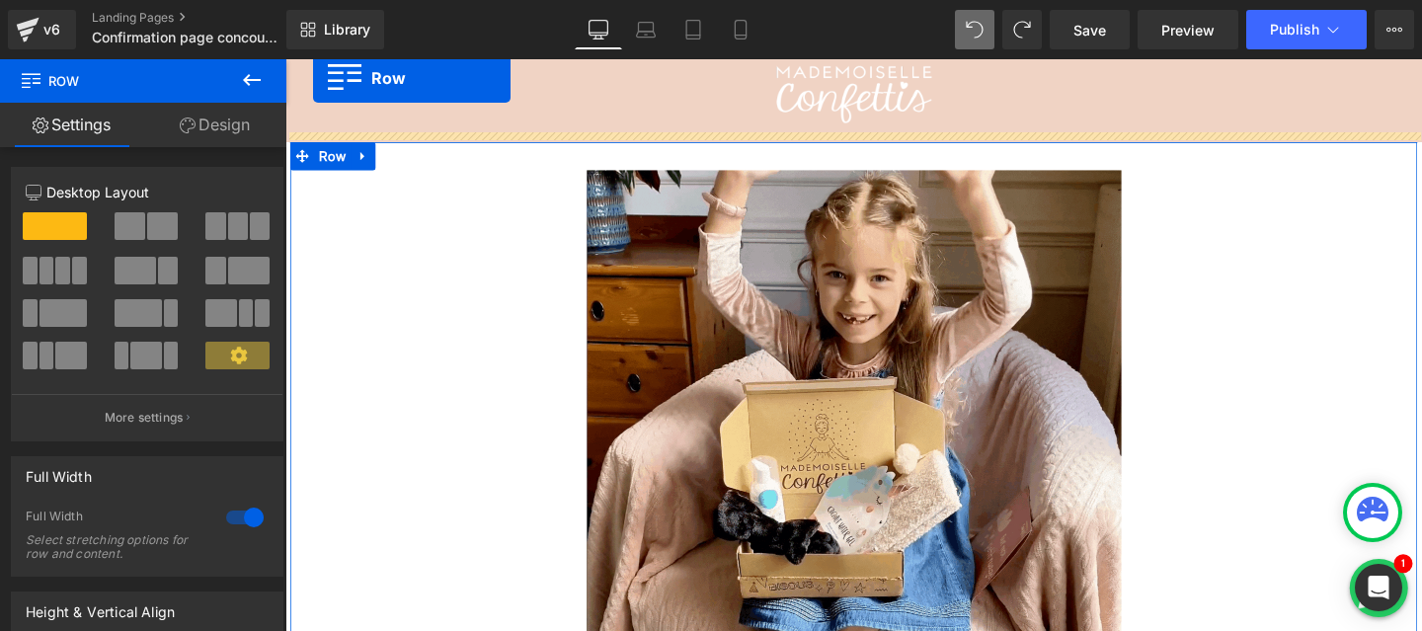
scroll to position [0, 0]
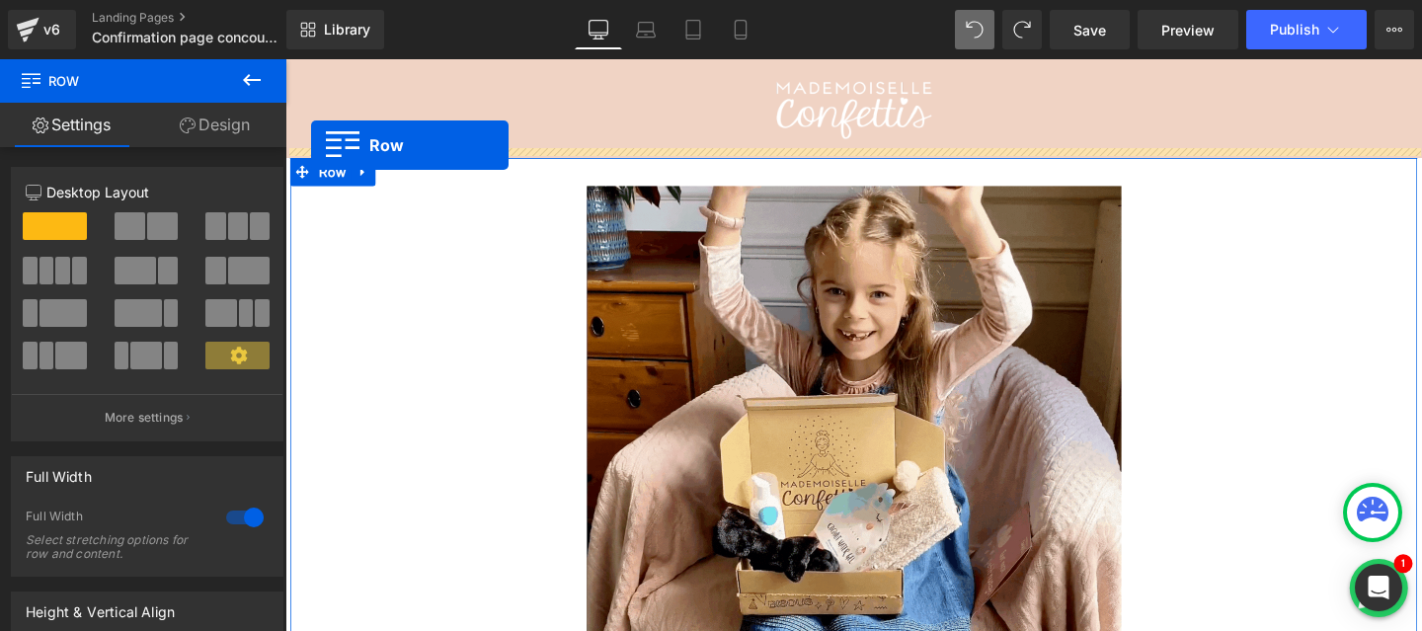
drag, startPoint x: 300, startPoint y: 277, endPoint x: 312, endPoint y: 149, distance: 128.0
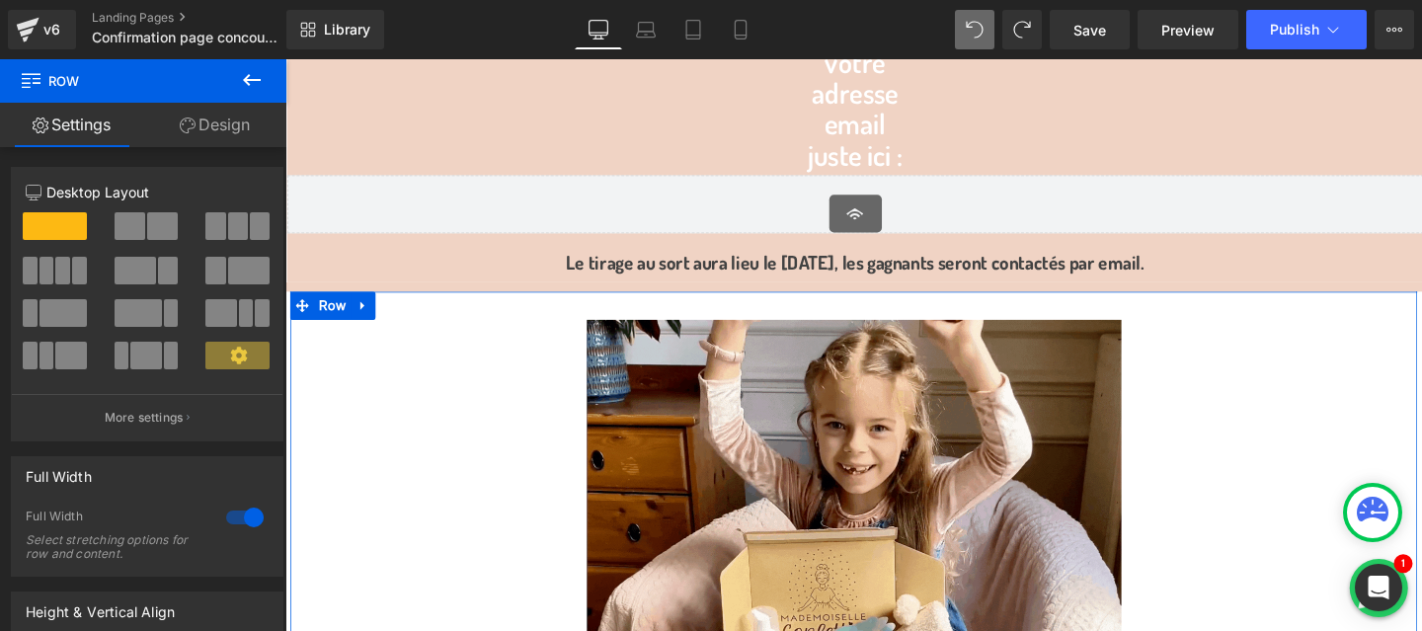
scroll to position [286, 0]
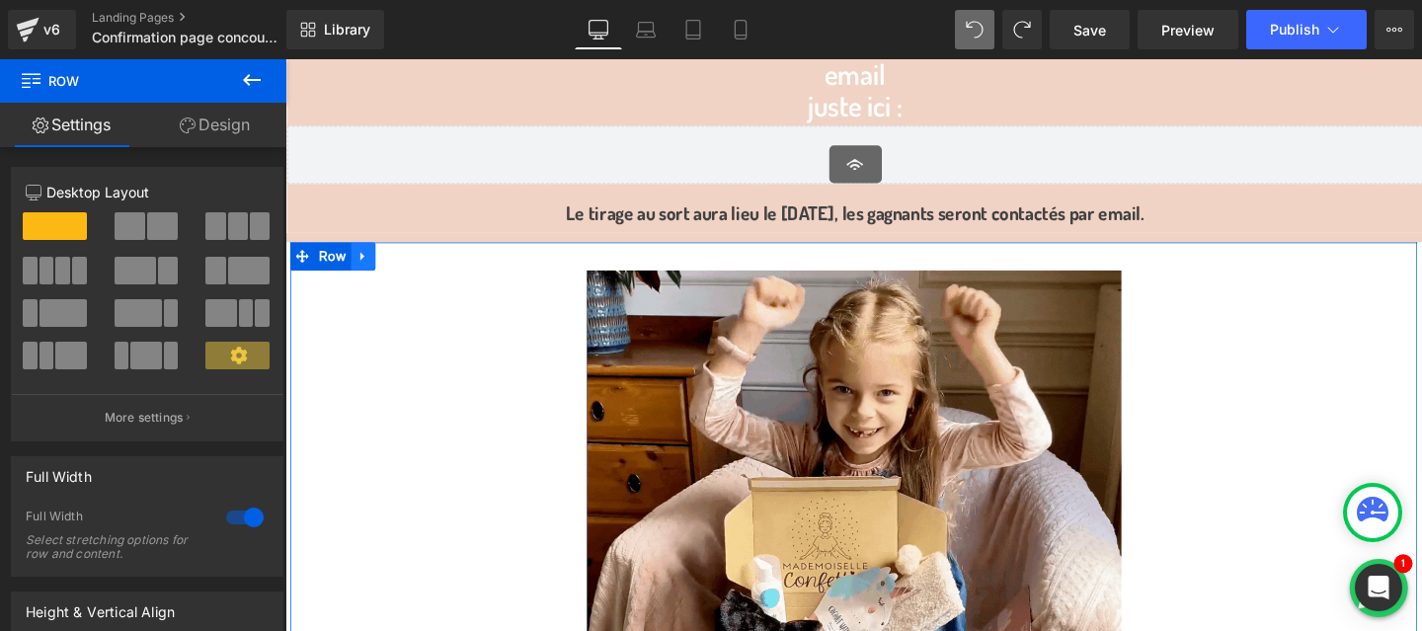
click at [375, 262] on link at bounding box center [368, 267] width 26 height 30
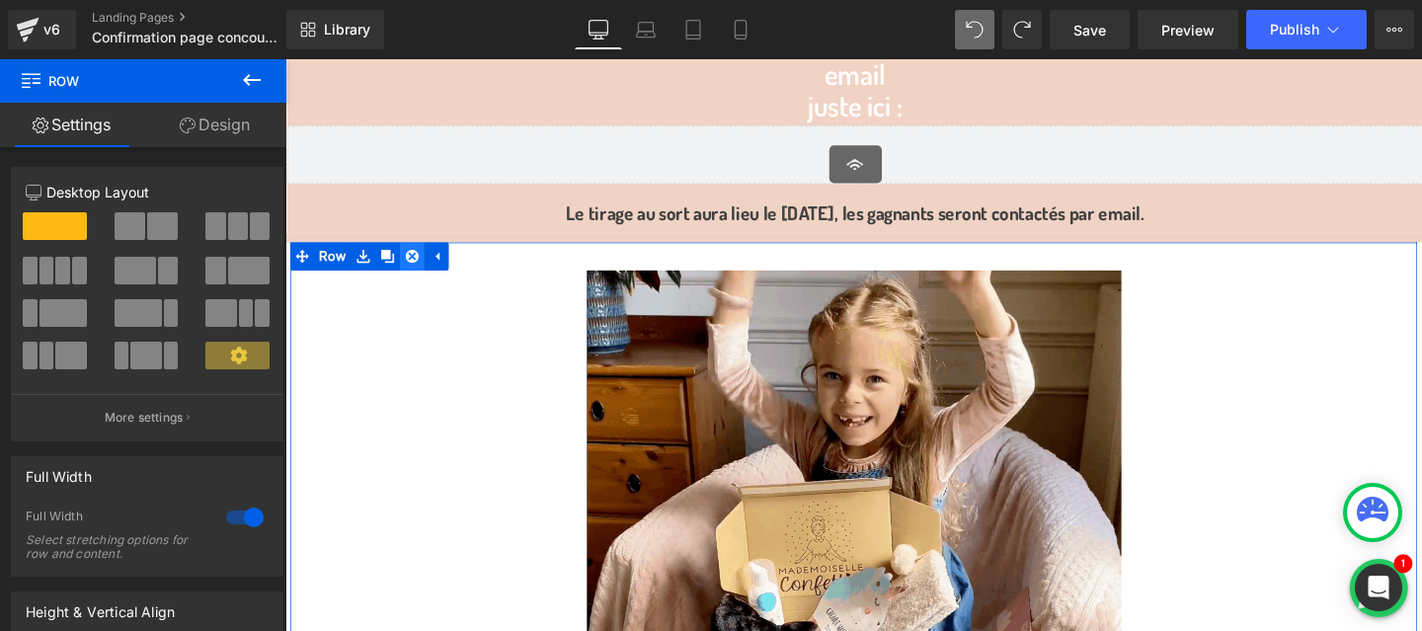
click at [416, 262] on icon at bounding box center [419, 267] width 14 height 14
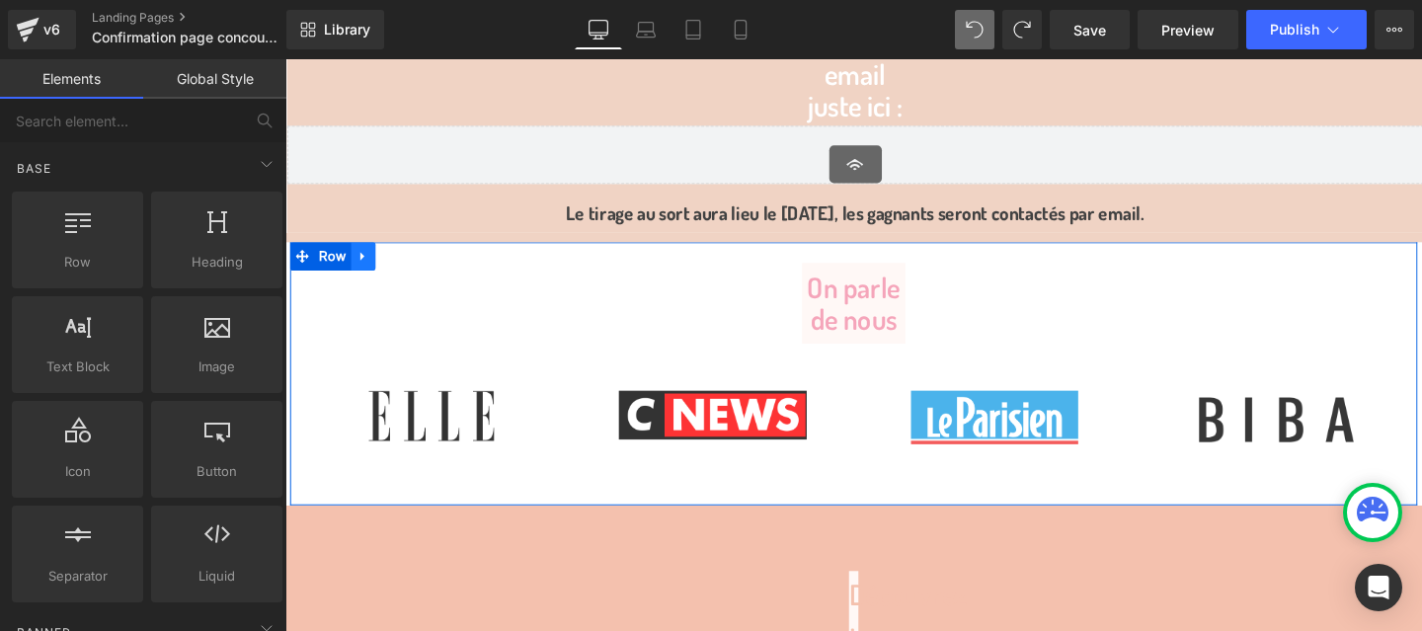
click at [367, 257] on link at bounding box center [368, 267] width 26 height 30
click at [420, 265] on icon at bounding box center [419, 267] width 14 height 15
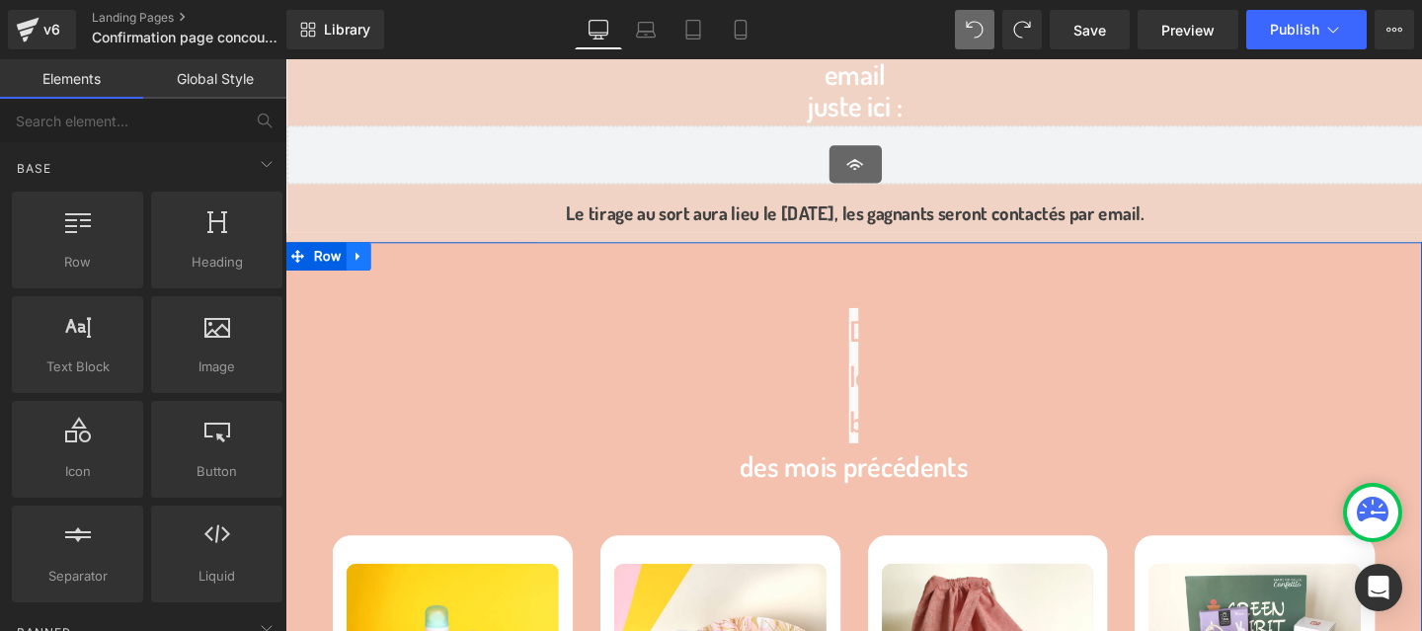
click at [368, 265] on icon at bounding box center [363, 267] width 14 height 15
click at [415, 262] on icon at bounding box center [414, 267] width 14 height 14
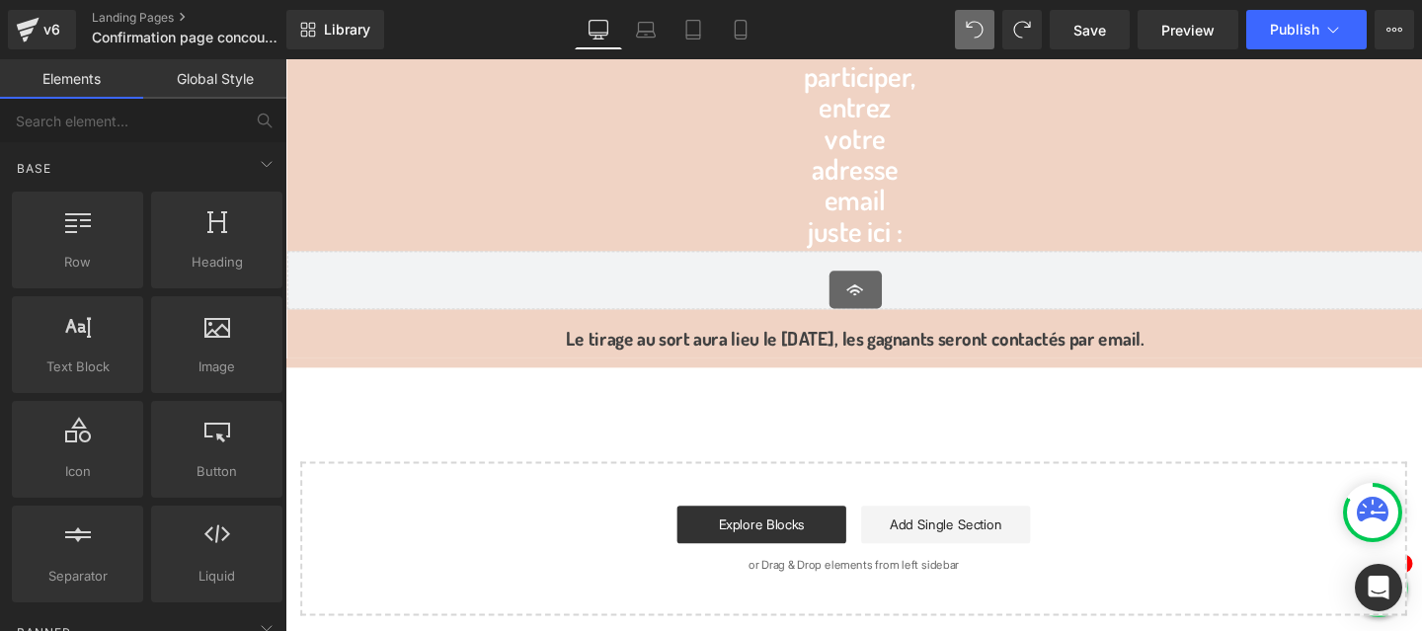
scroll to position [168, 0]
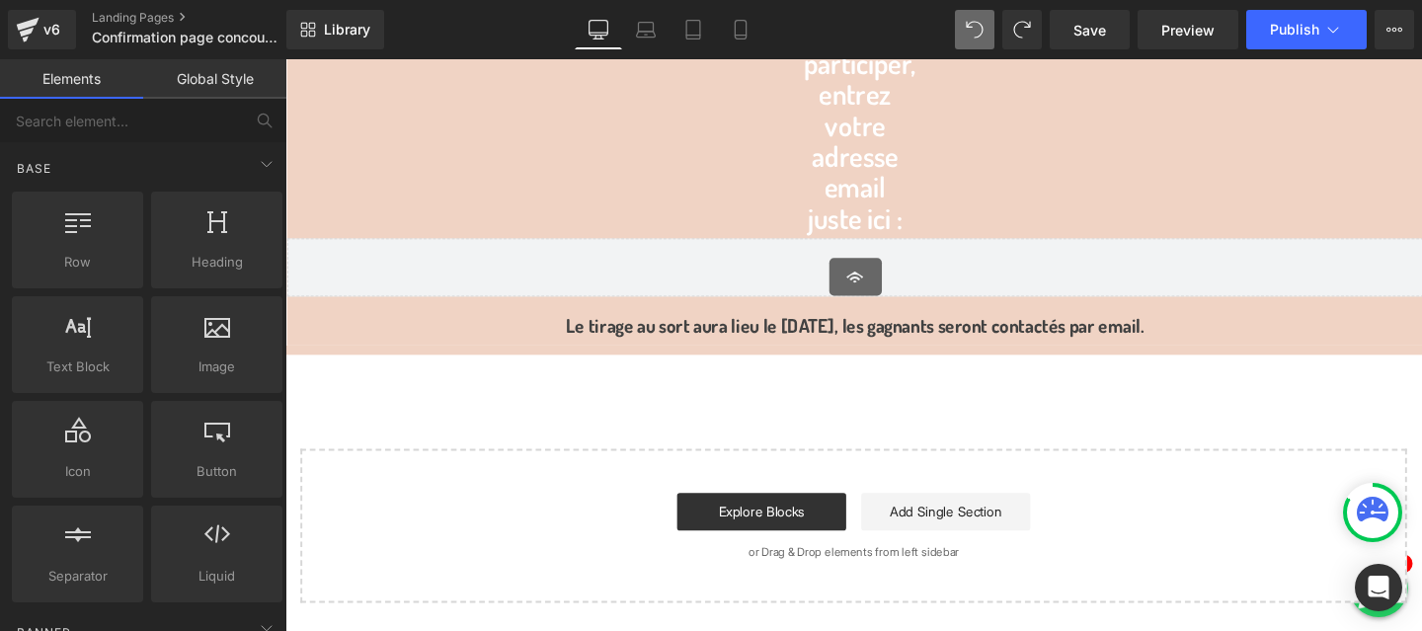
click at [561, 401] on div "Image Pour participer, entrez votre adresse email juste ici : Heading Klaviyo K…" at bounding box center [882, 261] width 1195 height 740
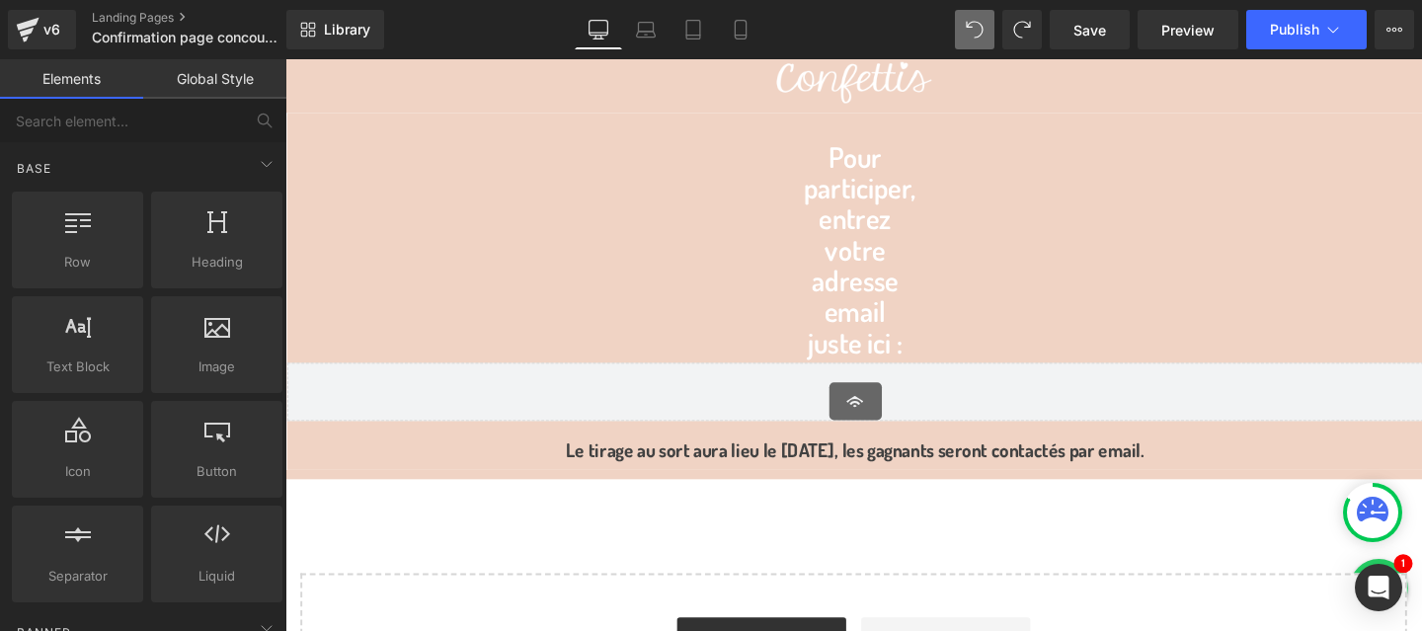
scroll to position [0, 0]
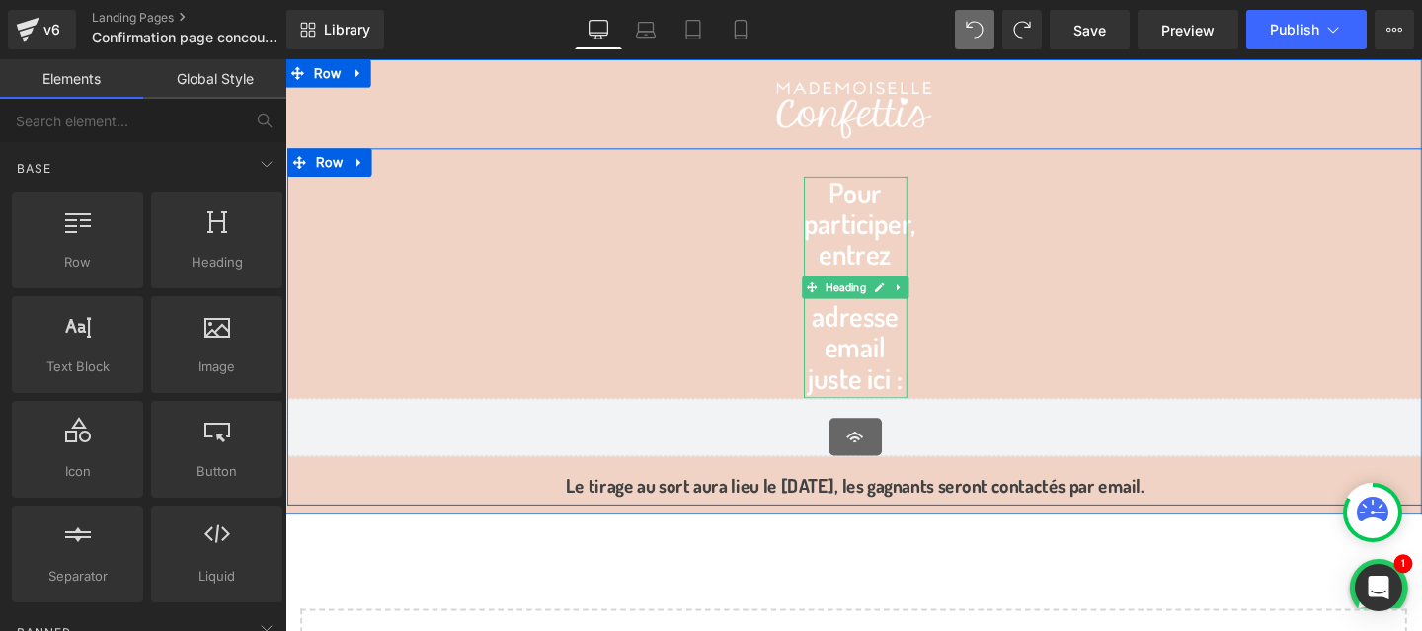
click at [864, 263] on span "Pour participer, entrez votre adresse email juste ici :" at bounding box center [890, 296] width 119 height 233
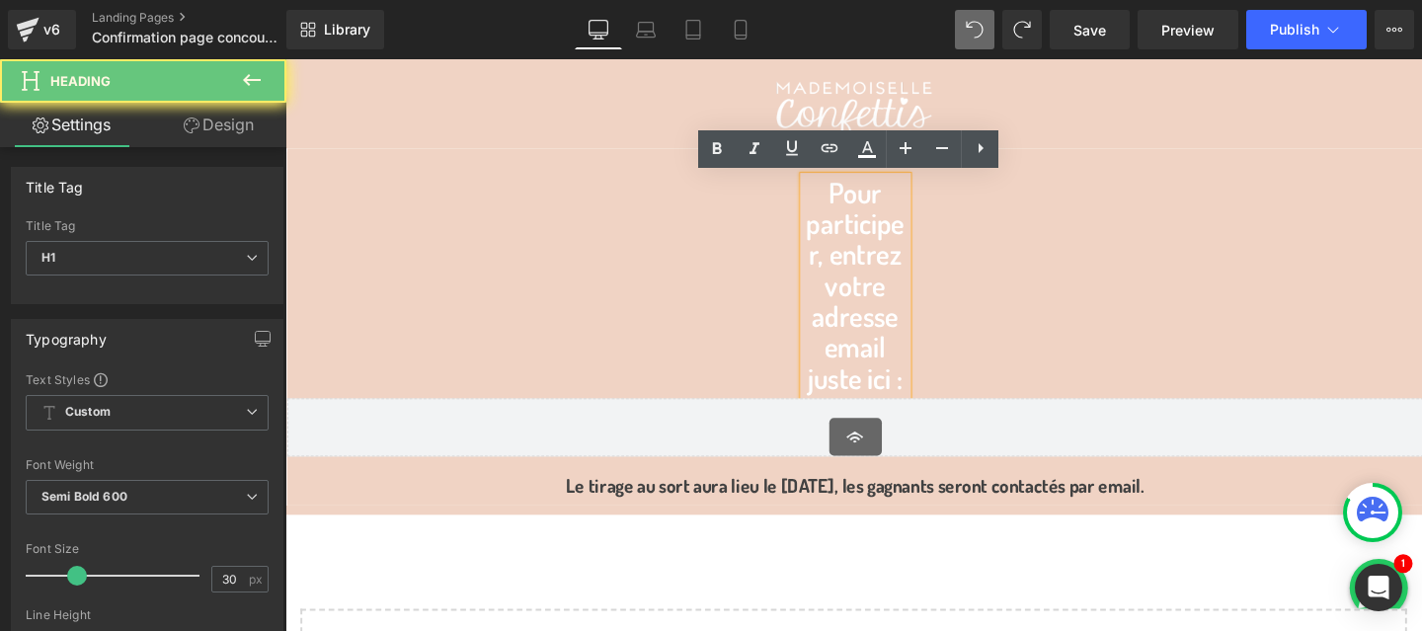
click at [864, 263] on span "Pour participer, entrez votre adresse email juste ici :" at bounding box center [885, 296] width 103 height 233
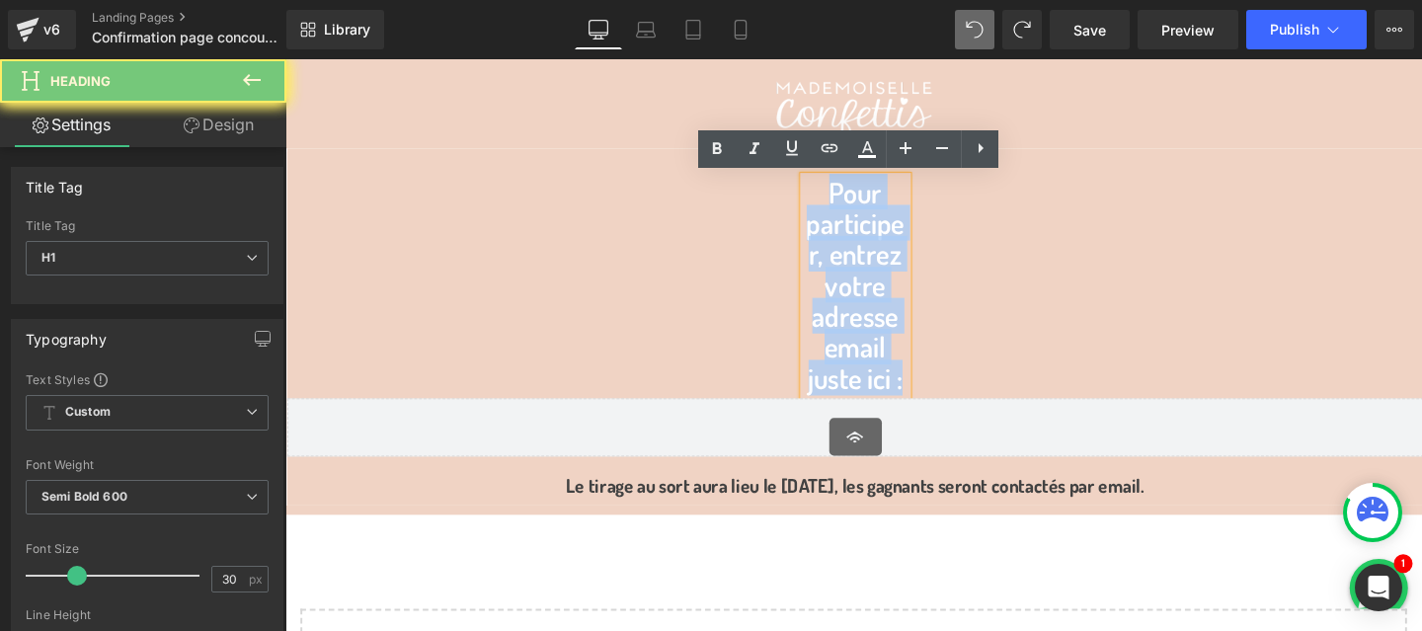
click at [864, 263] on span "Pour participer, entrez votre adresse email juste ici :" at bounding box center [885, 296] width 103 height 233
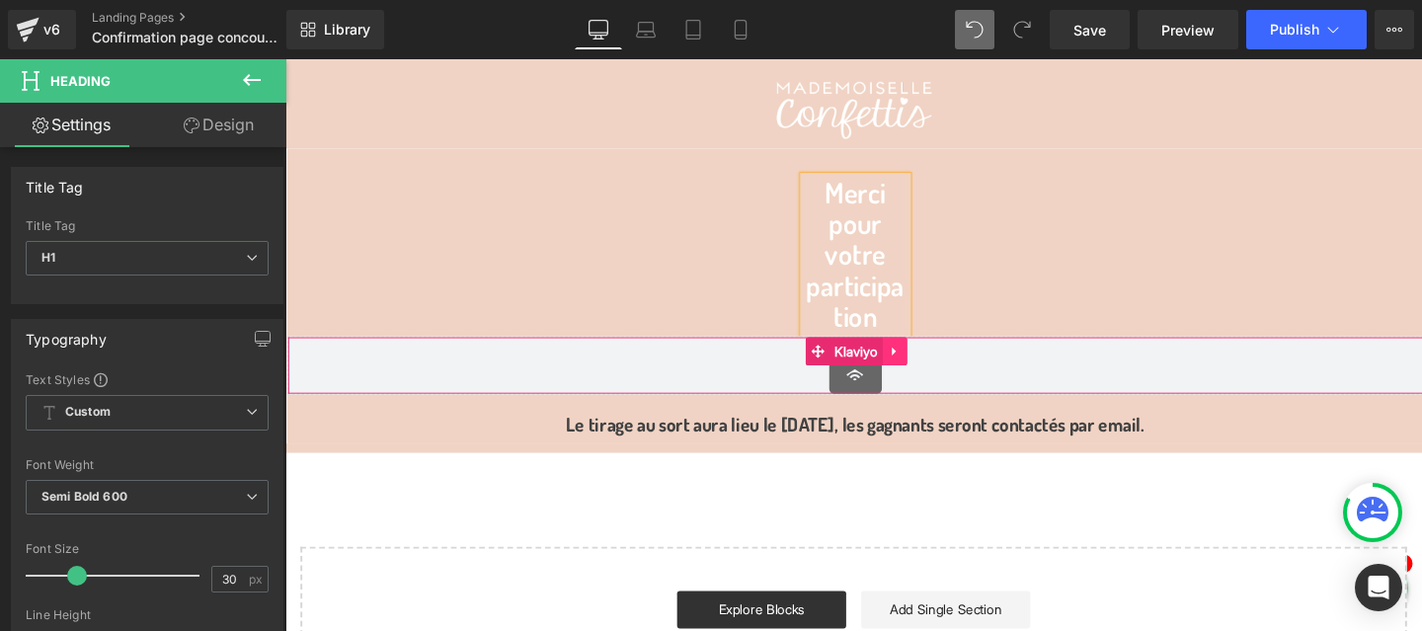
click at [935, 364] on link at bounding box center [927, 367] width 26 height 30
click at [942, 365] on icon at bounding box center [939, 366] width 14 height 14
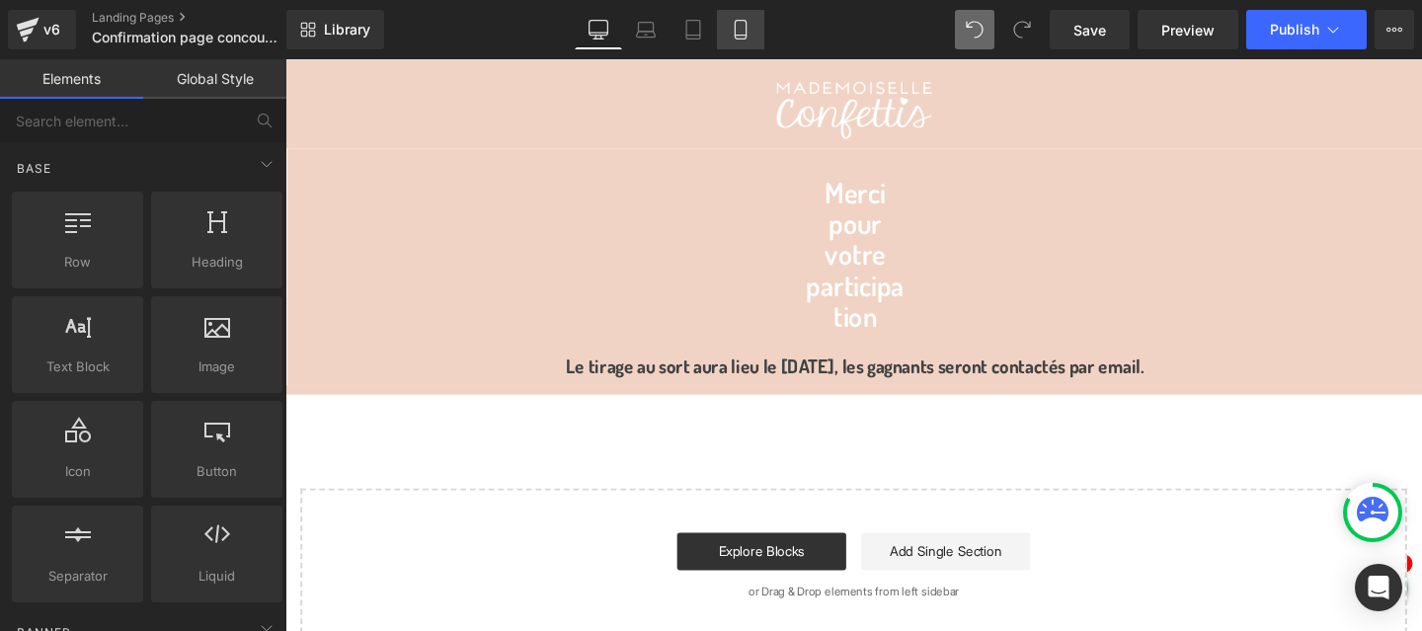
click at [737, 24] on icon at bounding box center [741, 30] width 20 height 20
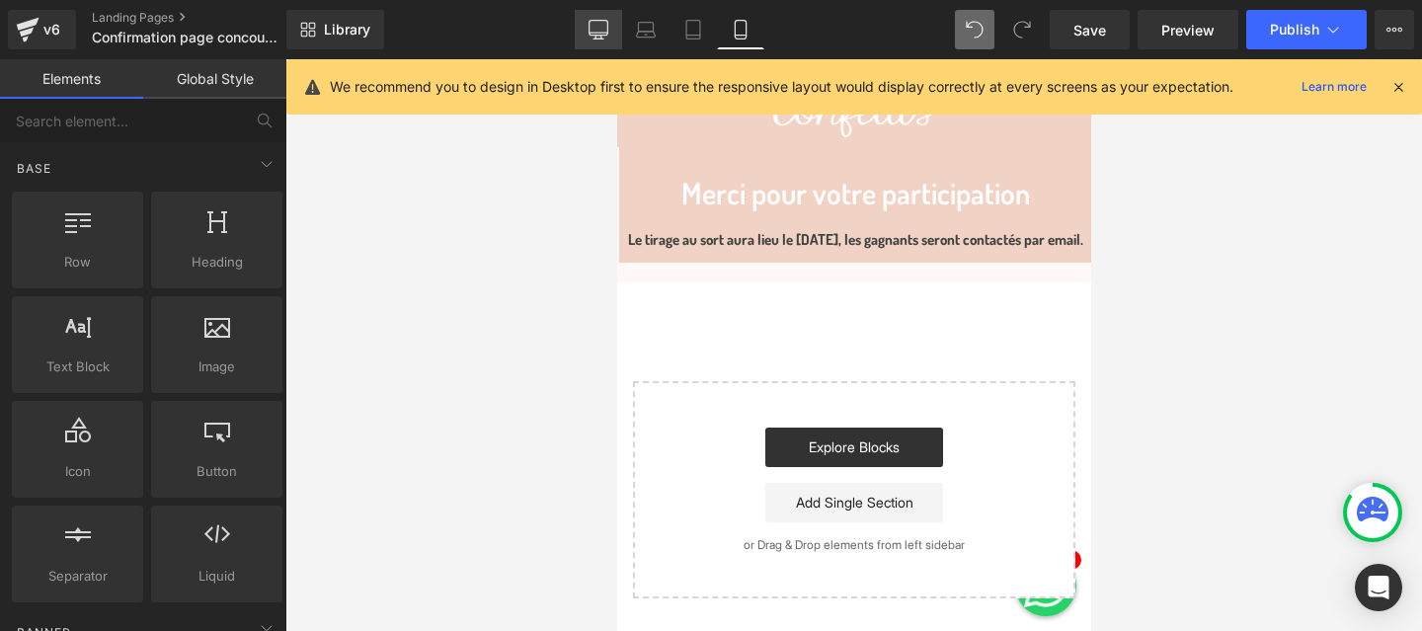
click at [598, 24] on icon at bounding box center [599, 30] width 20 height 20
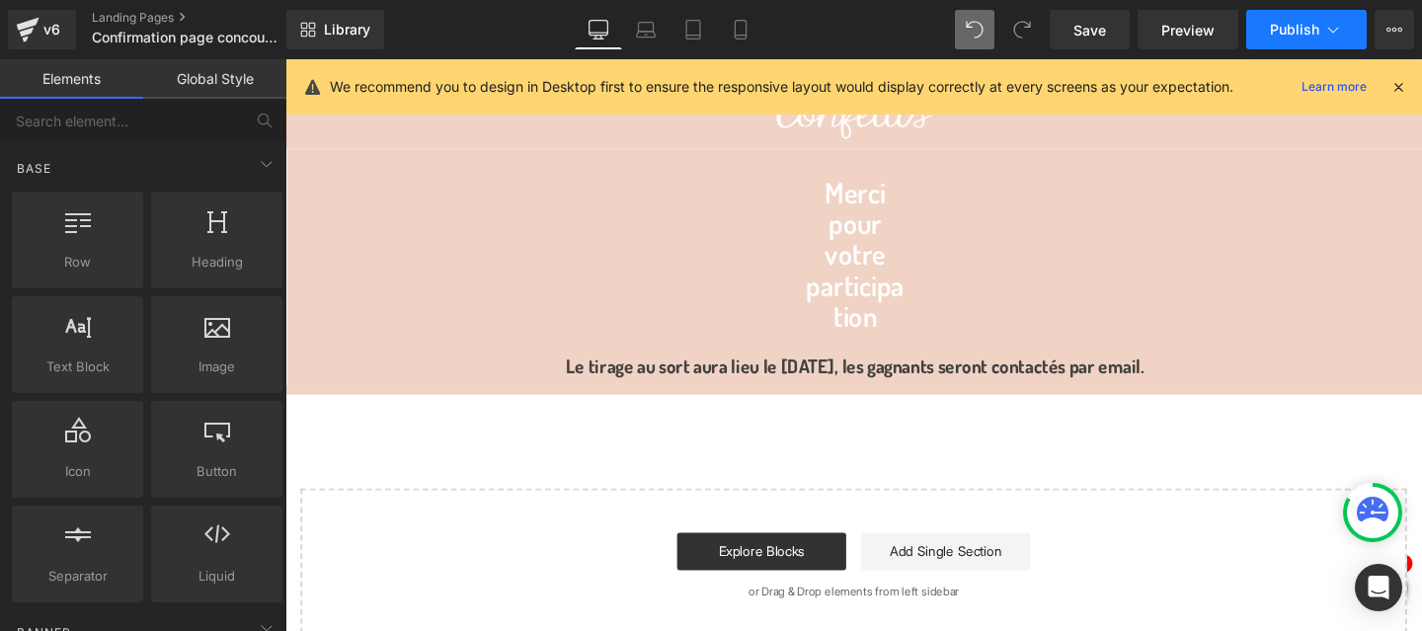
click at [1342, 20] on icon at bounding box center [1333, 30] width 20 height 20
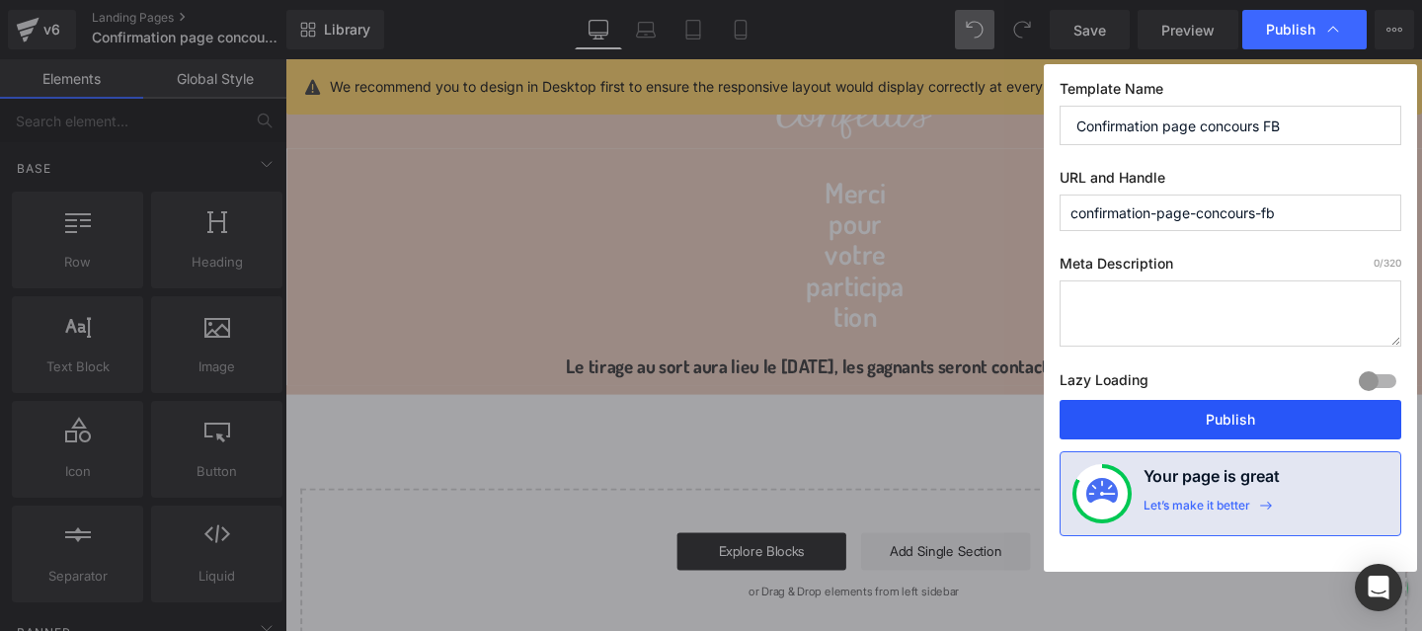
click at [1216, 412] on button "Publish" at bounding box center [1231, 420] width 342 height 40
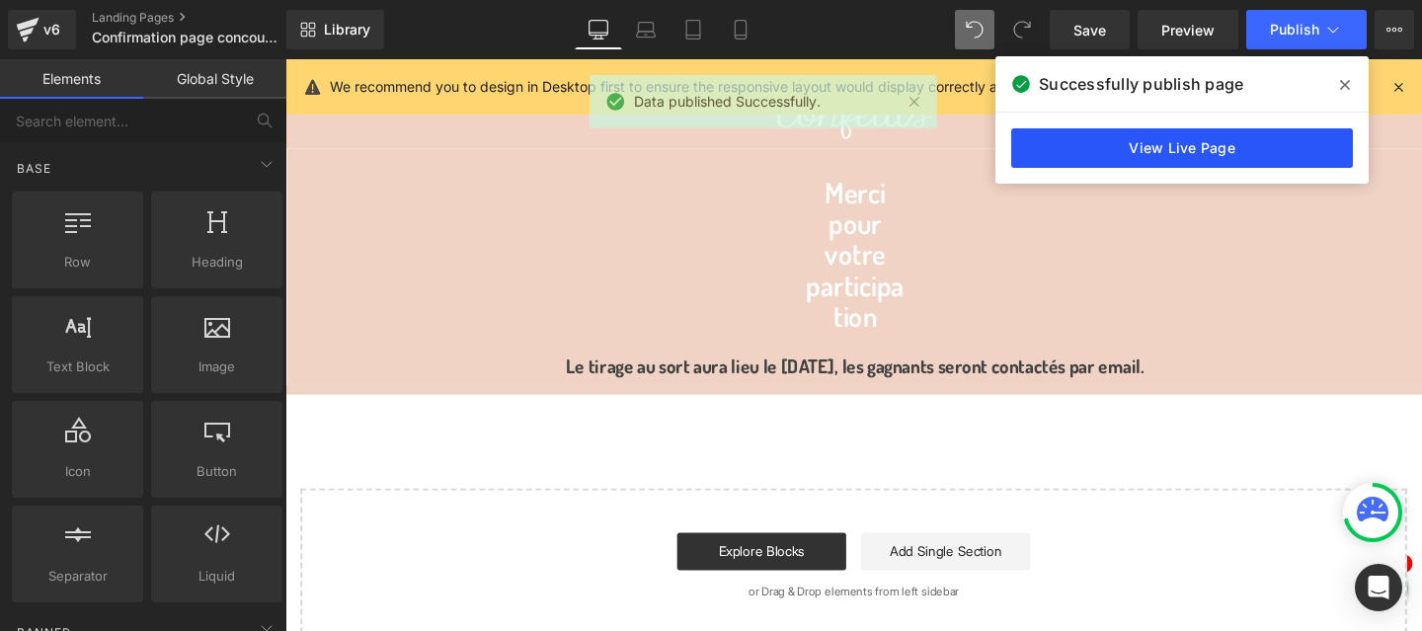
click at [1127, 158] on link "View Live Page" at bounding box center [1182, 148] width 342 height 40
